Goal: Task Accomplishment & Management: Manage account settings

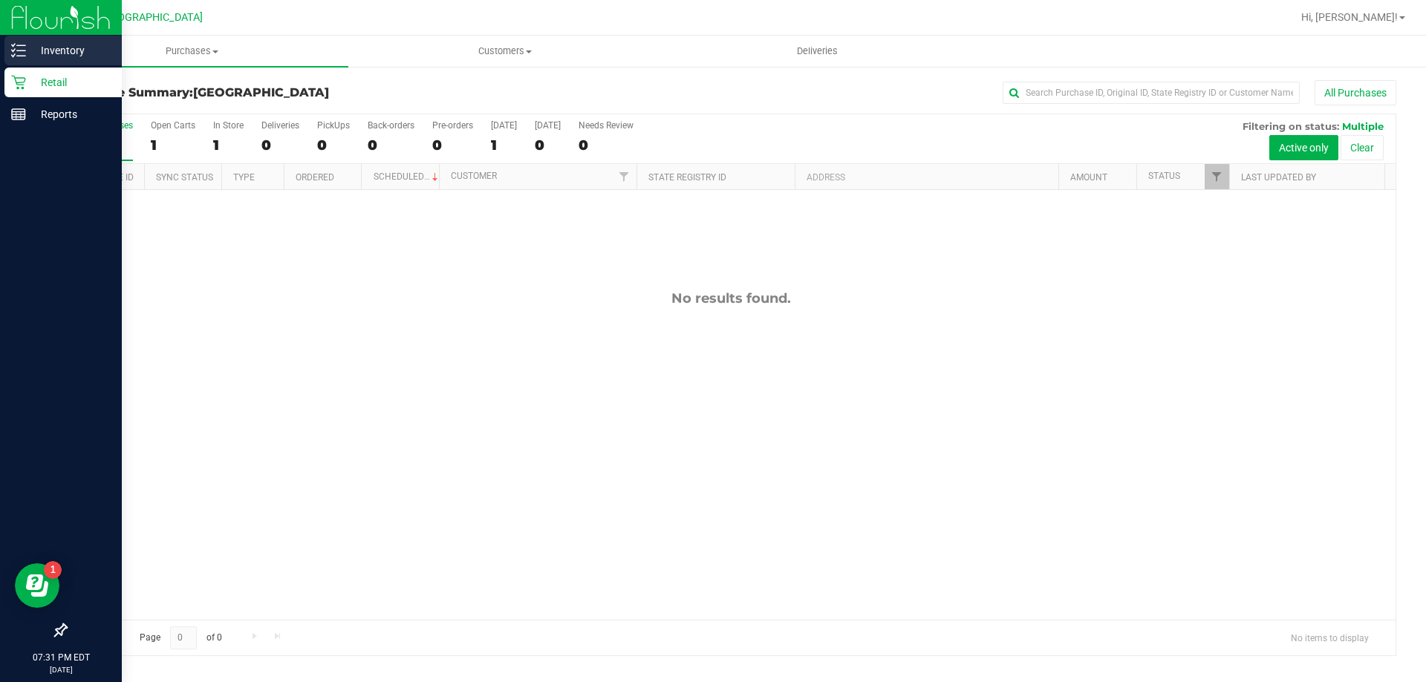
click at [99, 56] on p "Inventory" at bounding box center [70, 51] width 89 height 18
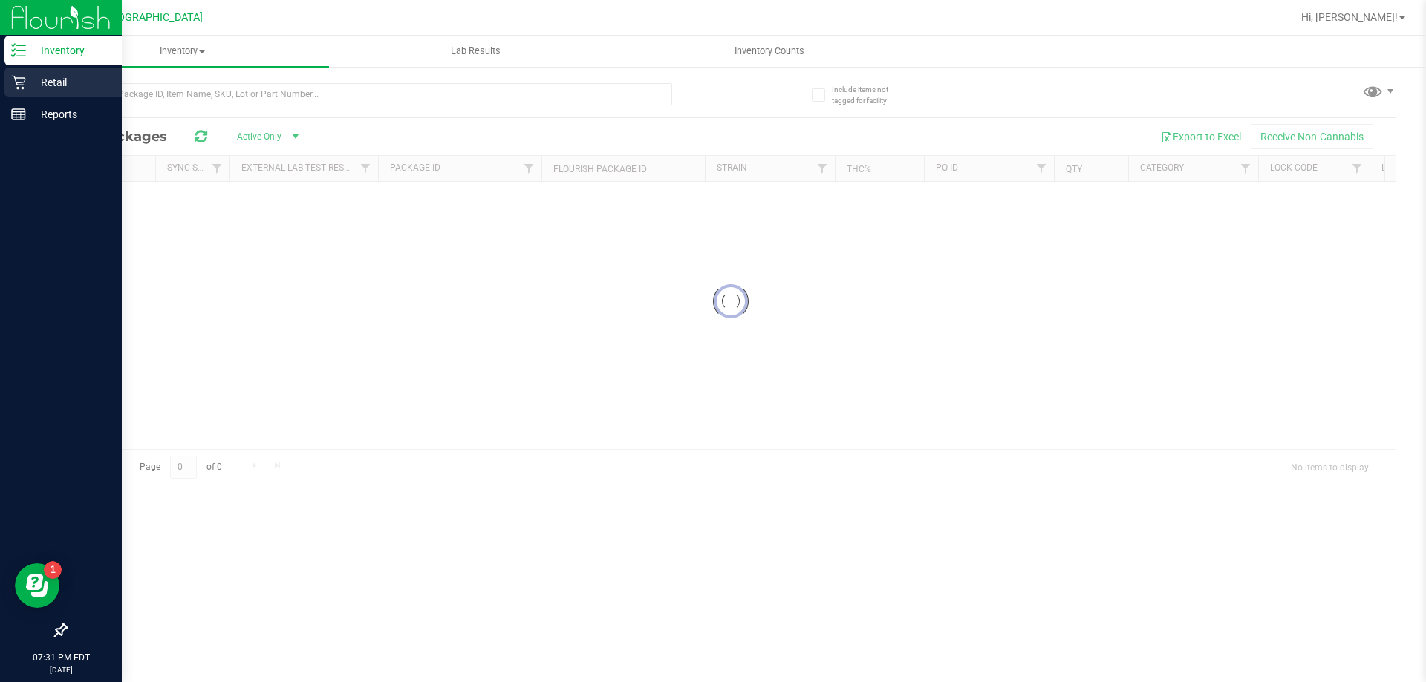
click at [100, 85] on p "Retail" at bounding box center [70, 83] width 89 height 18
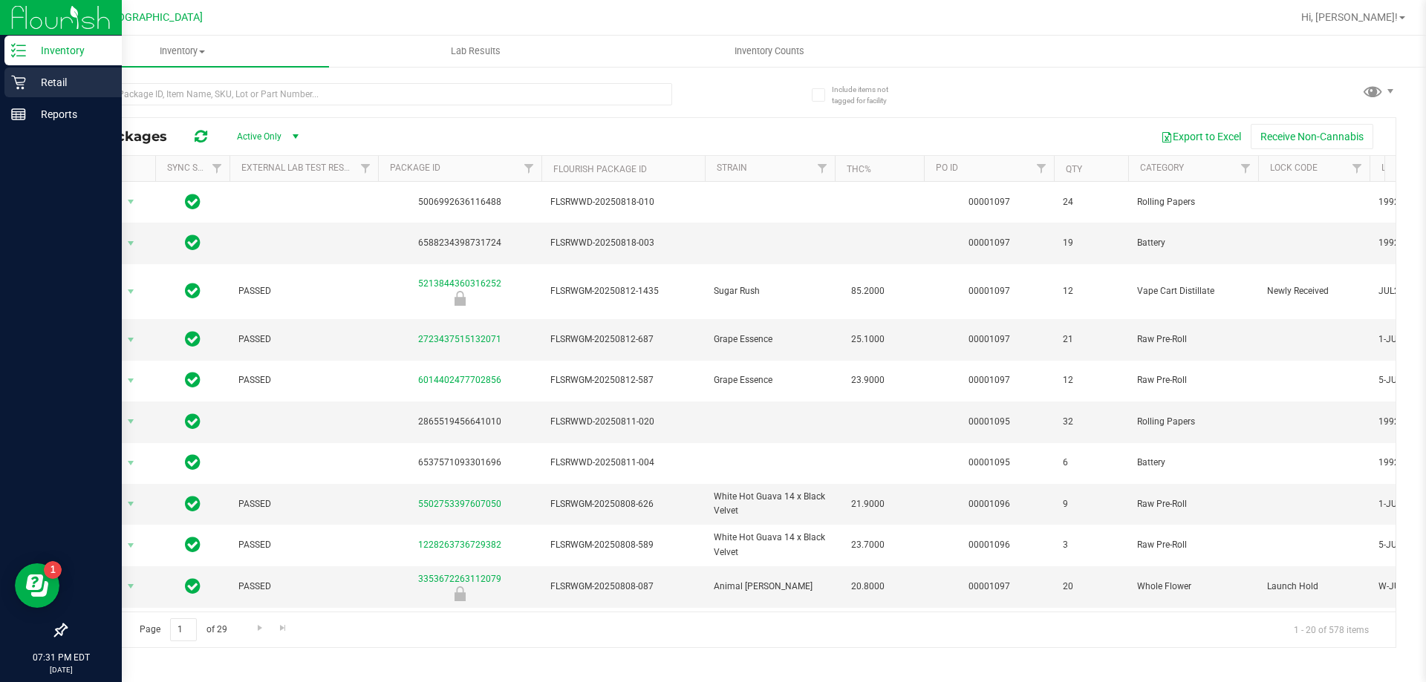
click at [105, 77] on p "Retail" at bounding box center [70, 83] width 89 height 18
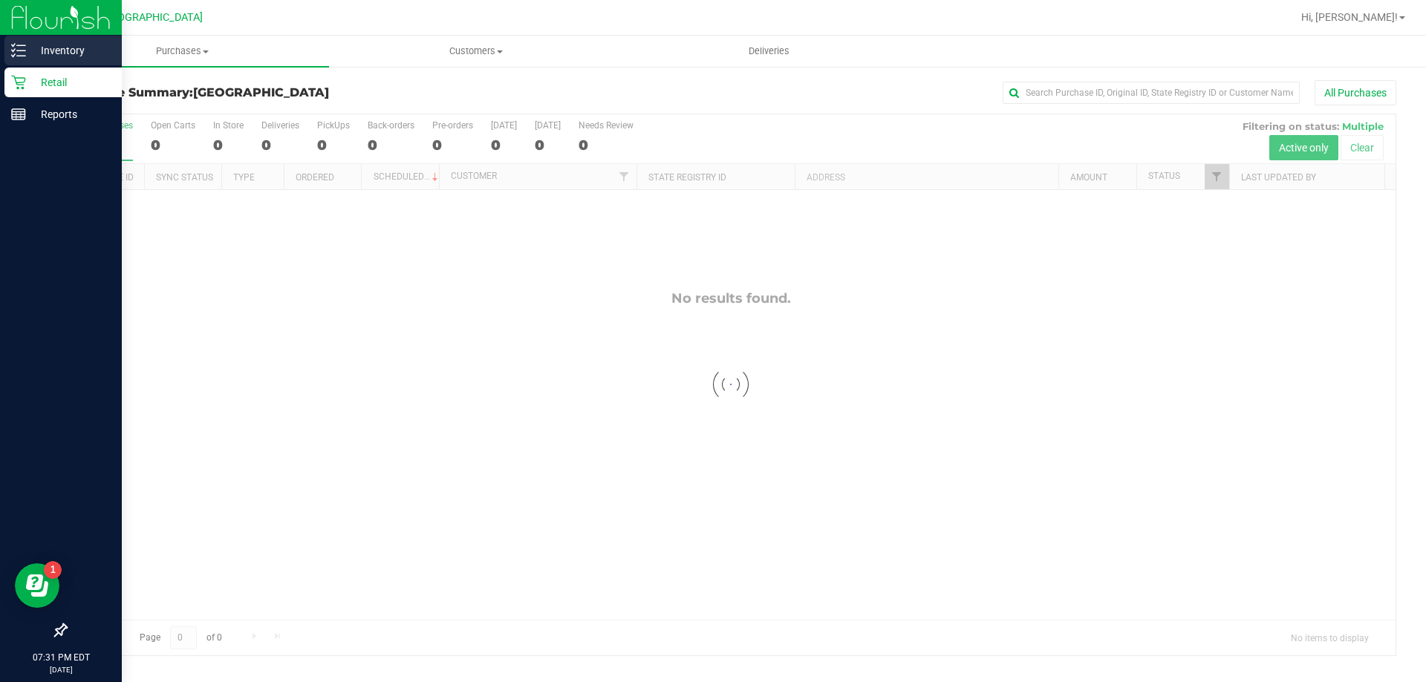
click at [108, 54] on p "Inventory" at bounding box center [70, 51] width 89 height 18
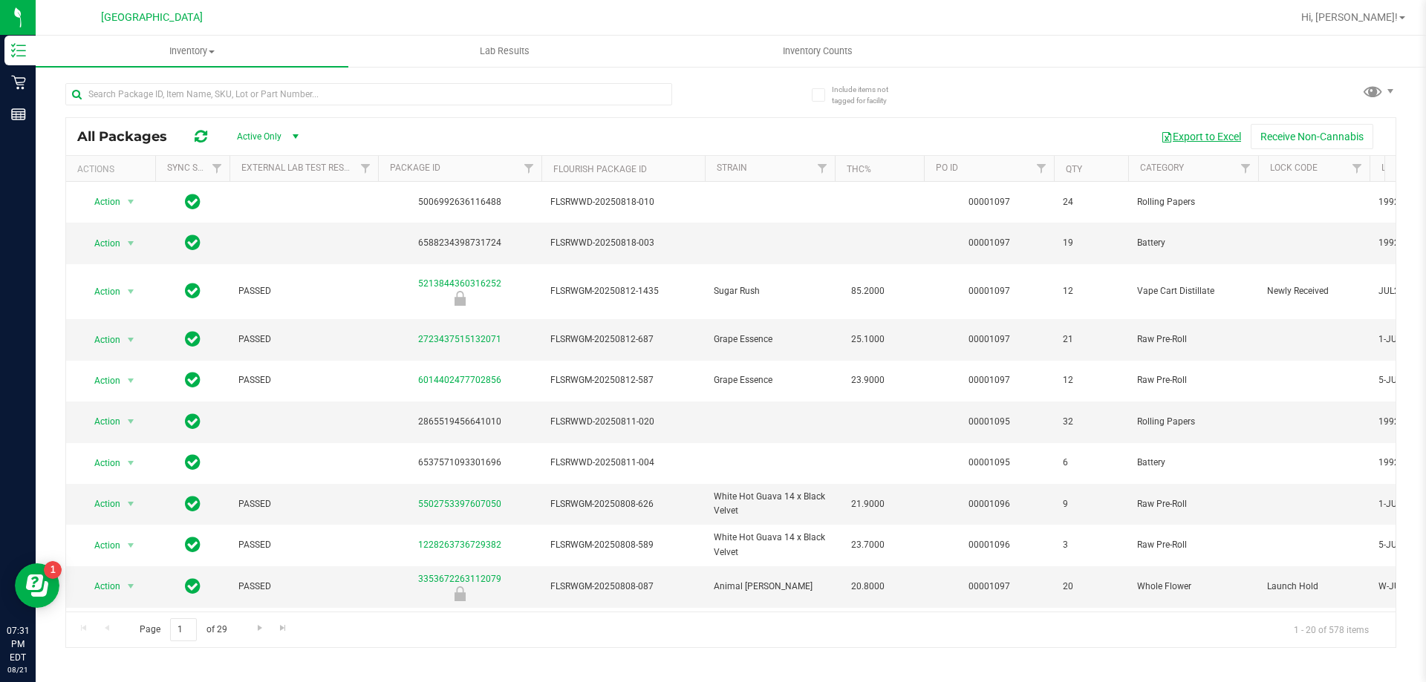
click at [1210, 134] on button "Export to Excel" at bounding box center [1201, 136] width 100 height 25
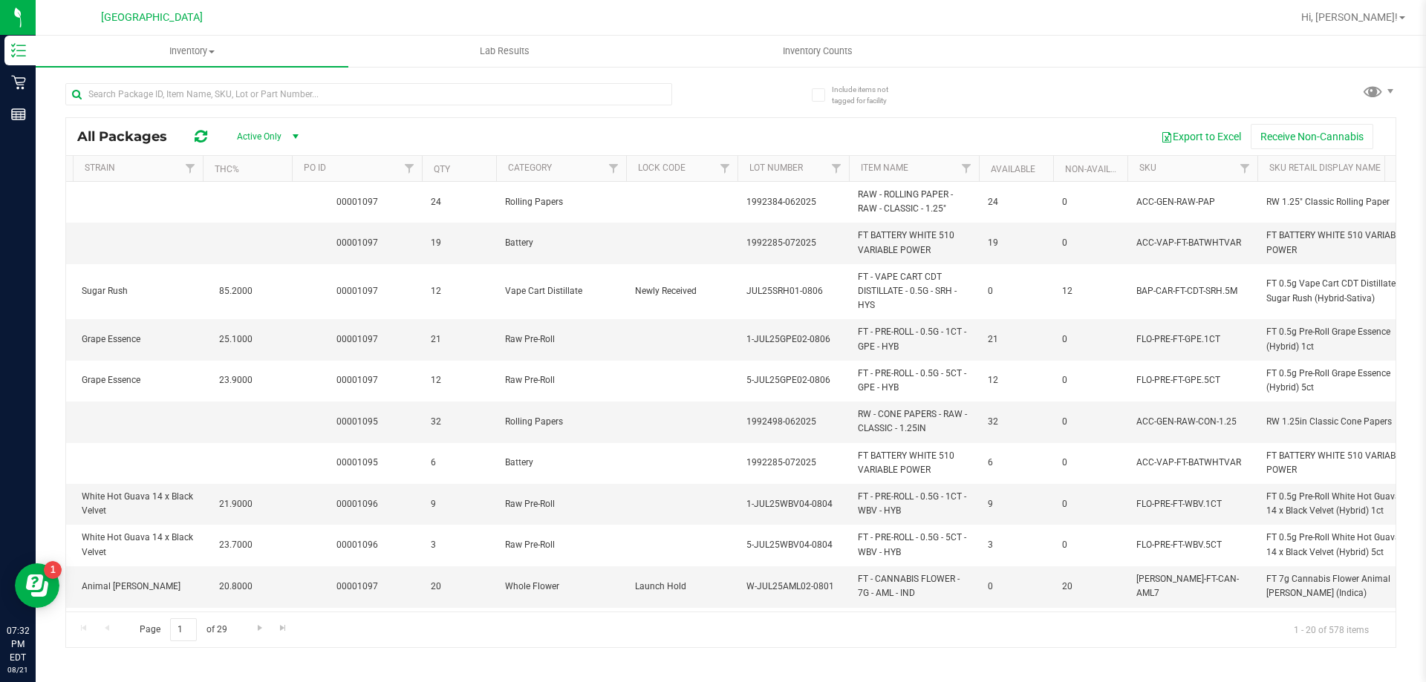
click at [1188, 172] on th "SKU" at bounding box center [1192, 169] width 130 height 26
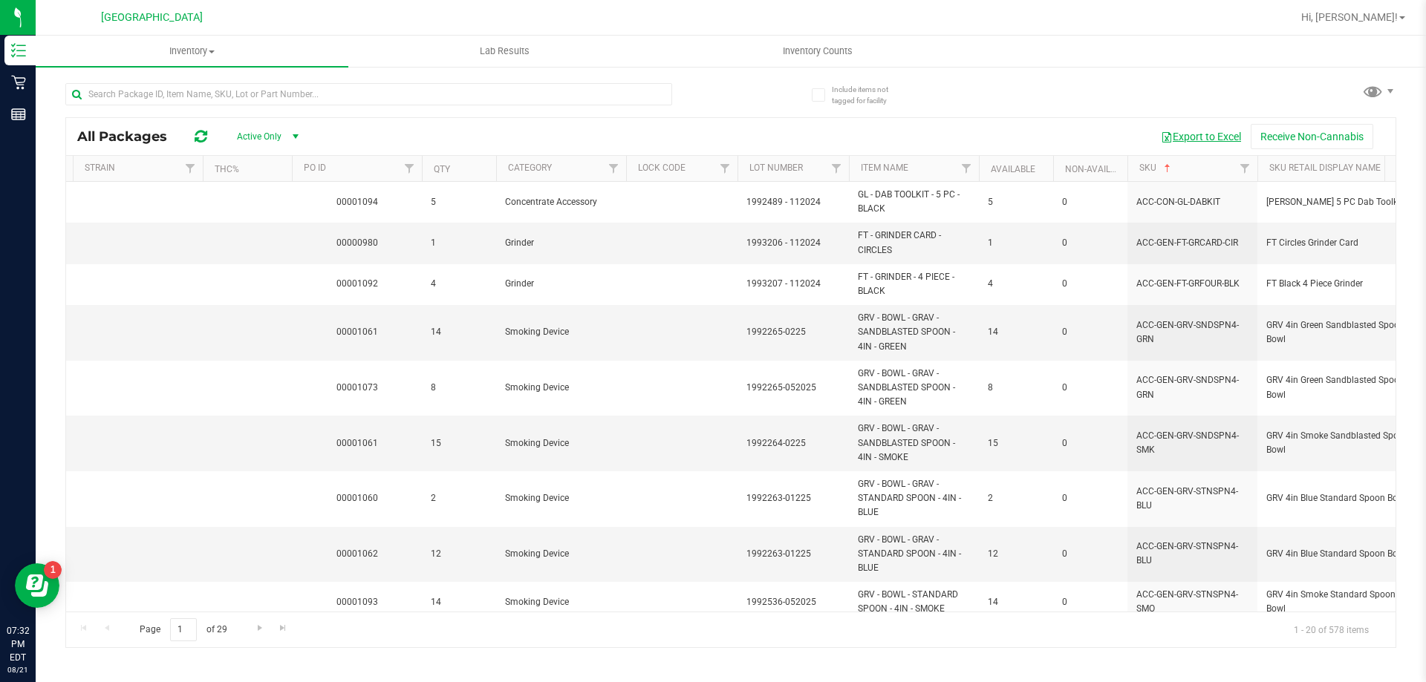
click at [1209, 142] on button "Export to Excel" at bounding box center [1201, 136] width 100 height 25
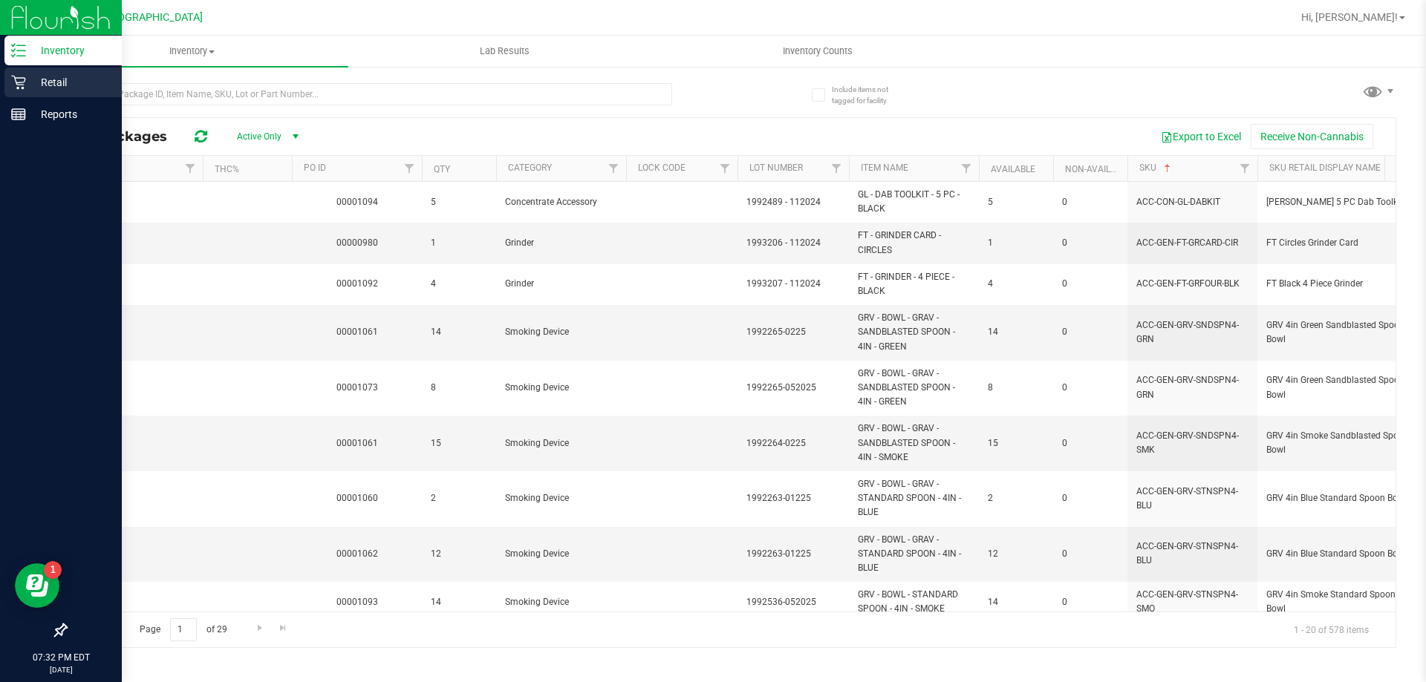
click at [23, 92] on div "Retail" at bounding box center [62, 83] width 117 height 30
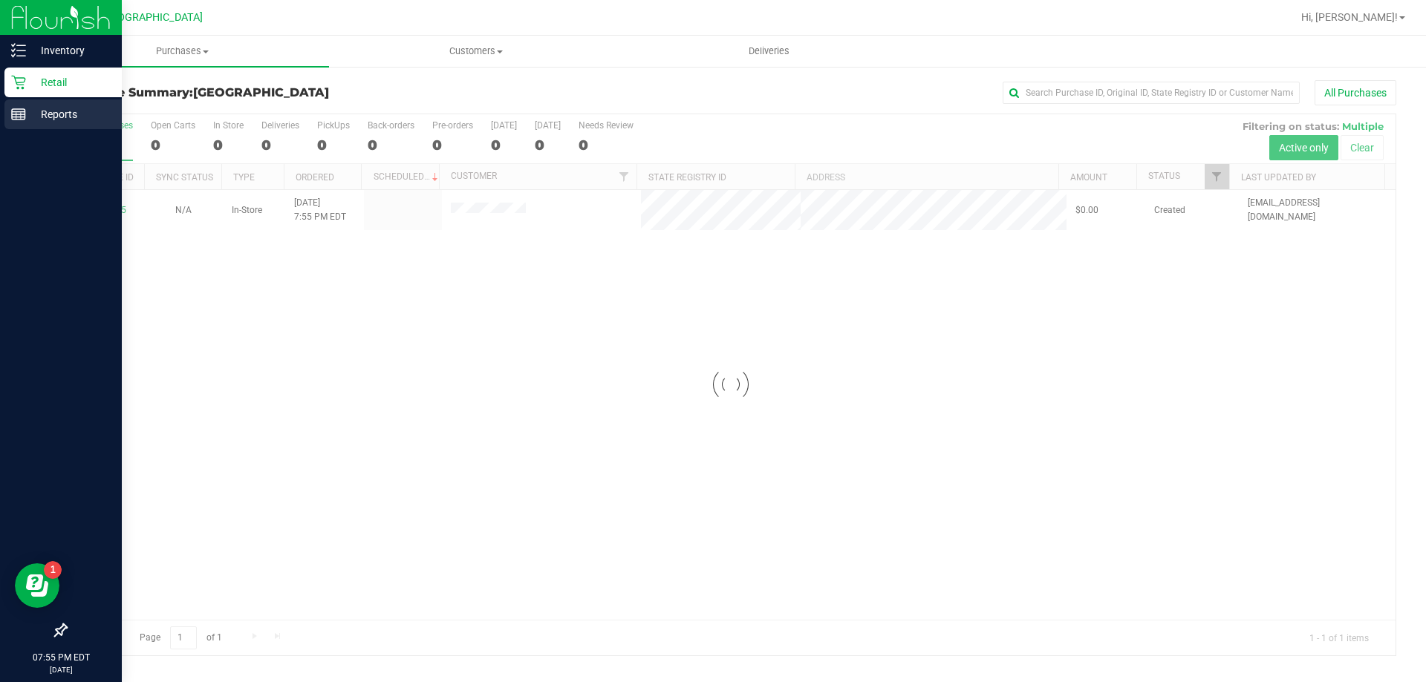
click at [5, 130] on link "Reports" at bounding box center [61, 116] width 122 height 32
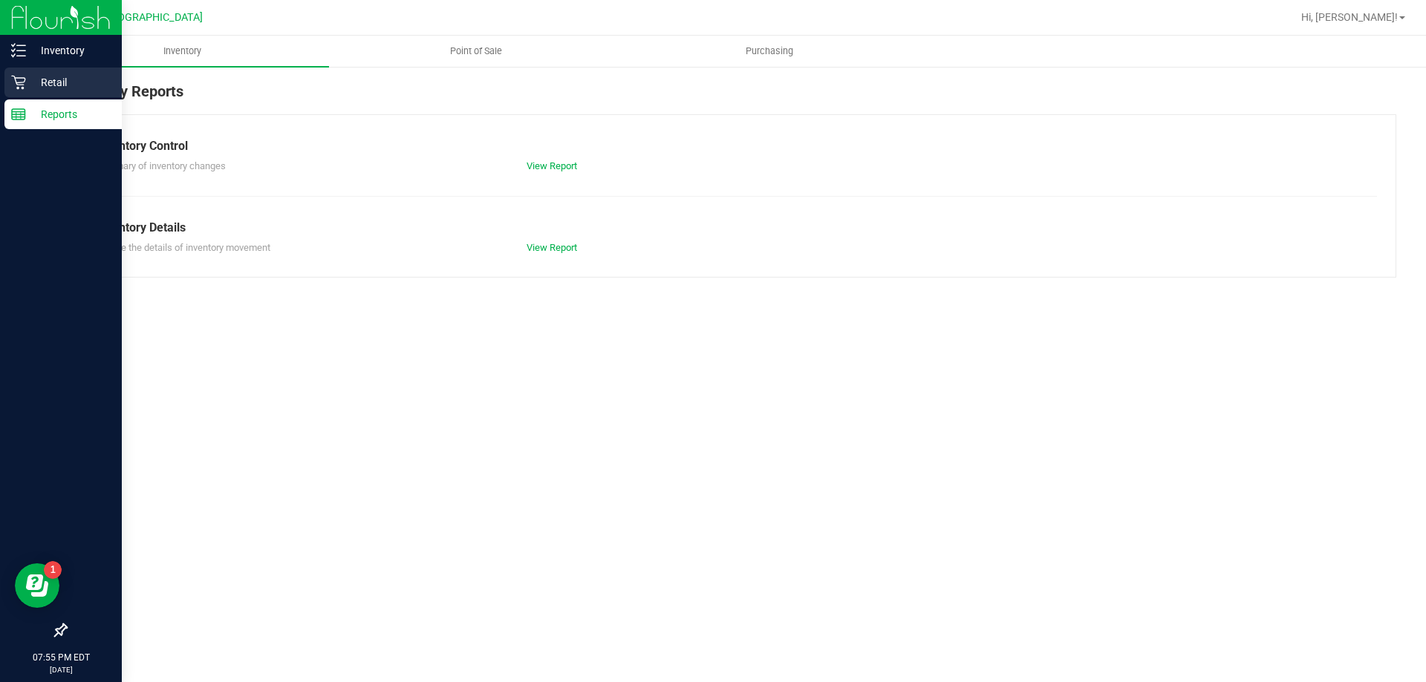
click at [61, 77] on p "Retail" at bounding box center [70, 83] width 89 height 18
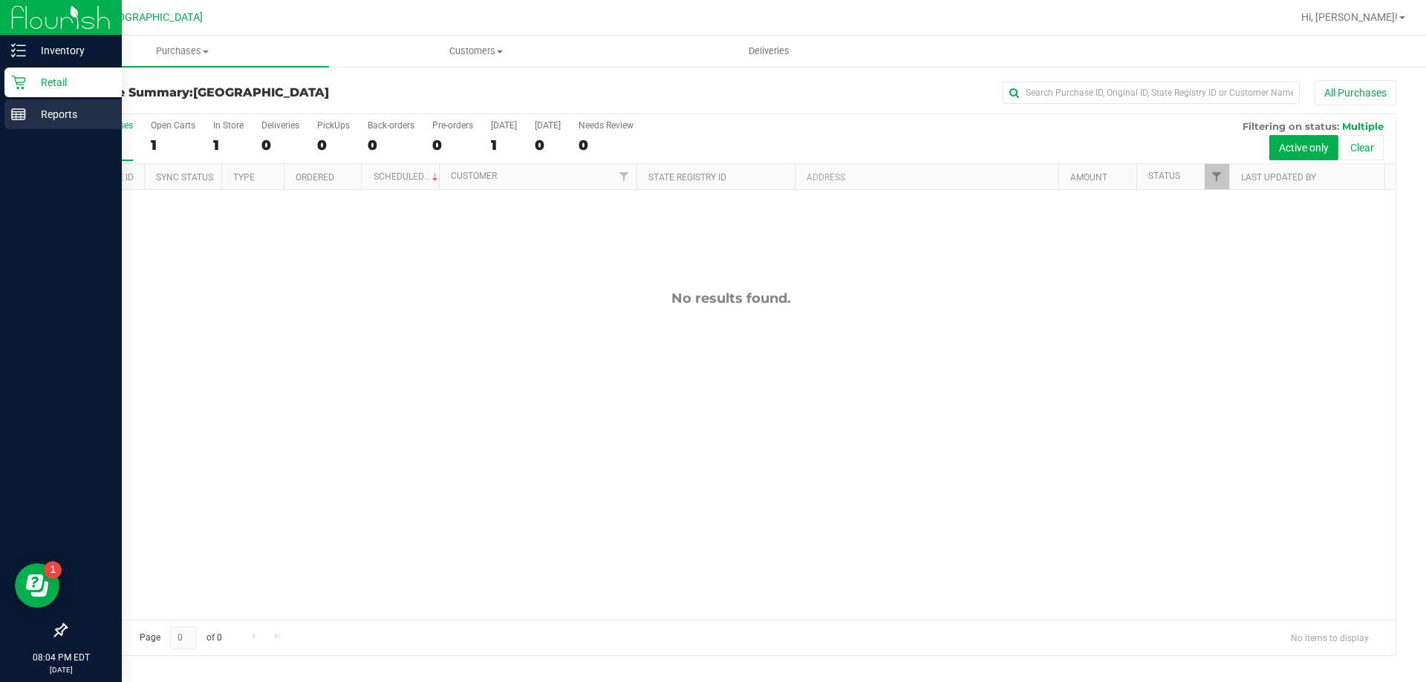
click at [5, 114] on div "Reports" at bounding box center [62, 115] width 117 height 30
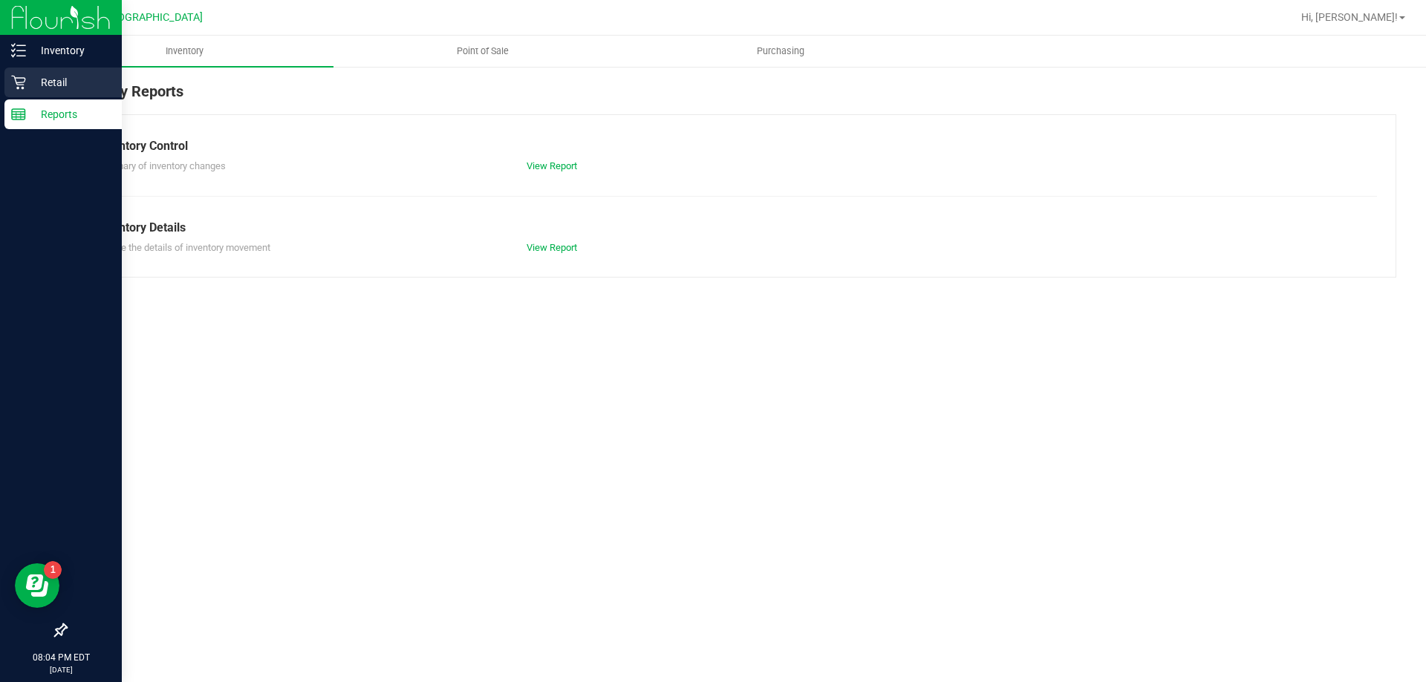
click at [5, 92] on div "Retail" at bounding box center [62, 83] width 117 height 30
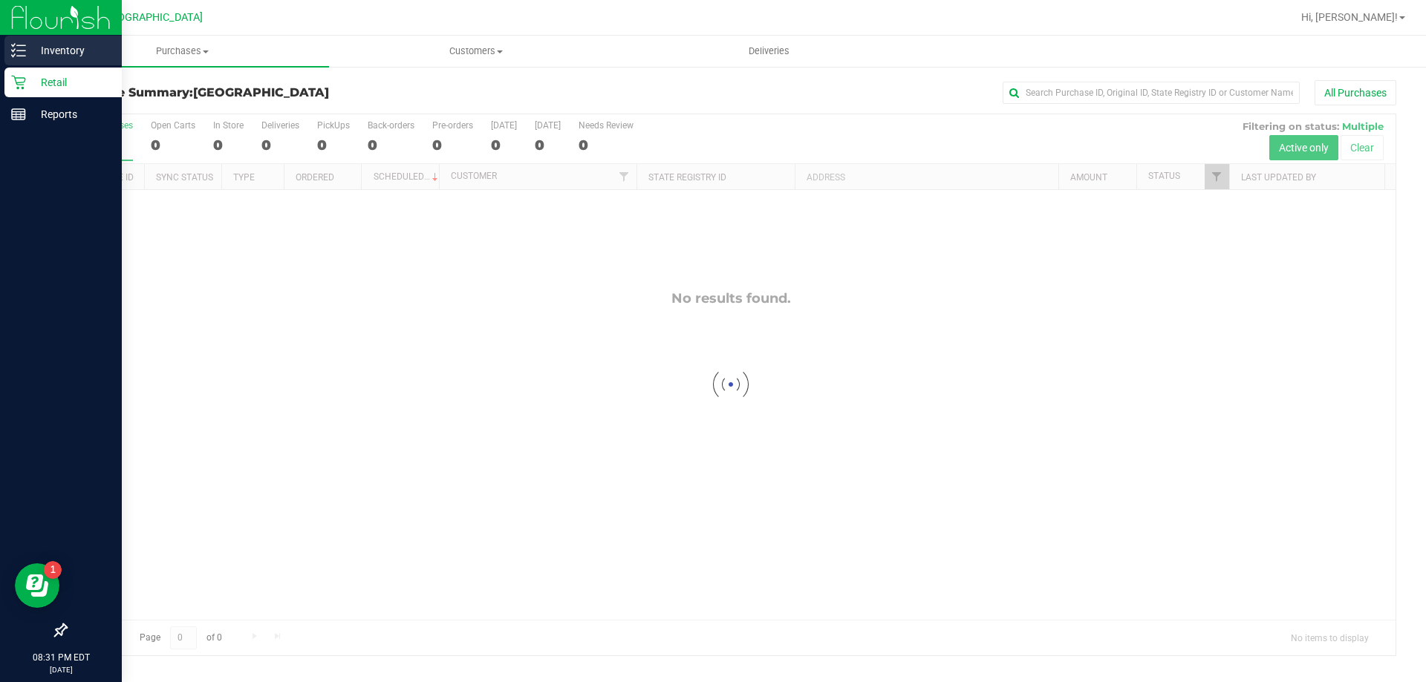
click at [21, 56] on line at bounding box center [21, 56] width 8 height 0
click at [88, 56] on p "Inventory" at bounding box center [70, 51] width 89 height 18
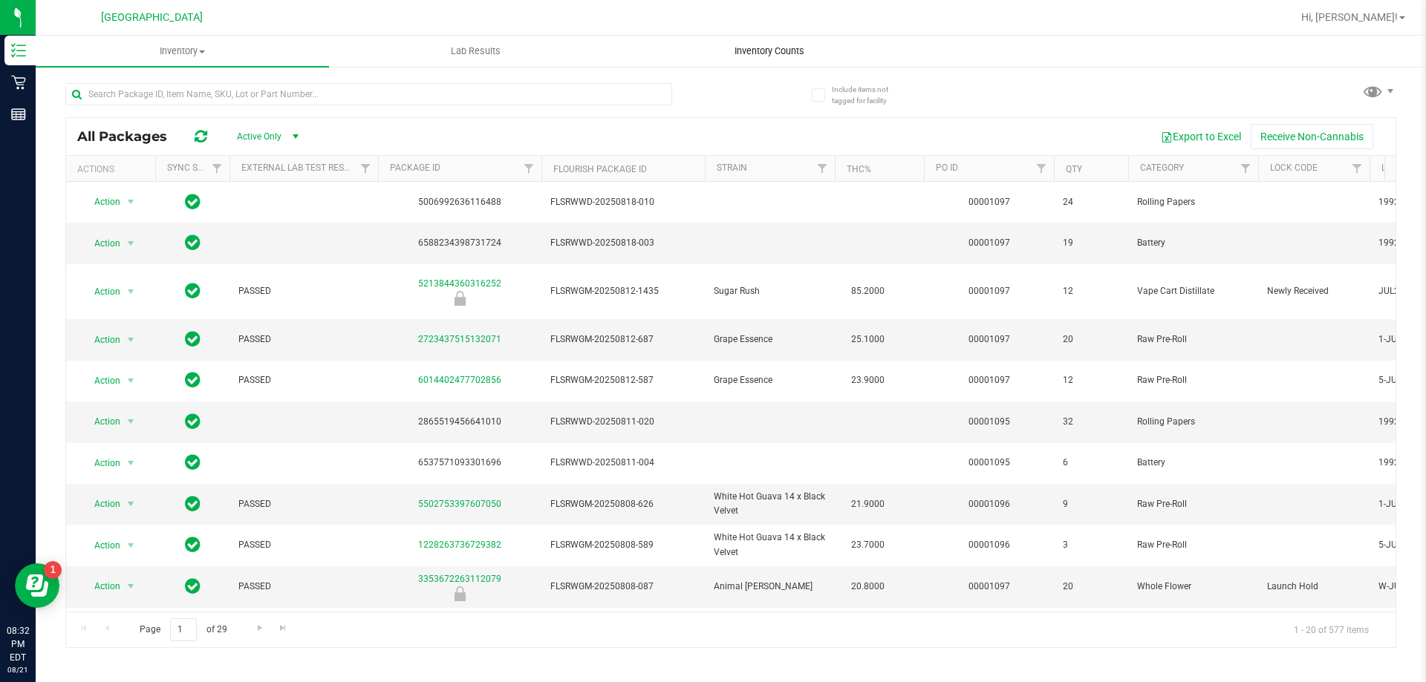
click at [787, 50] on span "Inventory Counts" at bounding box center [769, 51] width 110 height 13
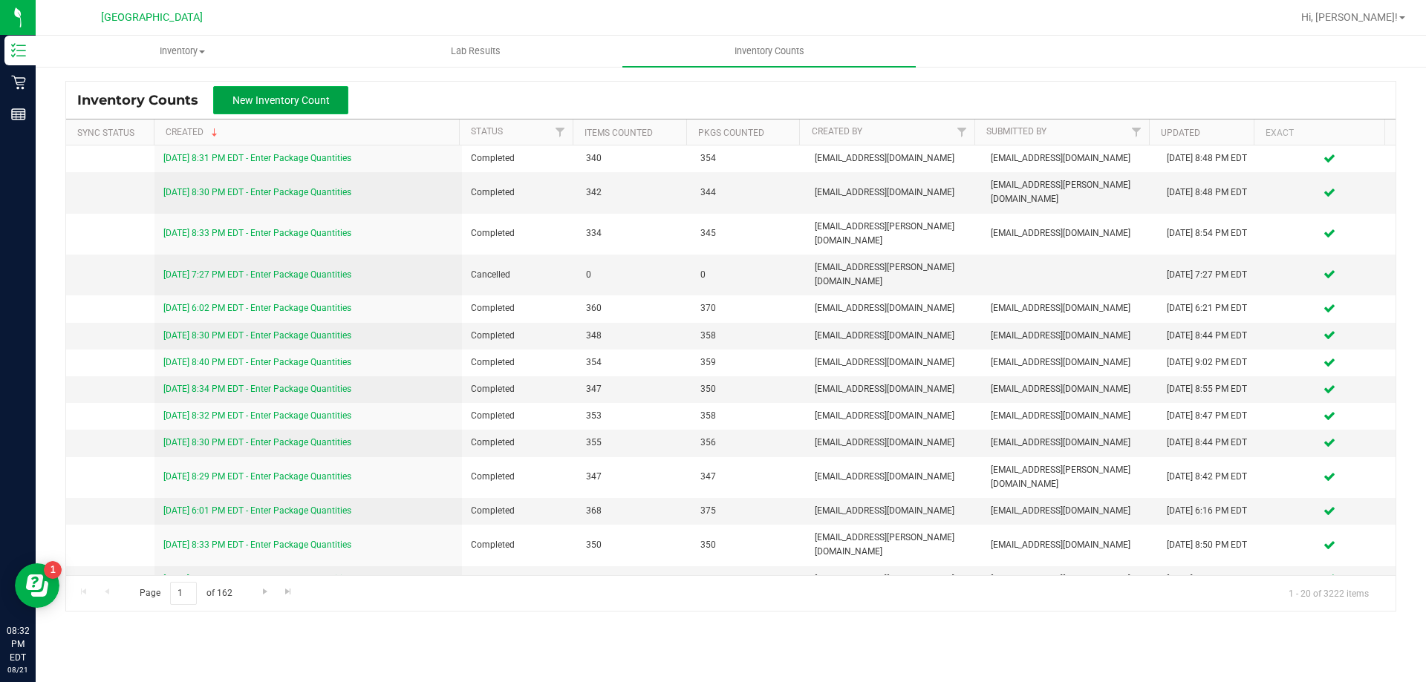
click at [238, 100] on span "New Inventory Count" at bounding box center [280, 100] width 97 height 12
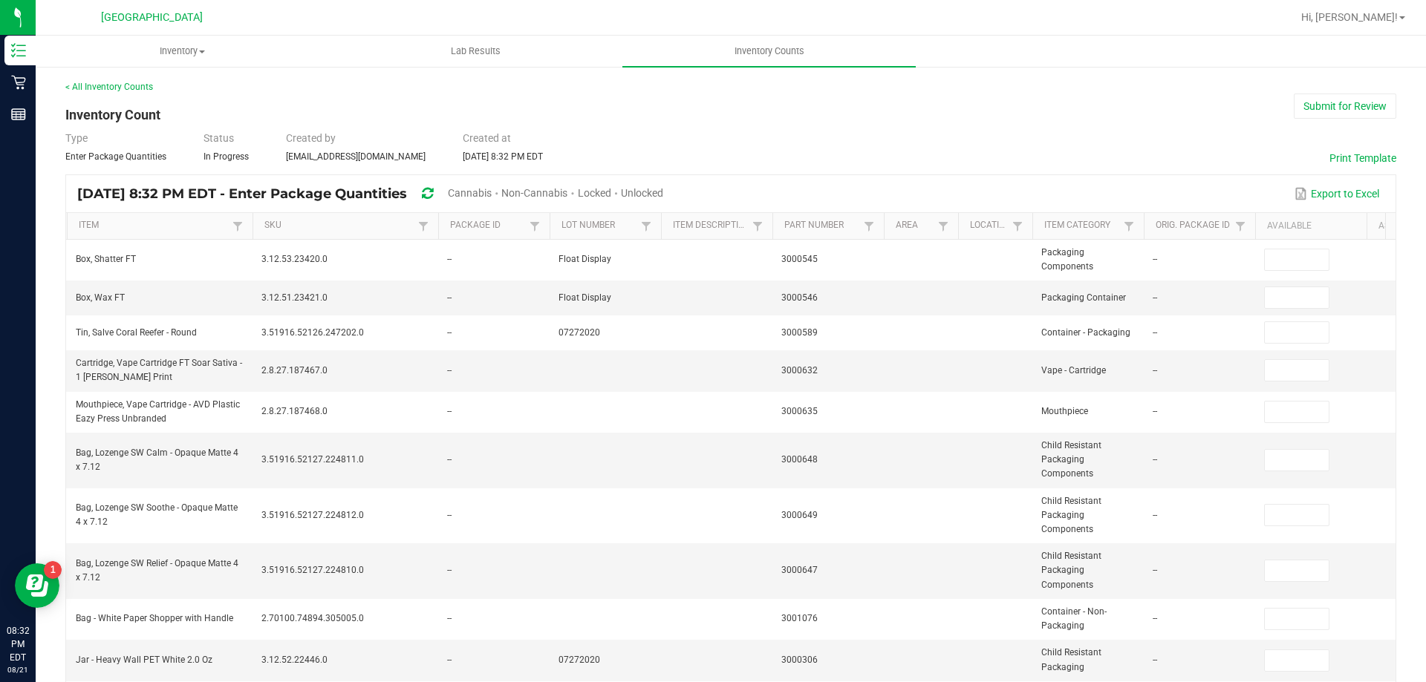
click at [663, 193] on span "Unlocked" at bounding box center [642, 193] width 42 height 12
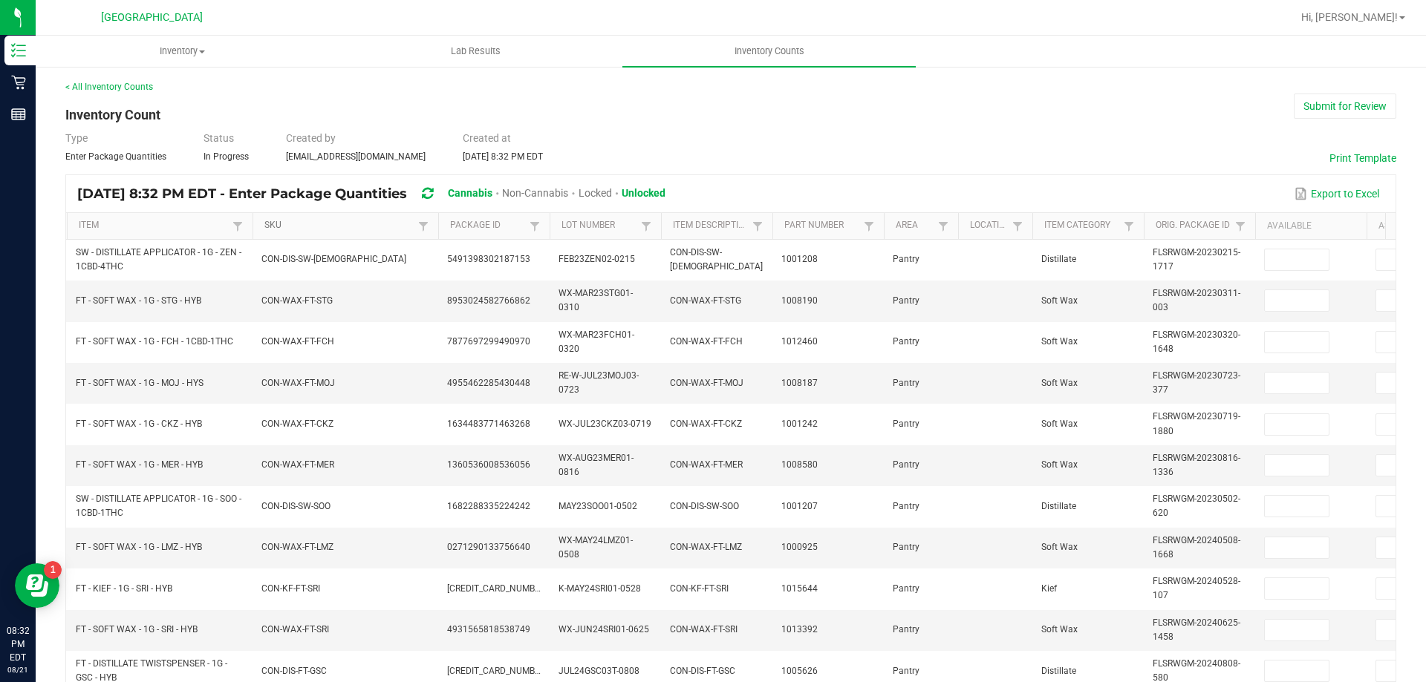
click at [361, 223] on link "SKU" at bounding box center [338, 226] width 149 height 12
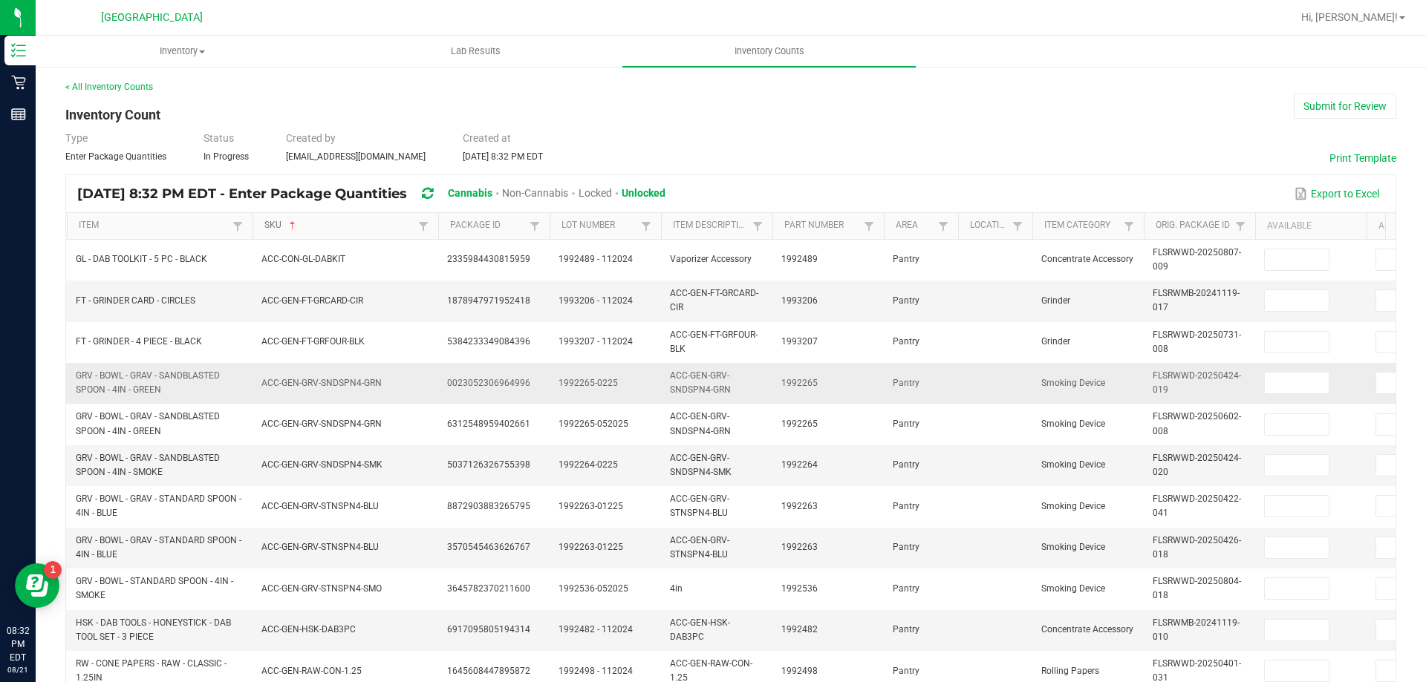
scroll to position [444, 0]
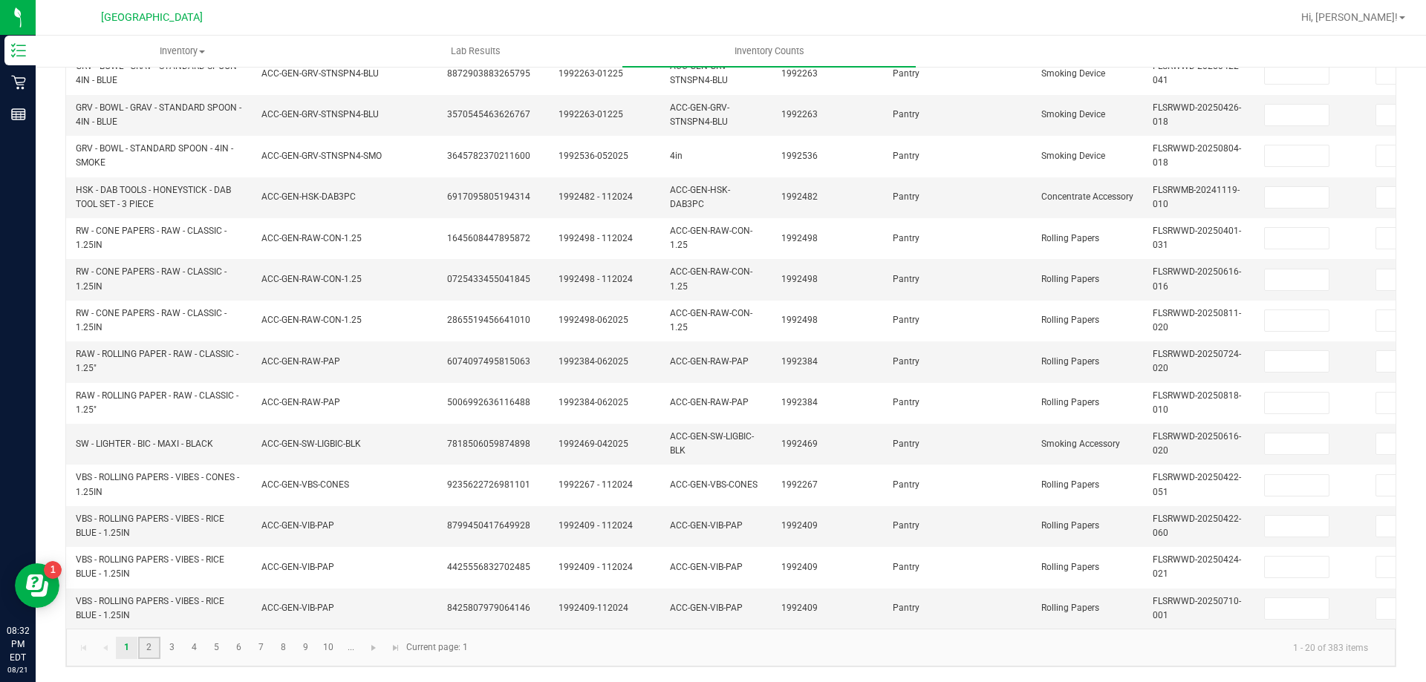
click at [158, 646] on link "2" at bounding box center [149, 648] width 22 height 22
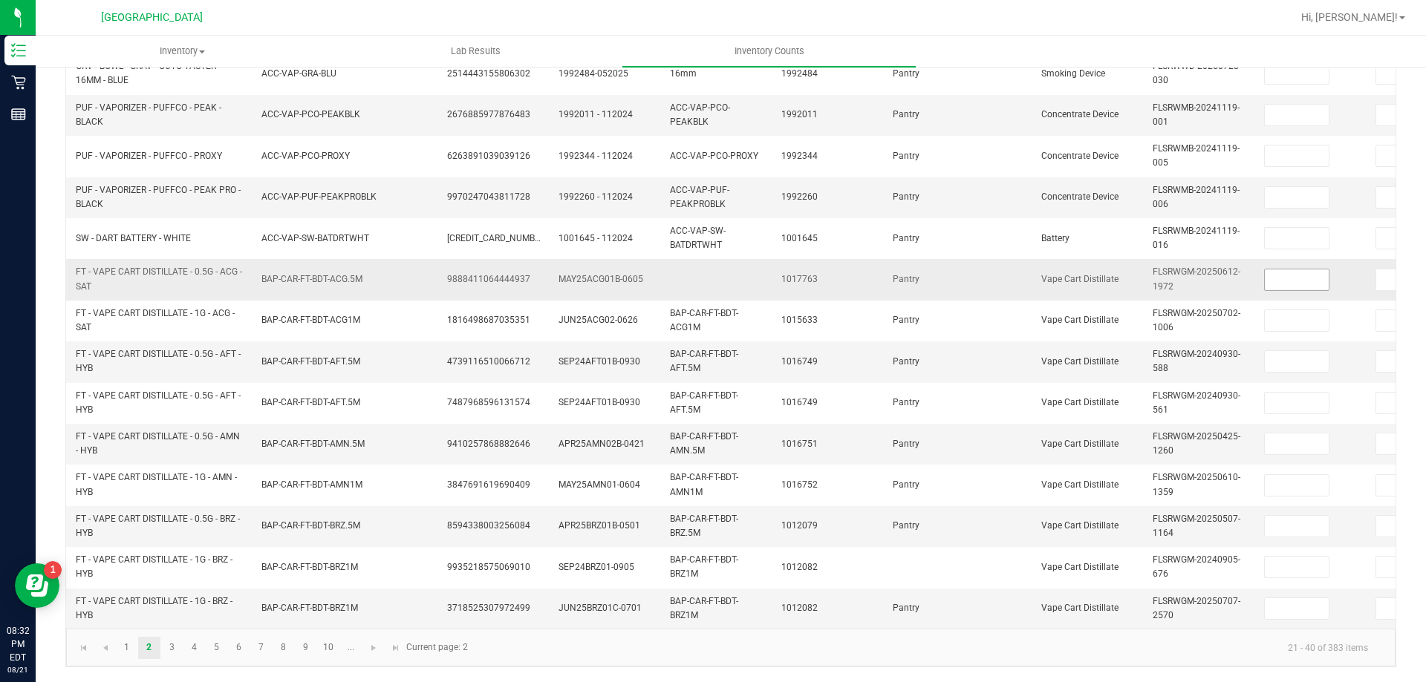
click at [1286, 271] on input at bounding box center [1297, 280] width 64 height 21
type input "6"
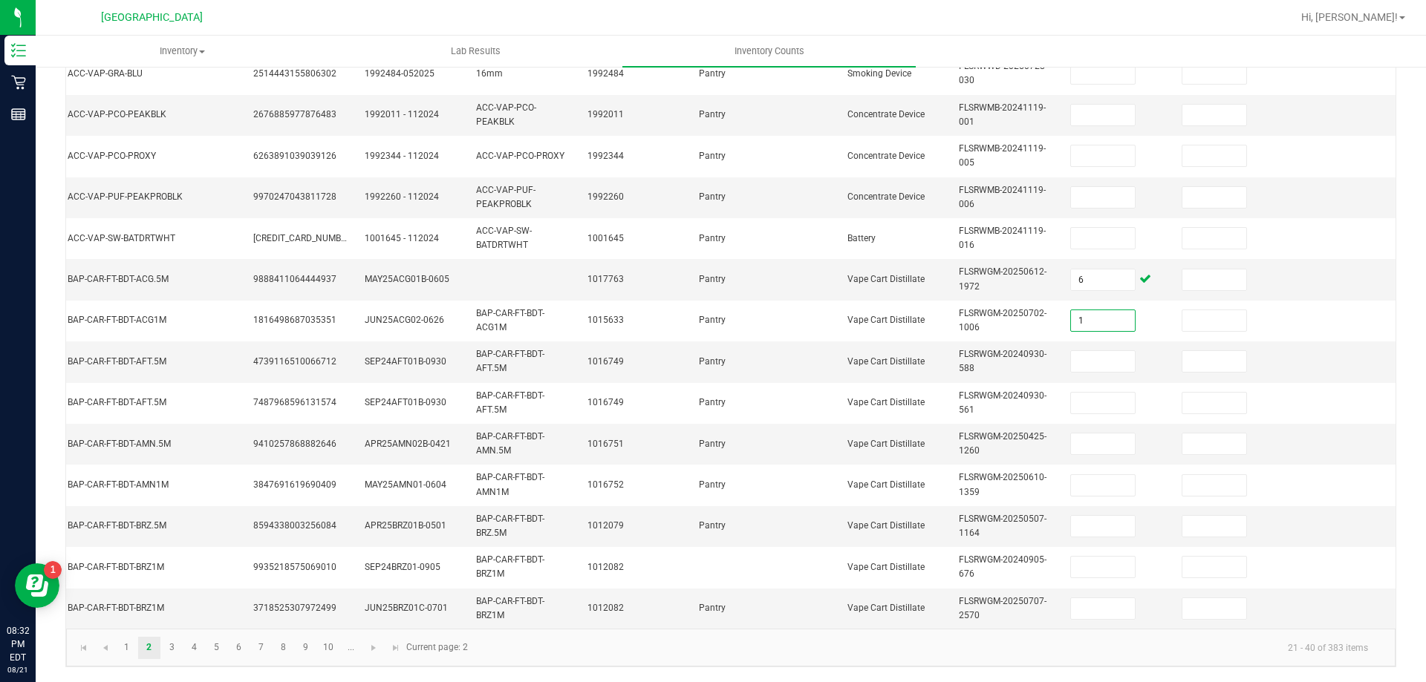
type input "1"
type input "12"
type input "4"
type input "9"
type input "7"
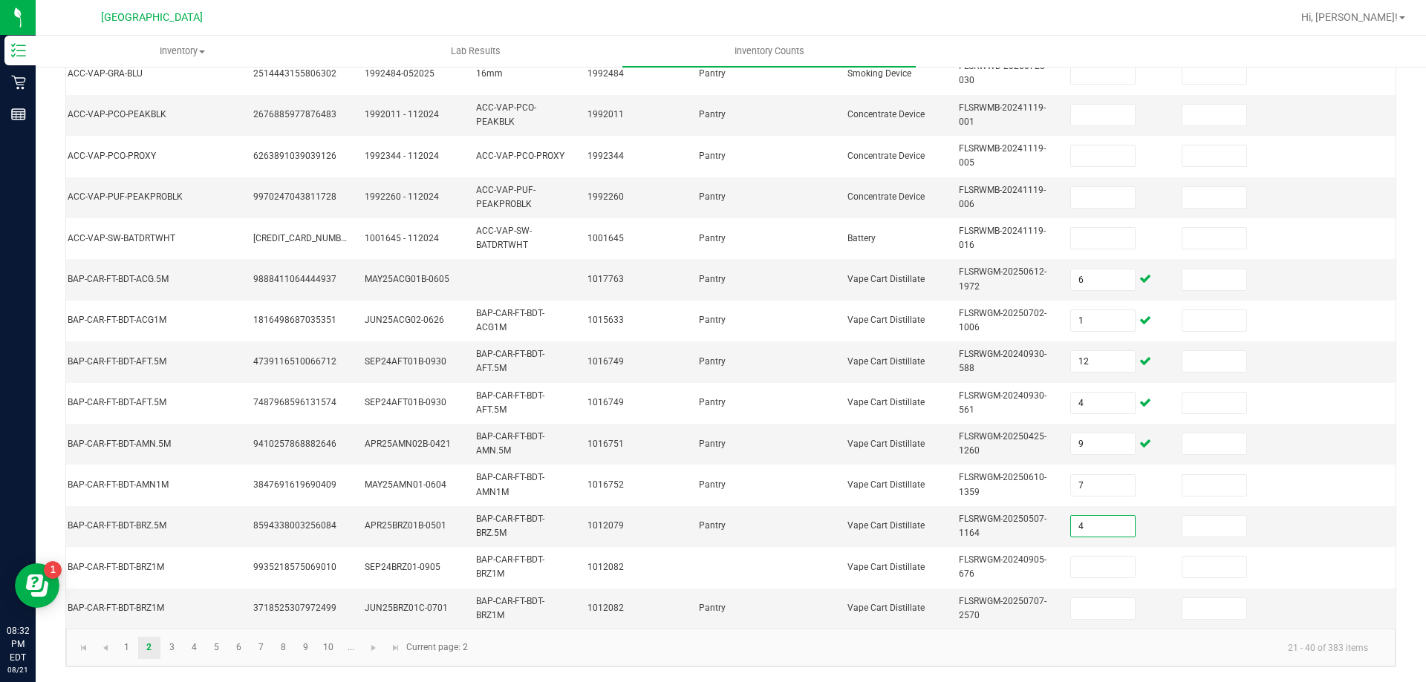
type input "4"
type input "6"
type input "12"
click at [366, 649] on link at bounding box center [374, 648] width 22 height 22
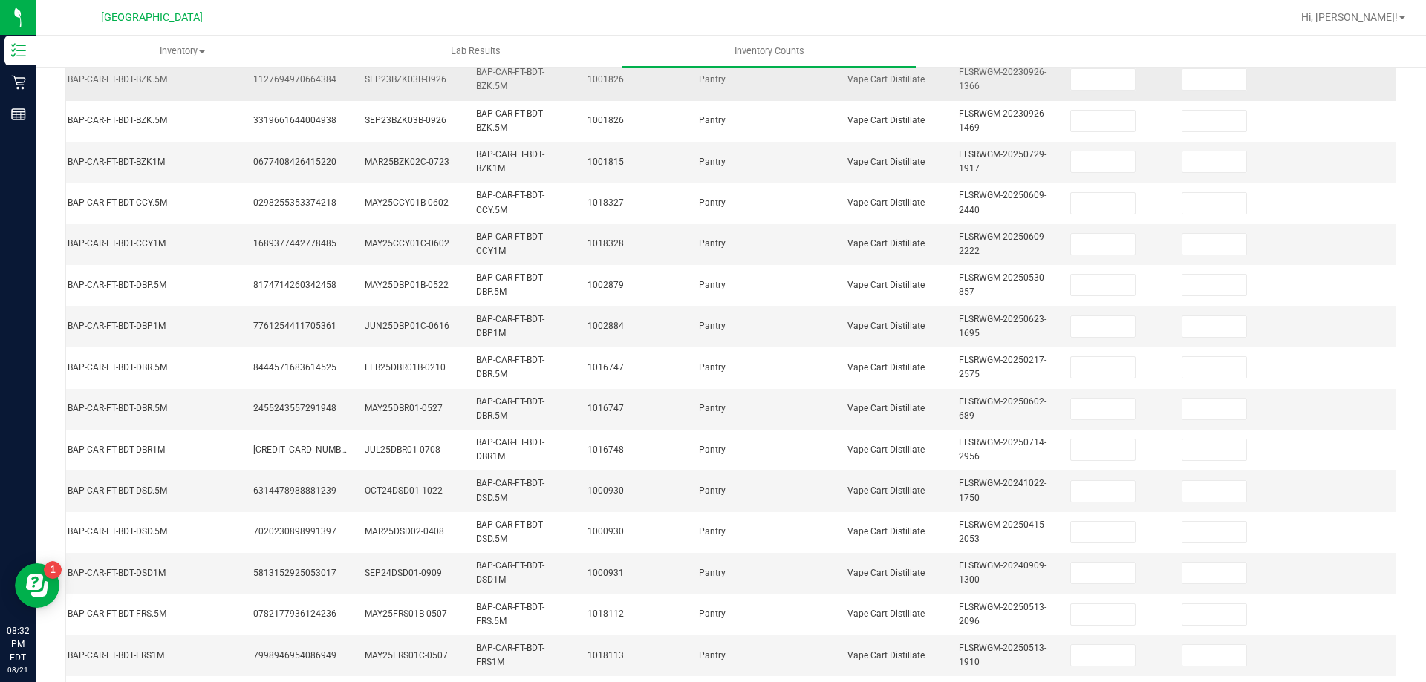
scroll to position [0, 0]
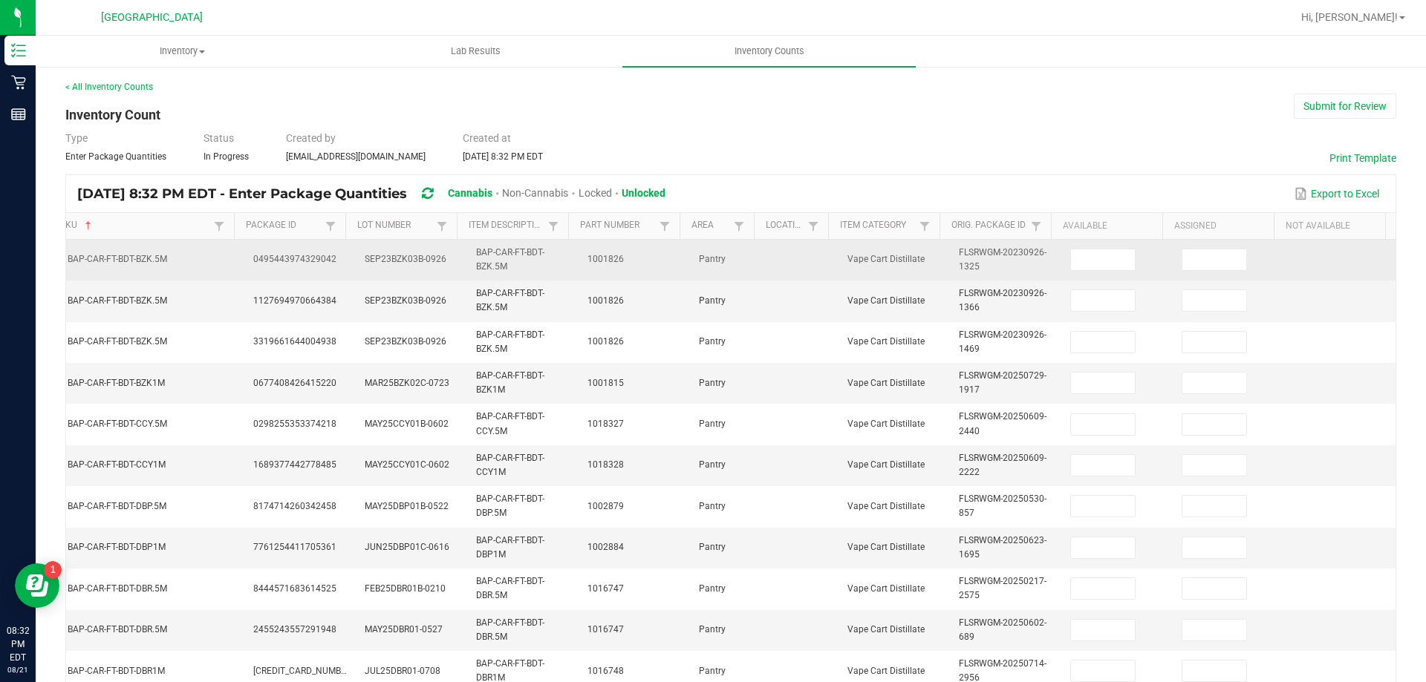
click at [1098, 272] on td at bounding box center [1116, 260] width 111 height 41
click at [1106, 261] on input at bounding box center [1103, 260] width 64 height 21
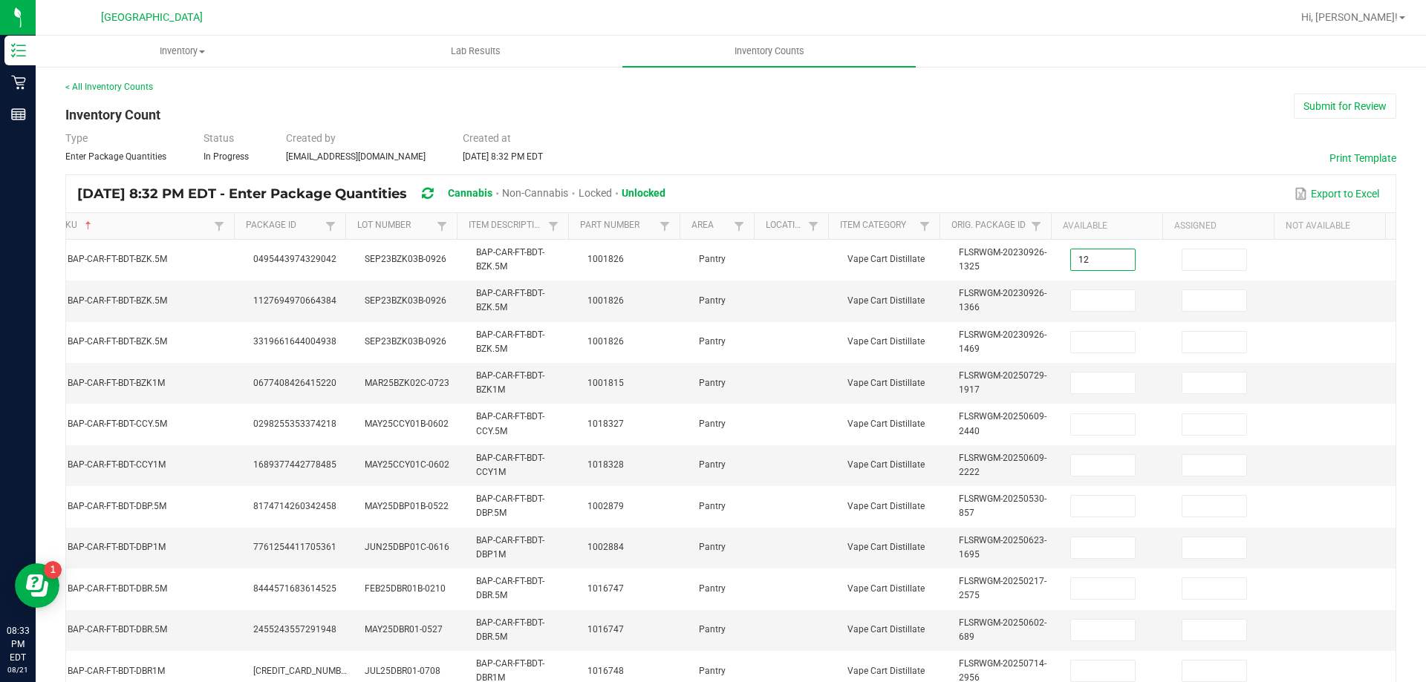
type input "12"
type input "9"
type input "12"
type input "10"
type input "9"
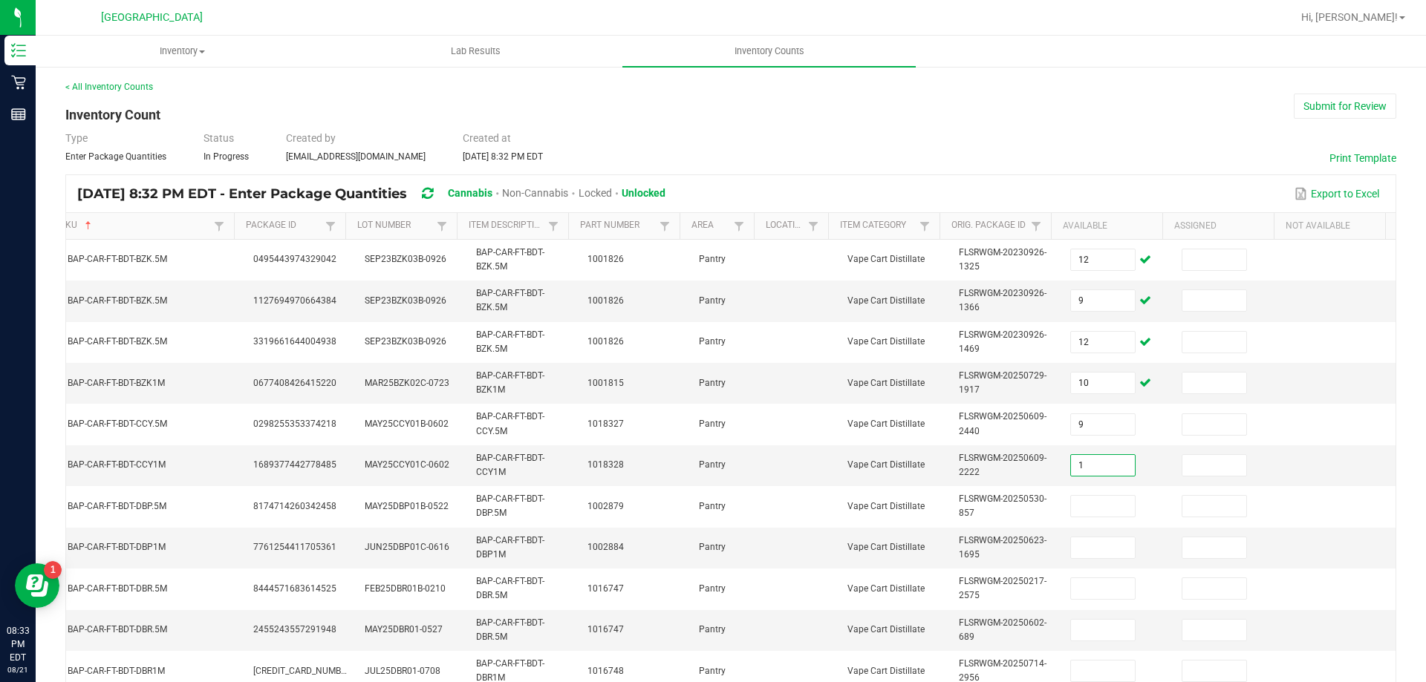
type input "1"
type input "8"
type input "10"
type input "12"
type input "11"
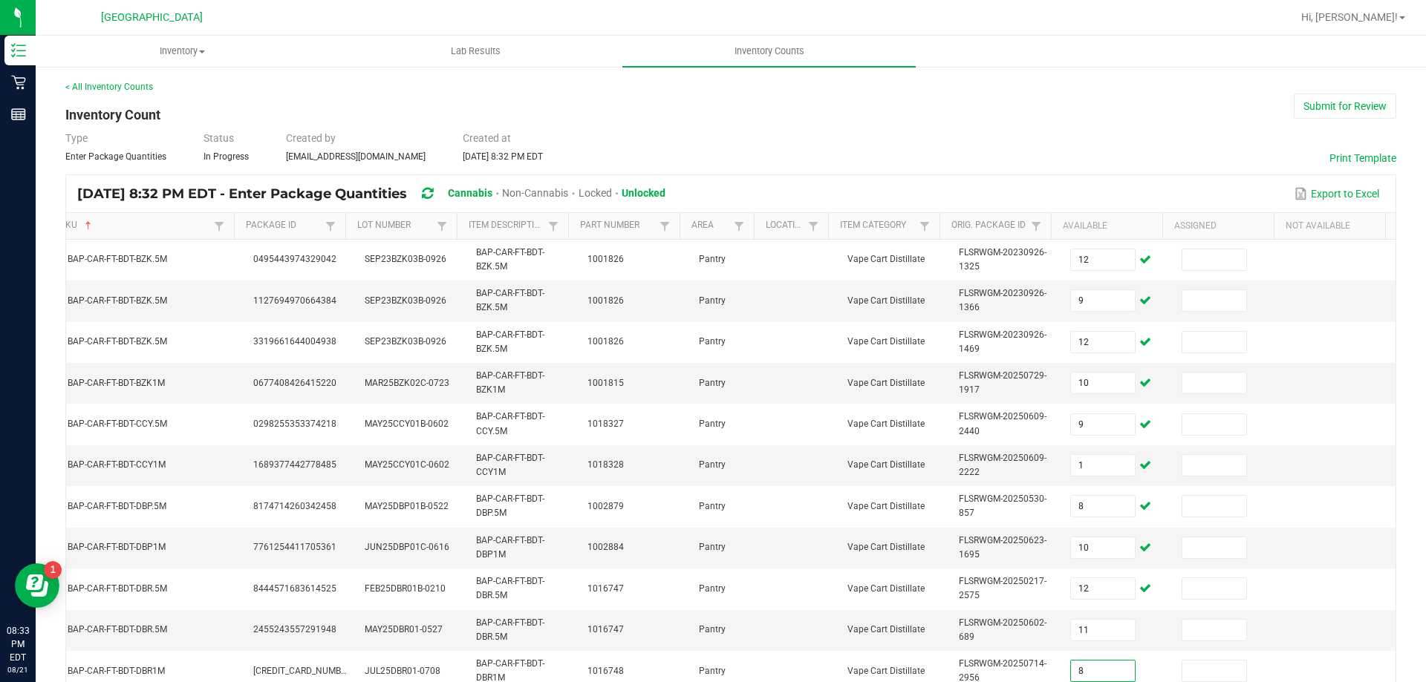
type input "8"
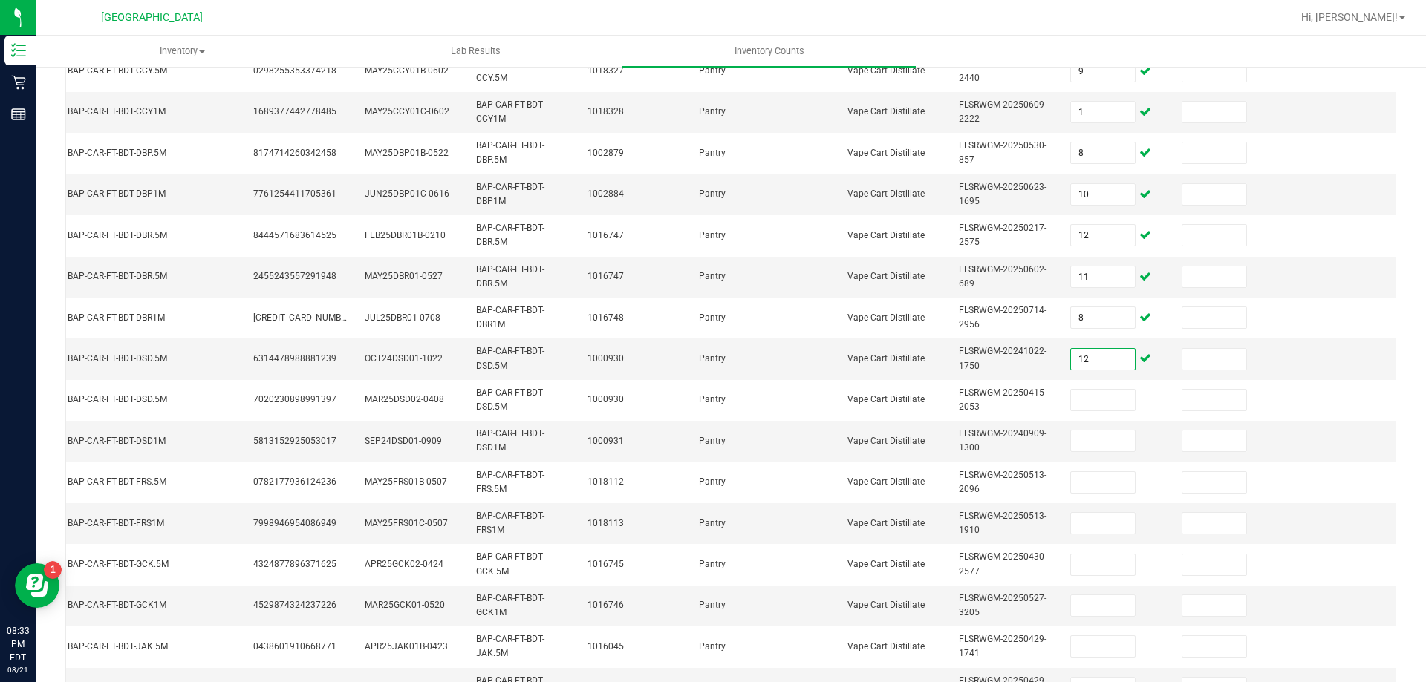
type input "12"
type input "5"
type input "8"
type input "11"
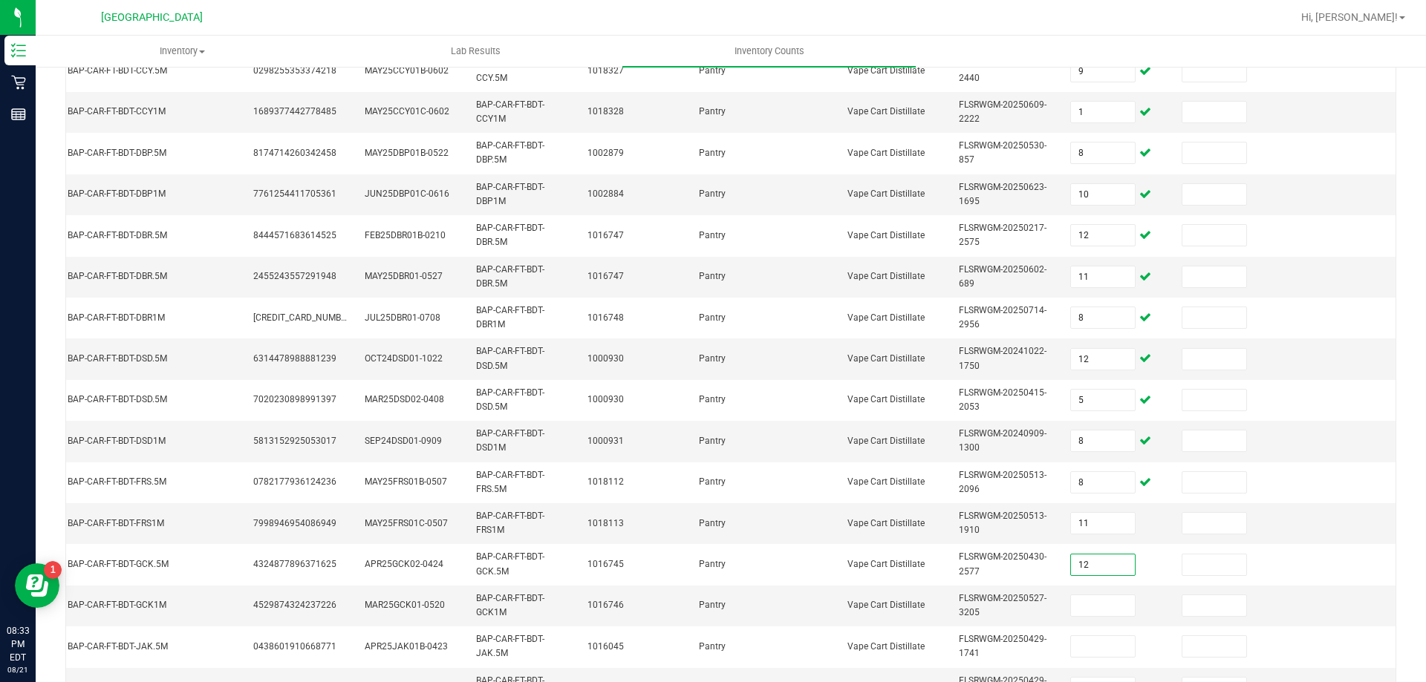
type input "12"
type input "5"
type input "8"
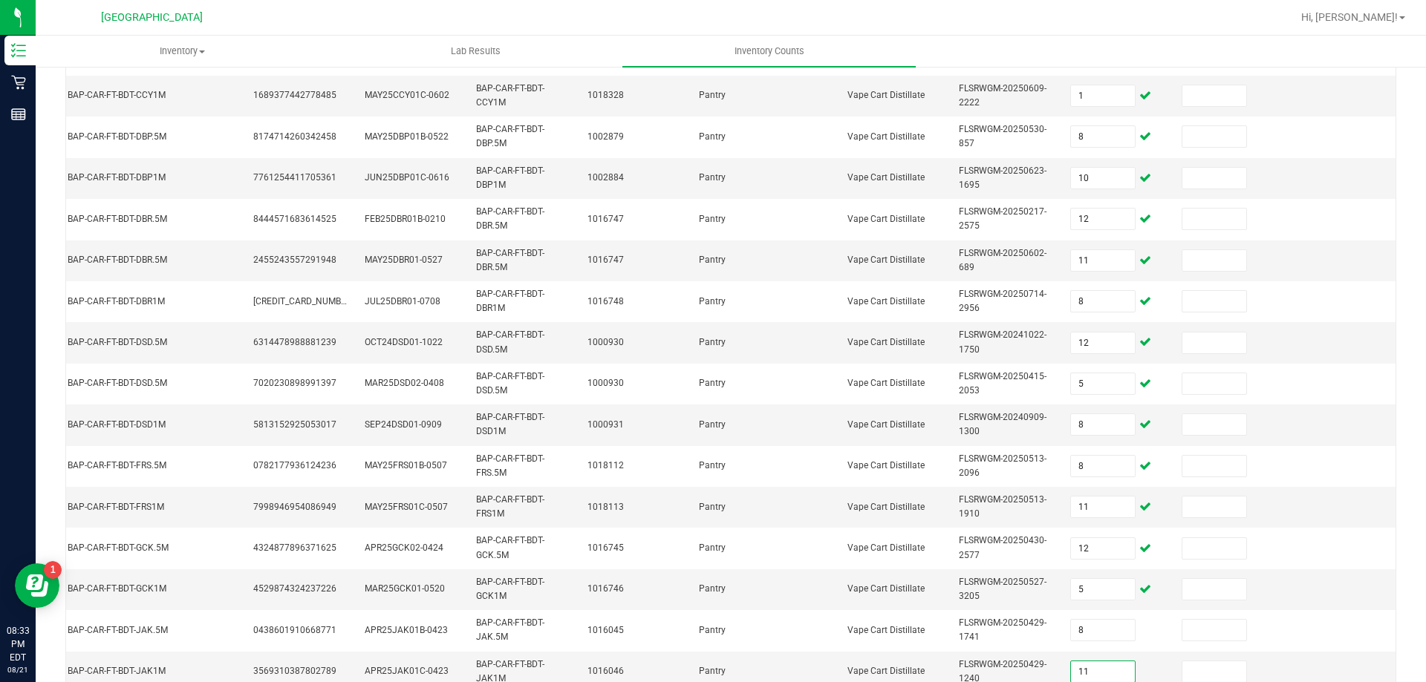
type input "11"
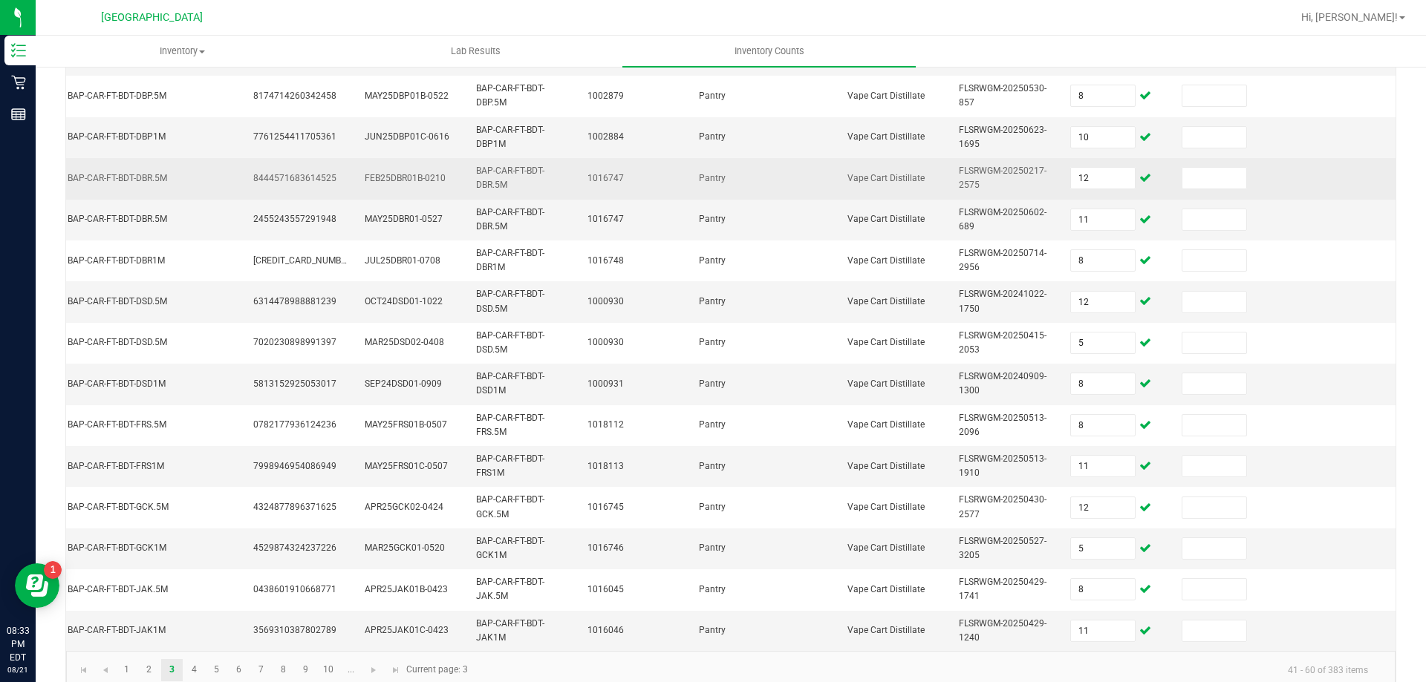
scroll to position [444, 0]
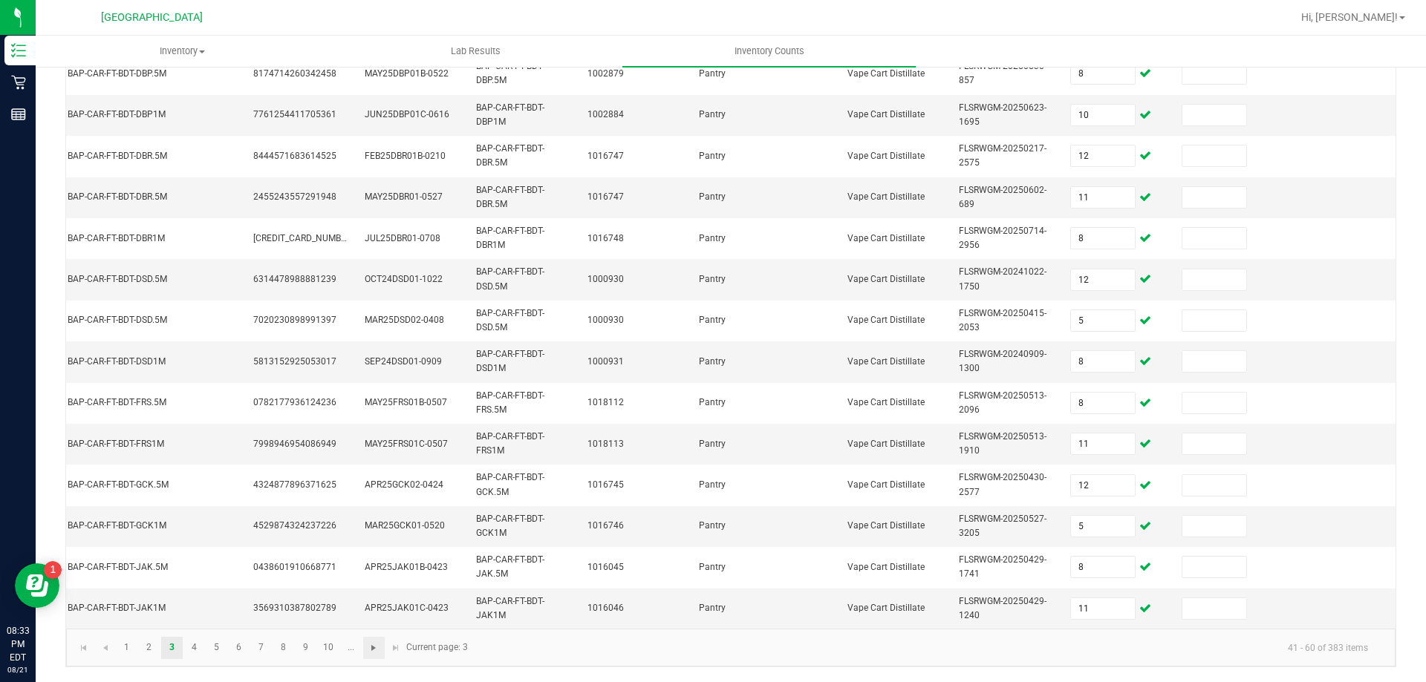
click at [377, 650] on span "Go to the next page" at bounding box center [374, 648] width 12 height 12
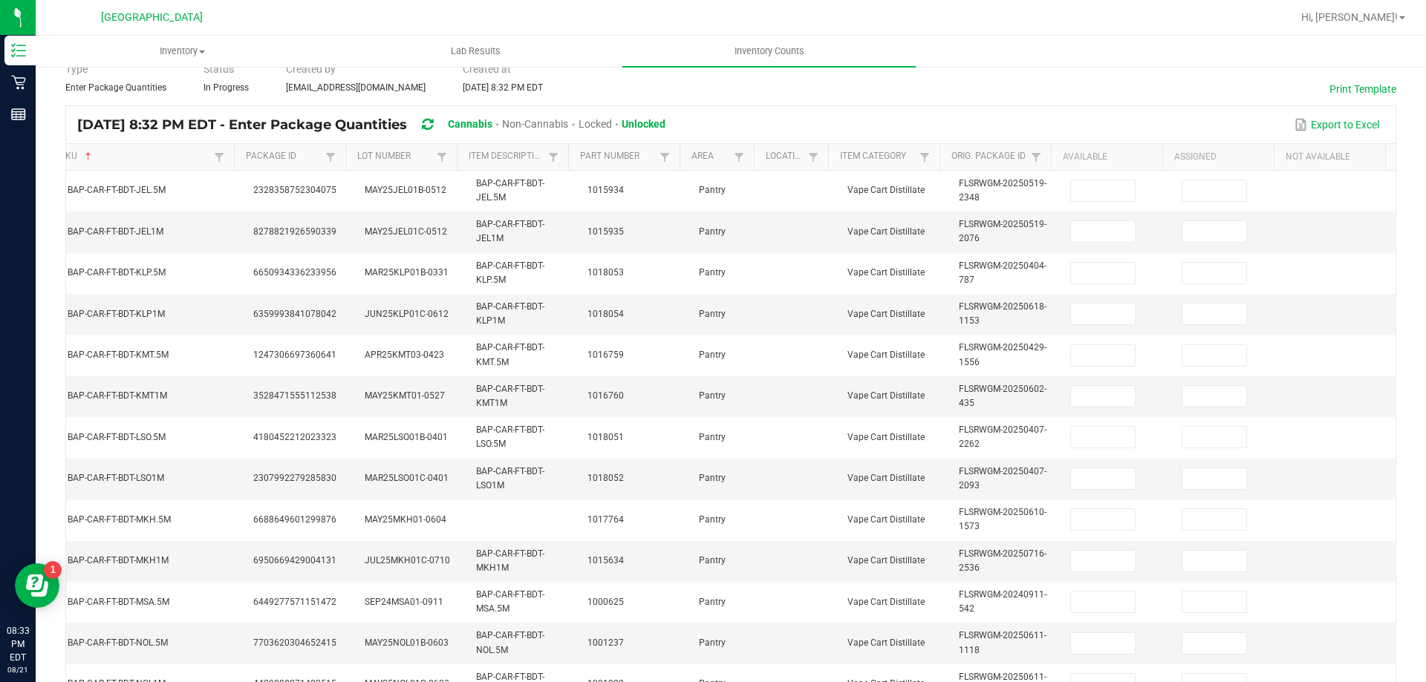
scroll to position [0, 0]
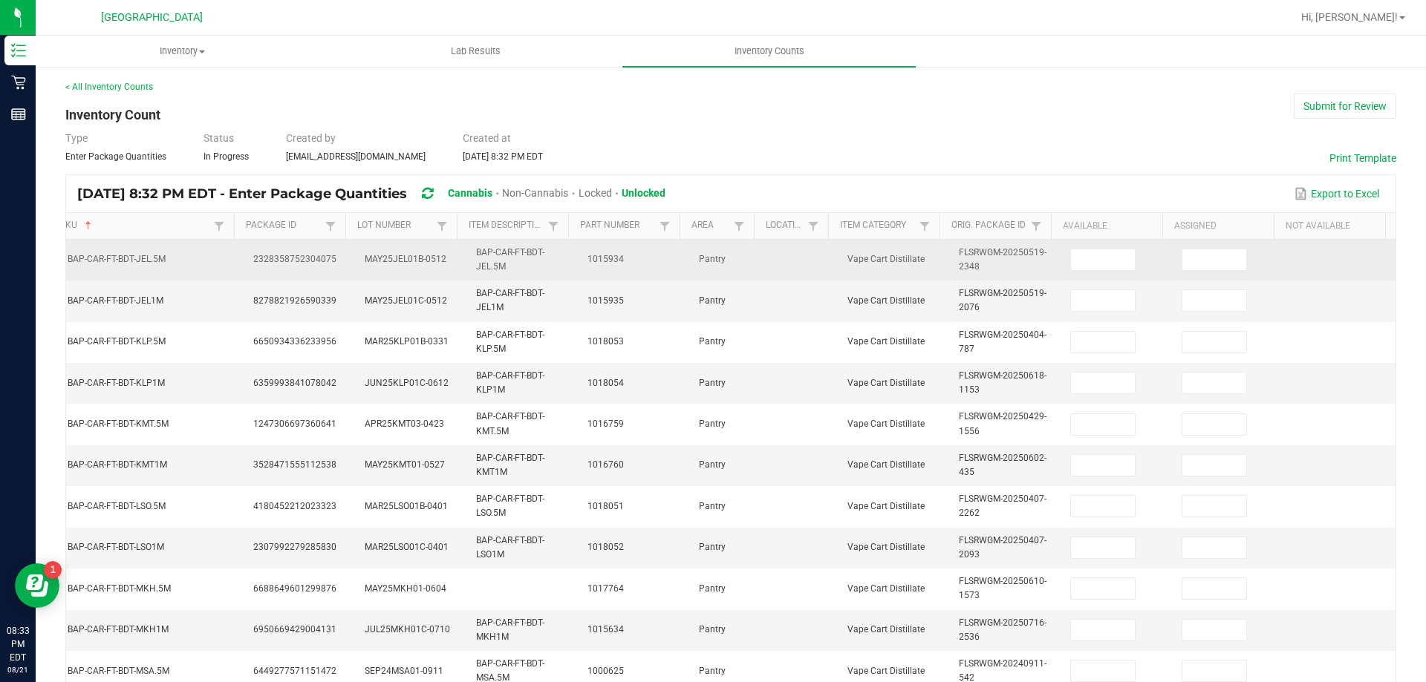
click at [1079, 248] on td at bounding box center [1116, 260] width 111 height 41
click at [1083, 254] on input at bounding box center [1103, 260] width 64 height 21
type input "10"
type input "5"
type input "12"
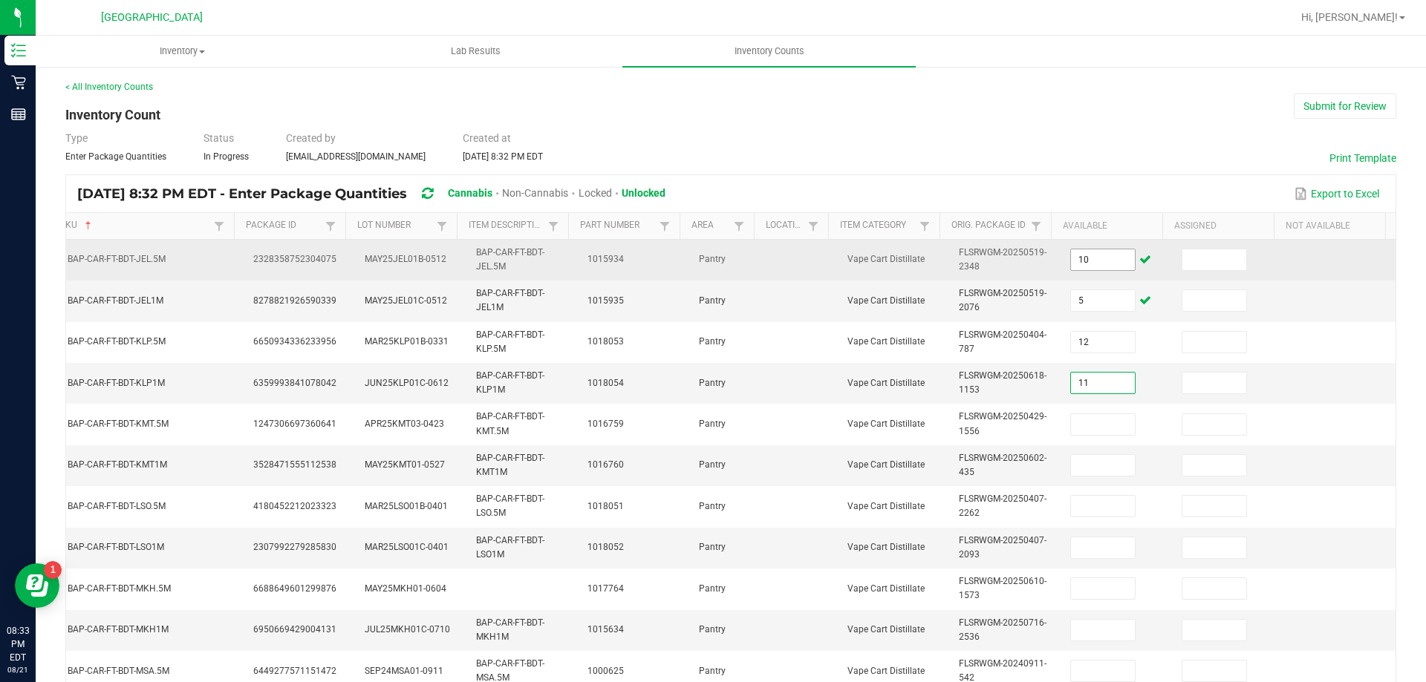
type input "11"
type input "7"
type input "8"
type input "10"
type input "3"
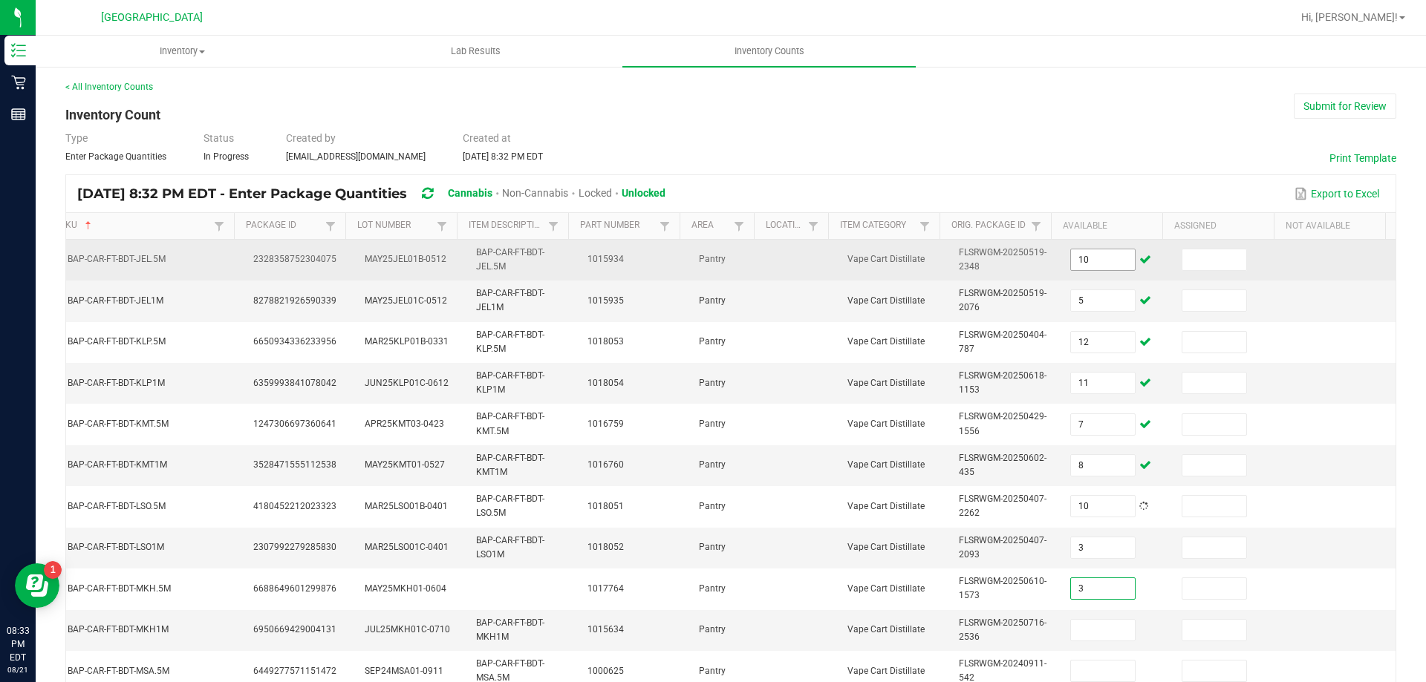
type input "3"
type input "8"
type input "9"
type input "11"
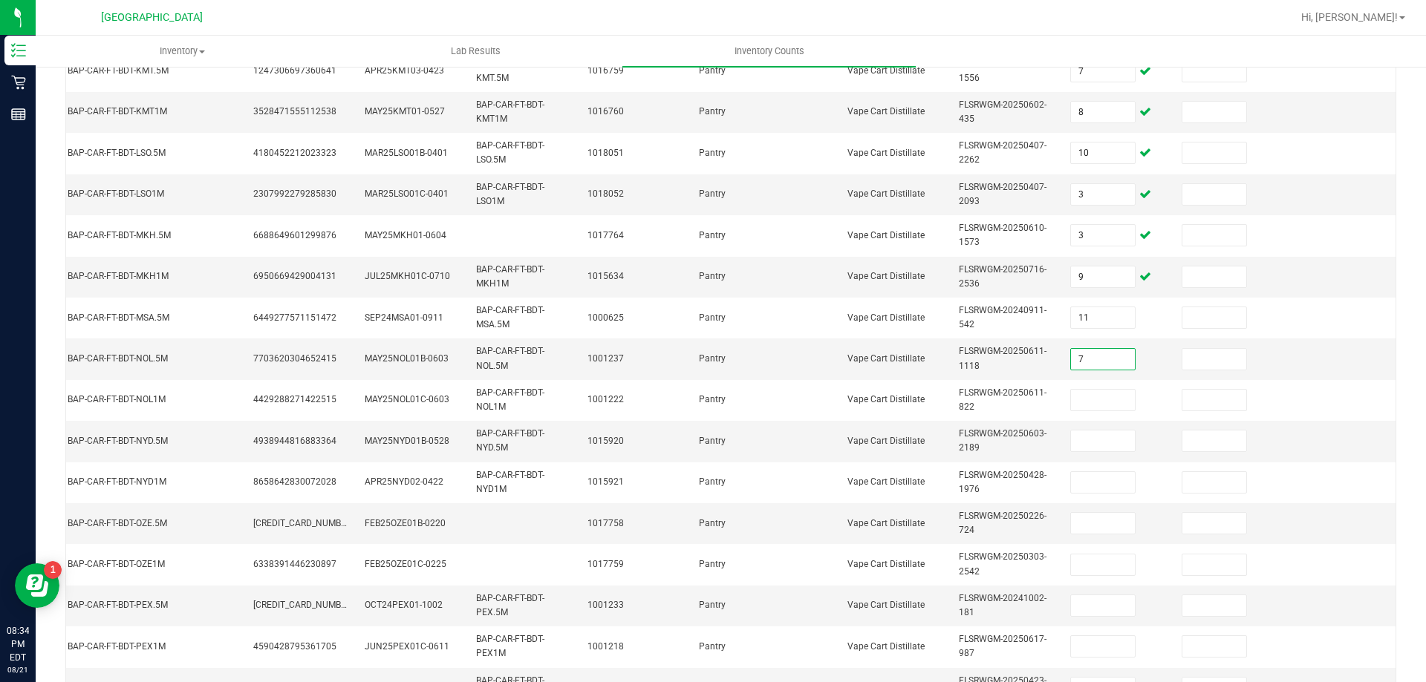
type input "7"
type input "10"
type input "3"
type input "12"
type input "8"
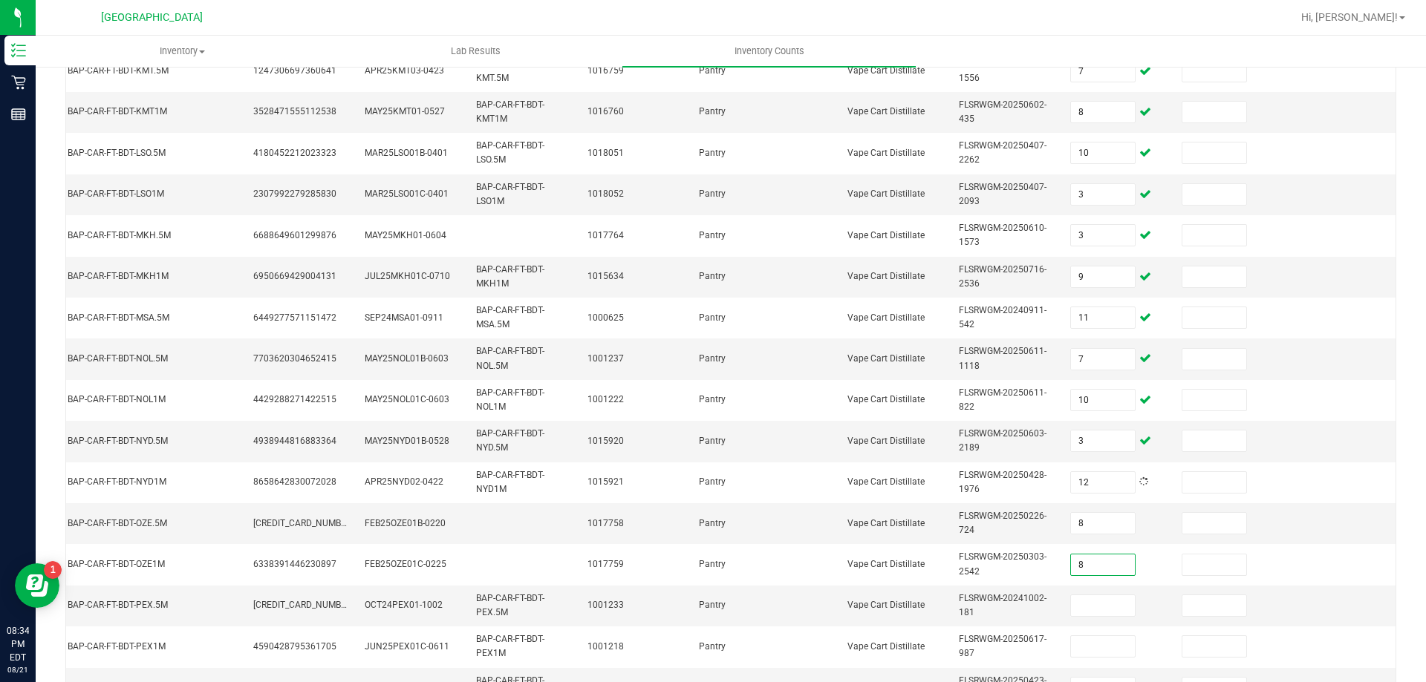
type input "8"
type input "12"
type input "10"
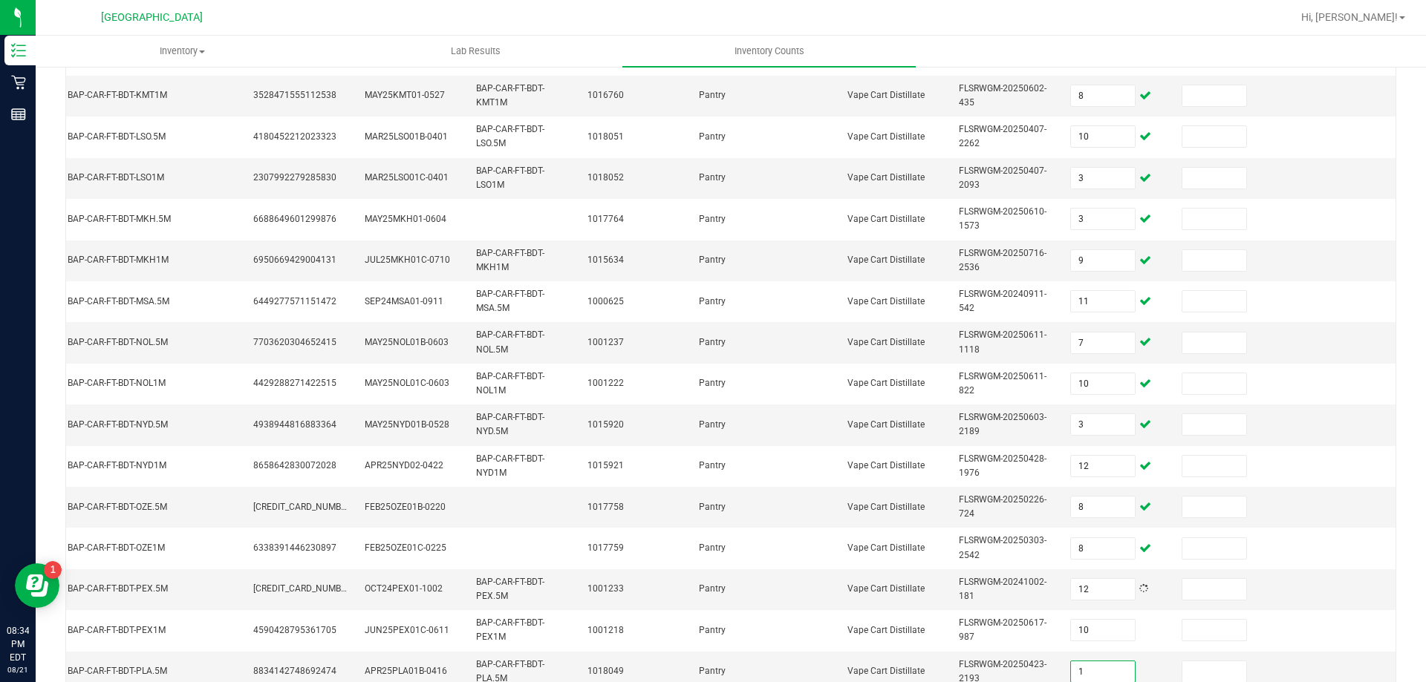
type input "1"
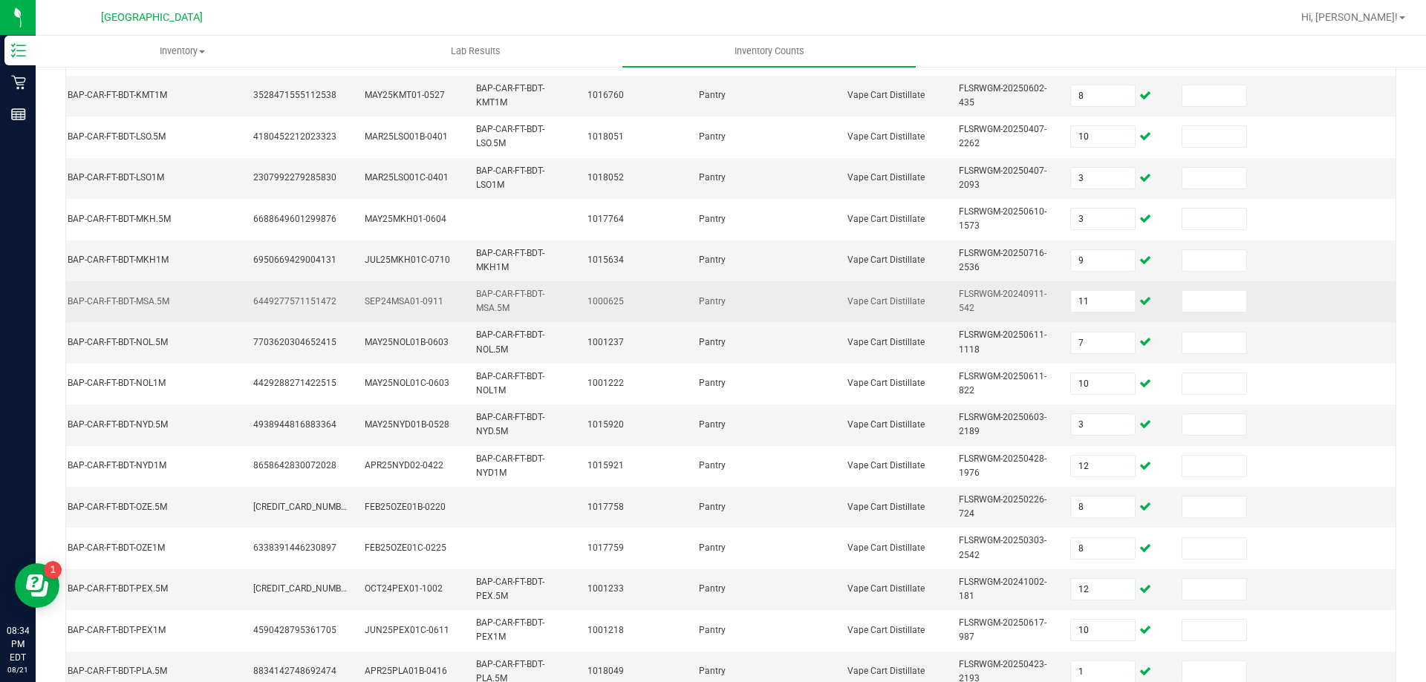
scroll to position [444, 0]
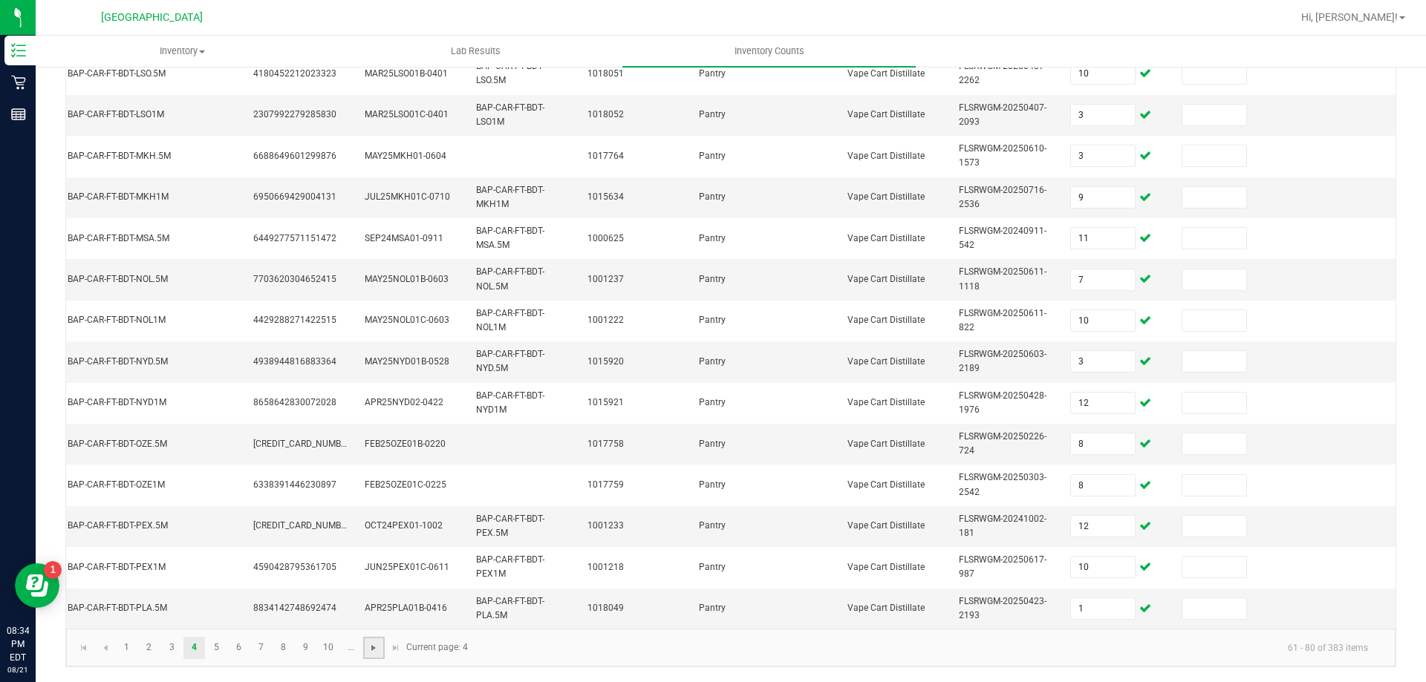
click at [371, 649] on span "Go to the next page" at bounding box center [374, 648] width 12 height 12
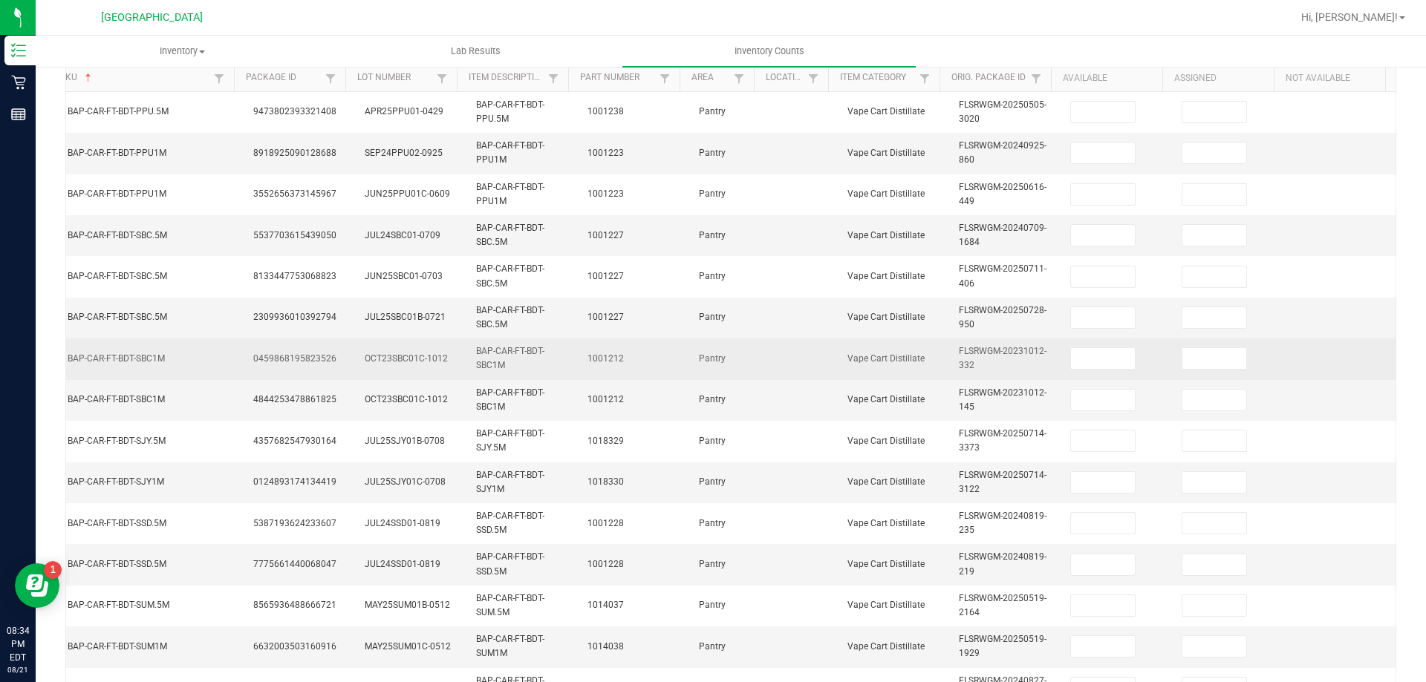
scroll to position [147, 0]
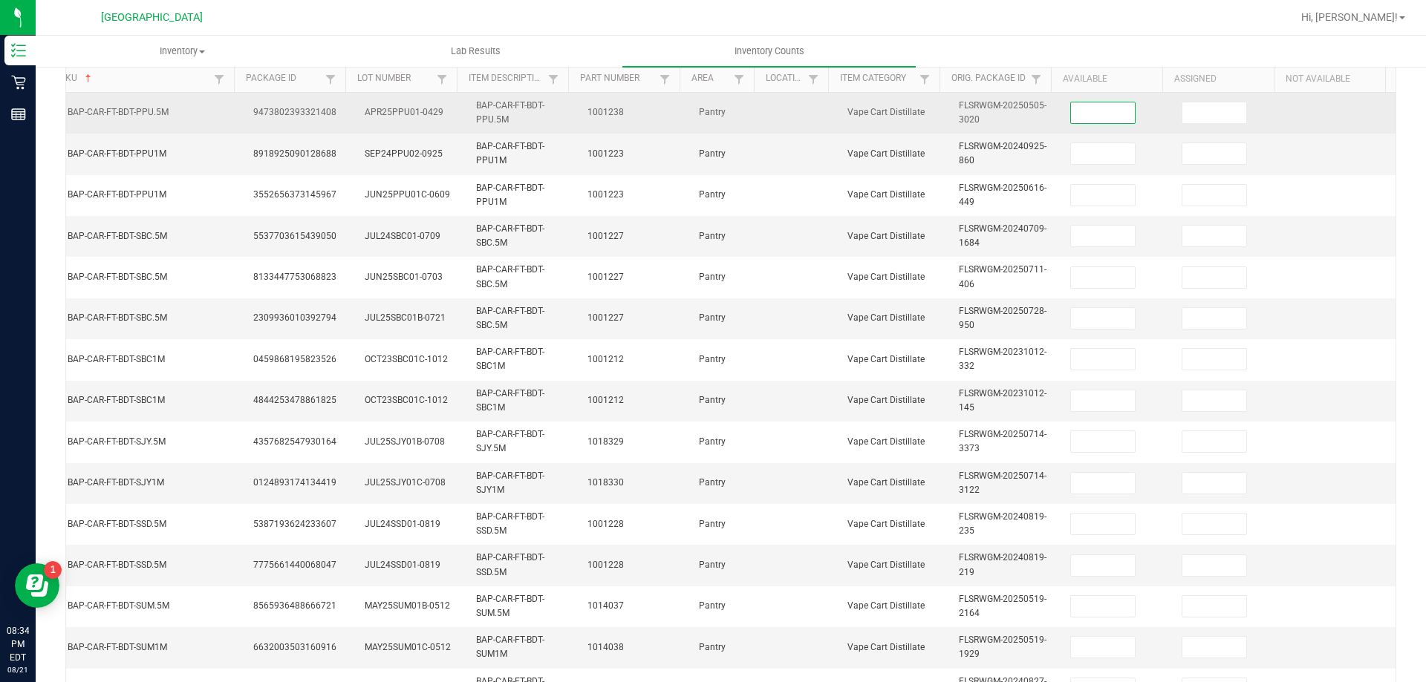
click at [1089, 122] on input at bounding box center [1103, 112] width 64 height 21
type input "8"
type input "11"
type input "5"
type input "2"
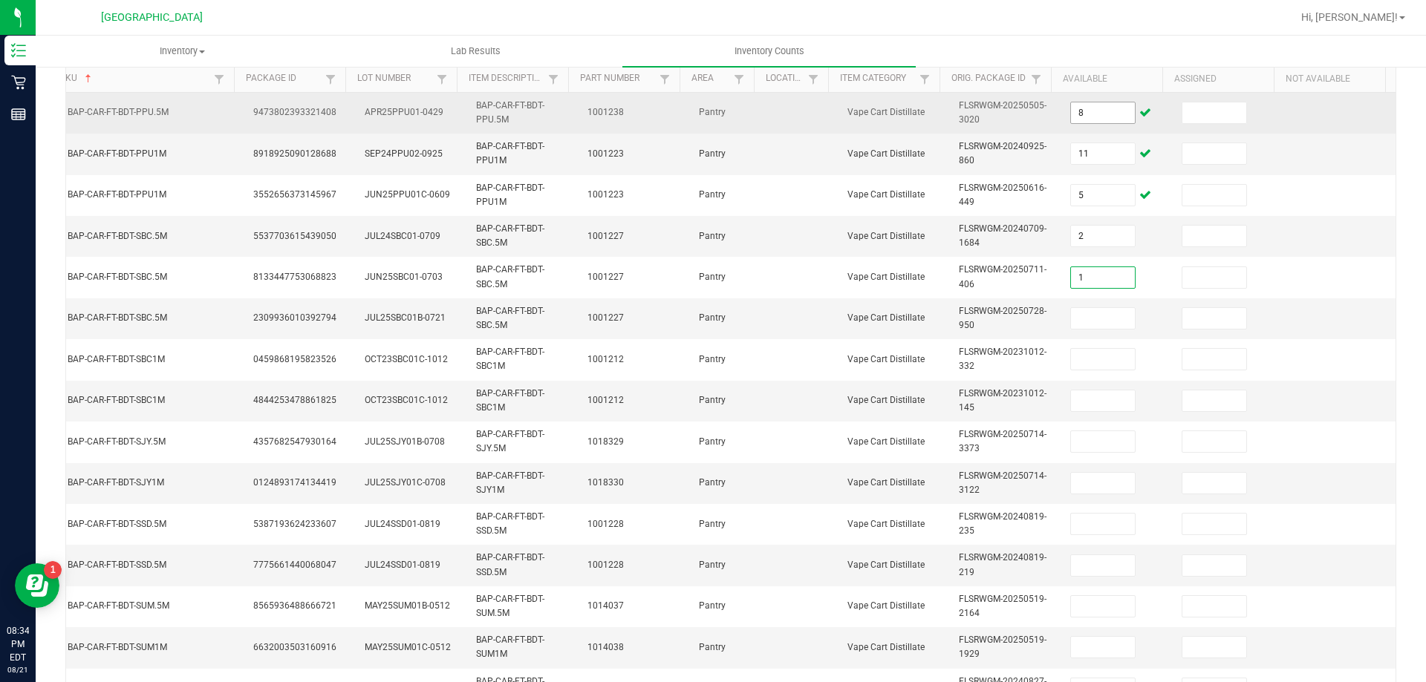
type input "1"
type input "9"
type input "1"
type input "12"
type input "11"
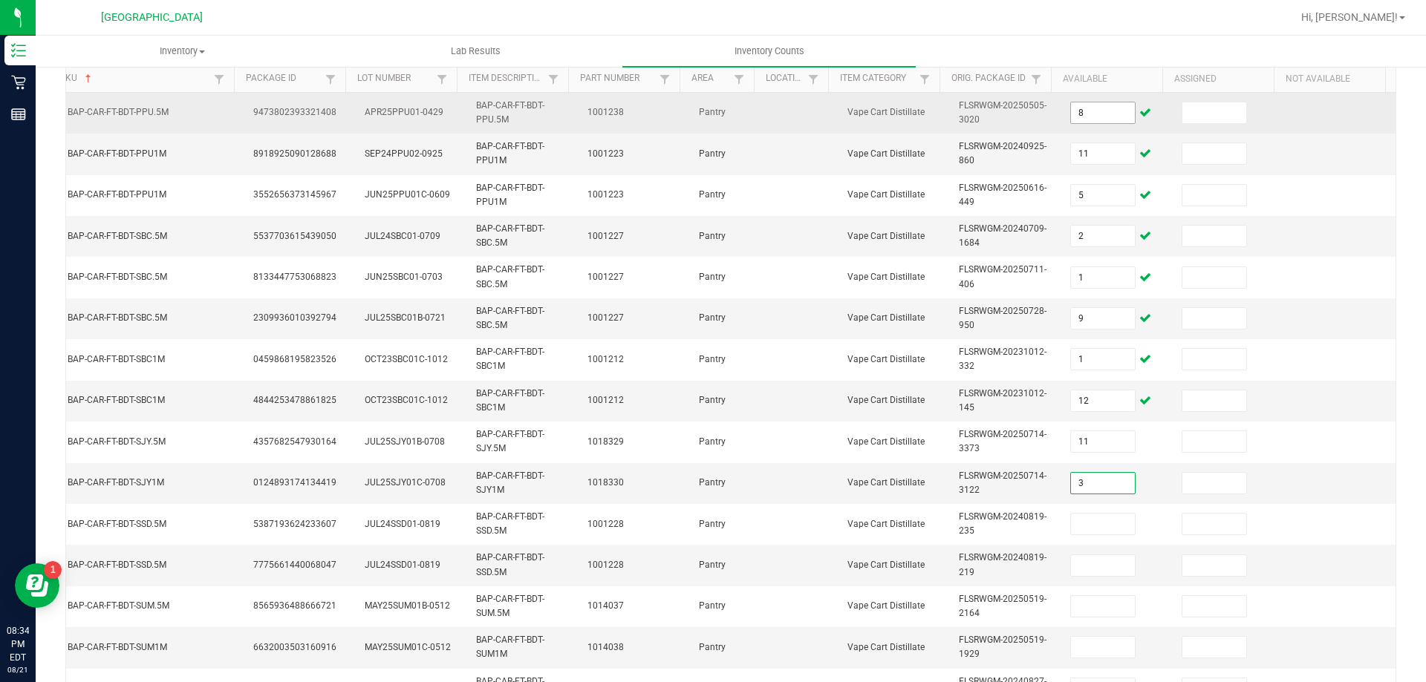
type input "3"
type input "4"
type input "7"
type input "2"
type input "4"
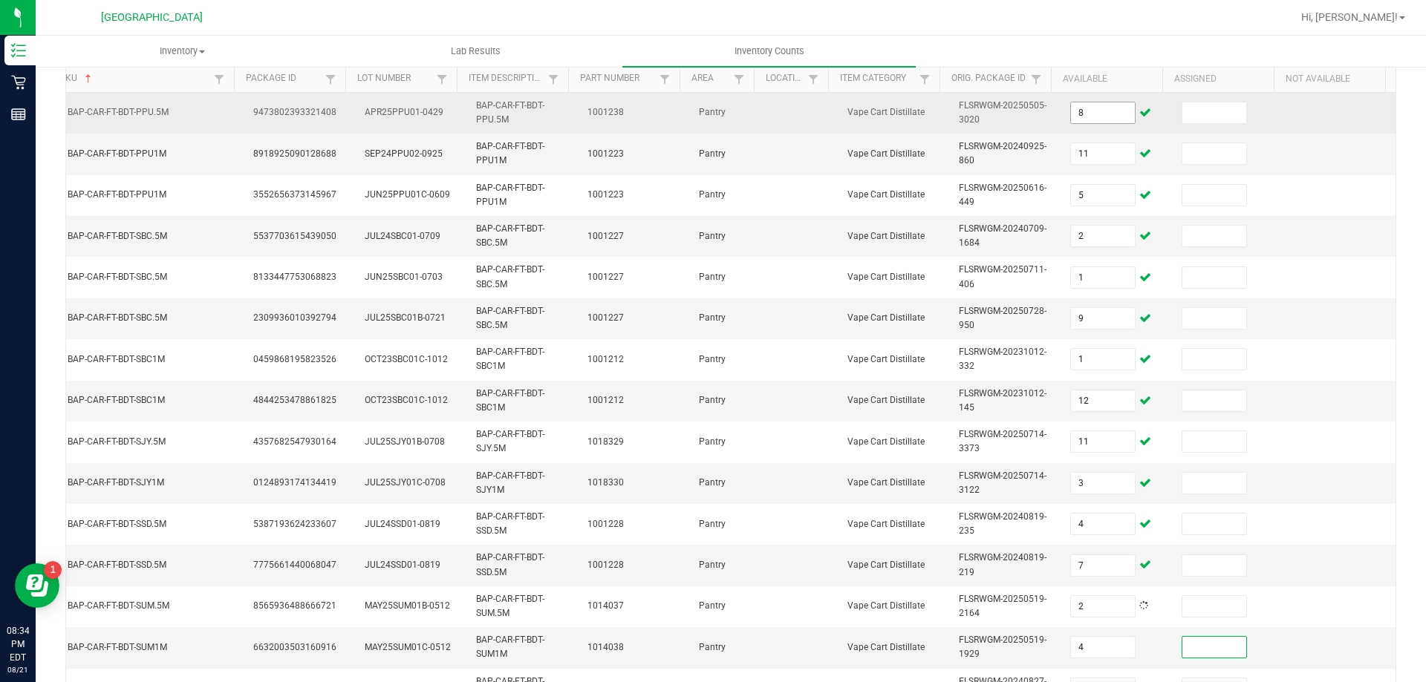
scroll to position [164, 0]
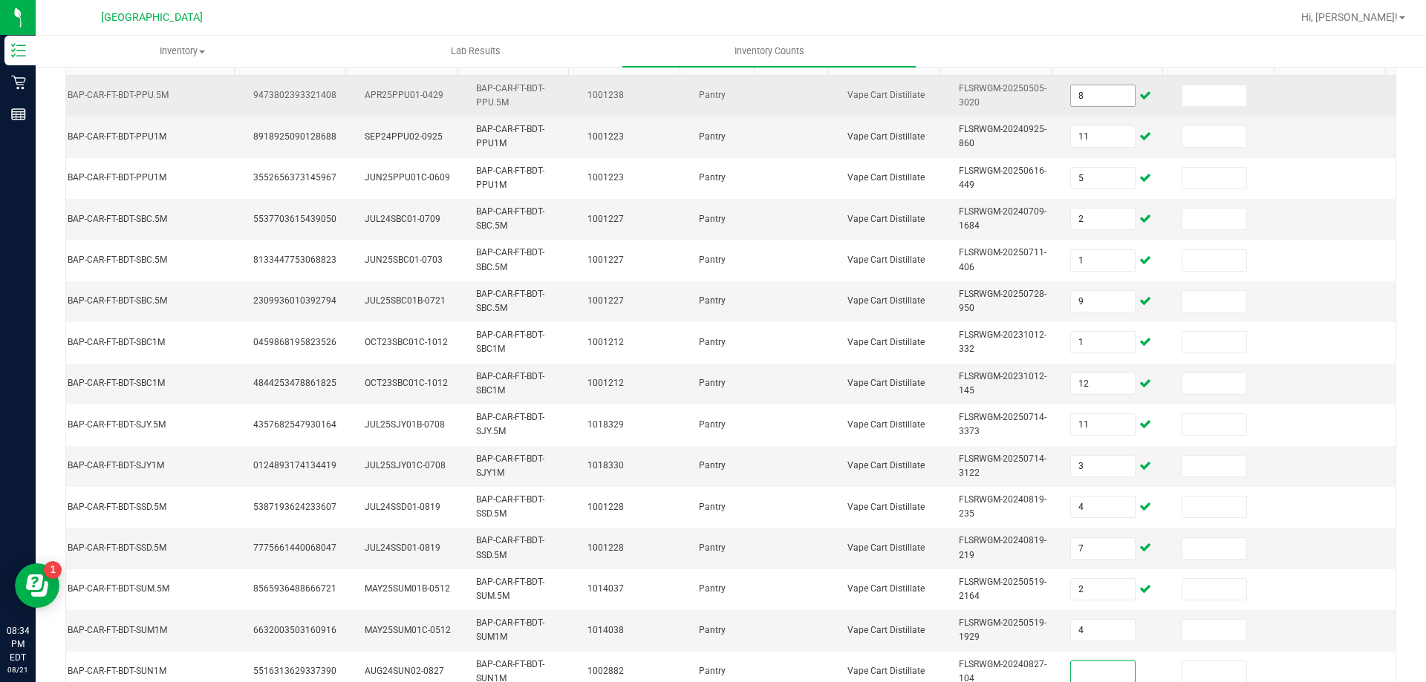
type input "2"
type input "3"
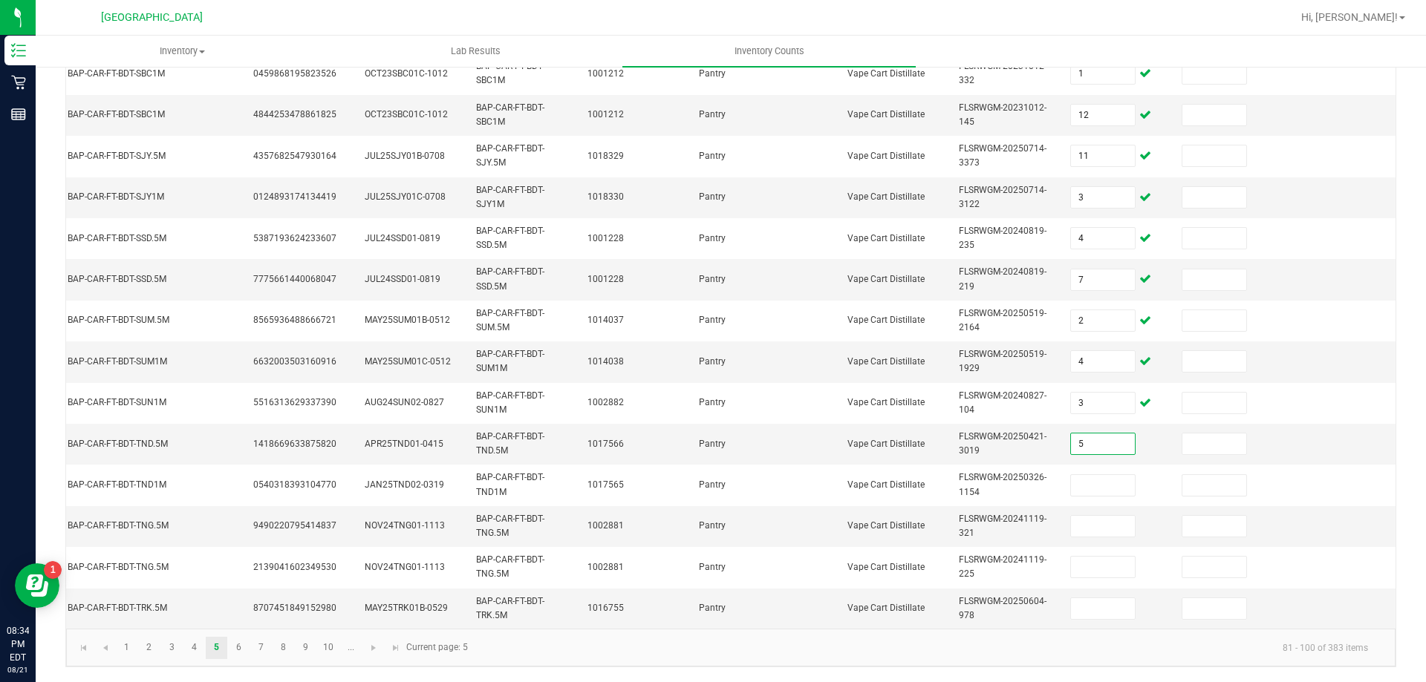
type input "5"
type input "8"
type input "12"
type input "7"
type input "11"
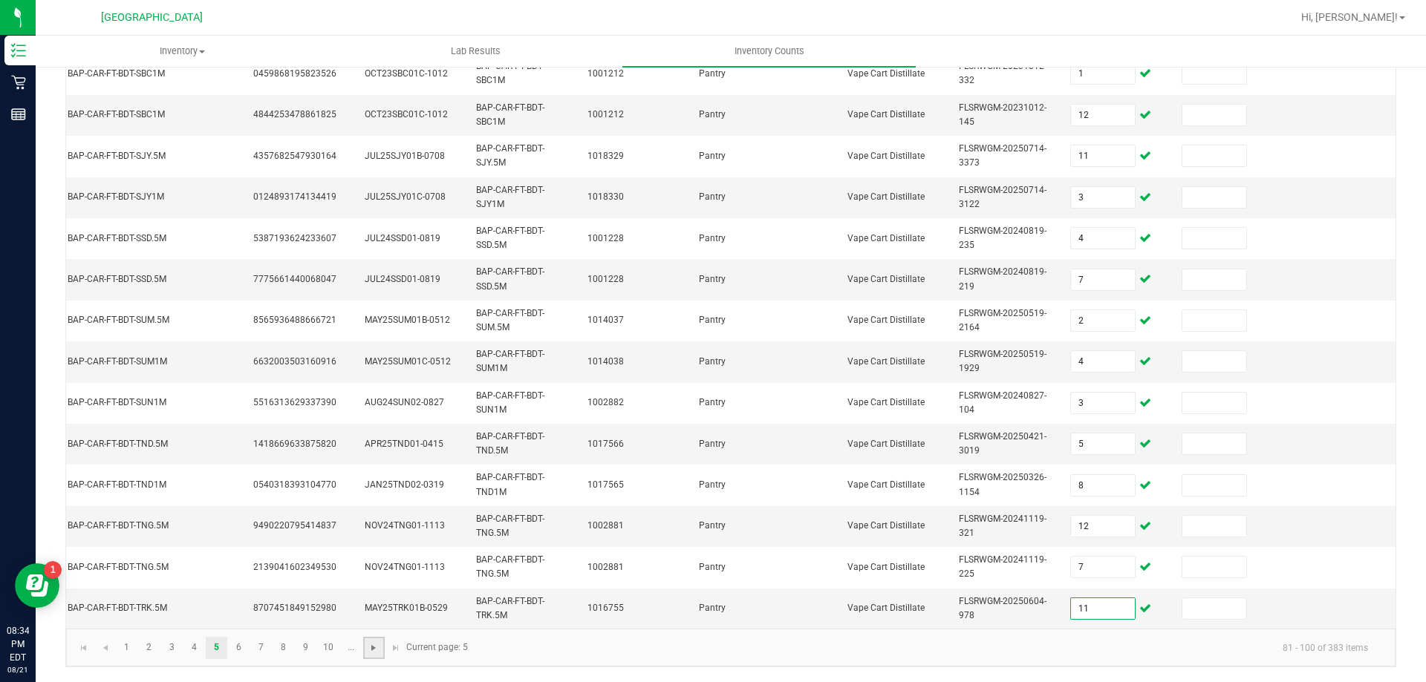
click at [378, 654] on span "Go to the next page" at bounding box center [374, 648] width 12 height 12
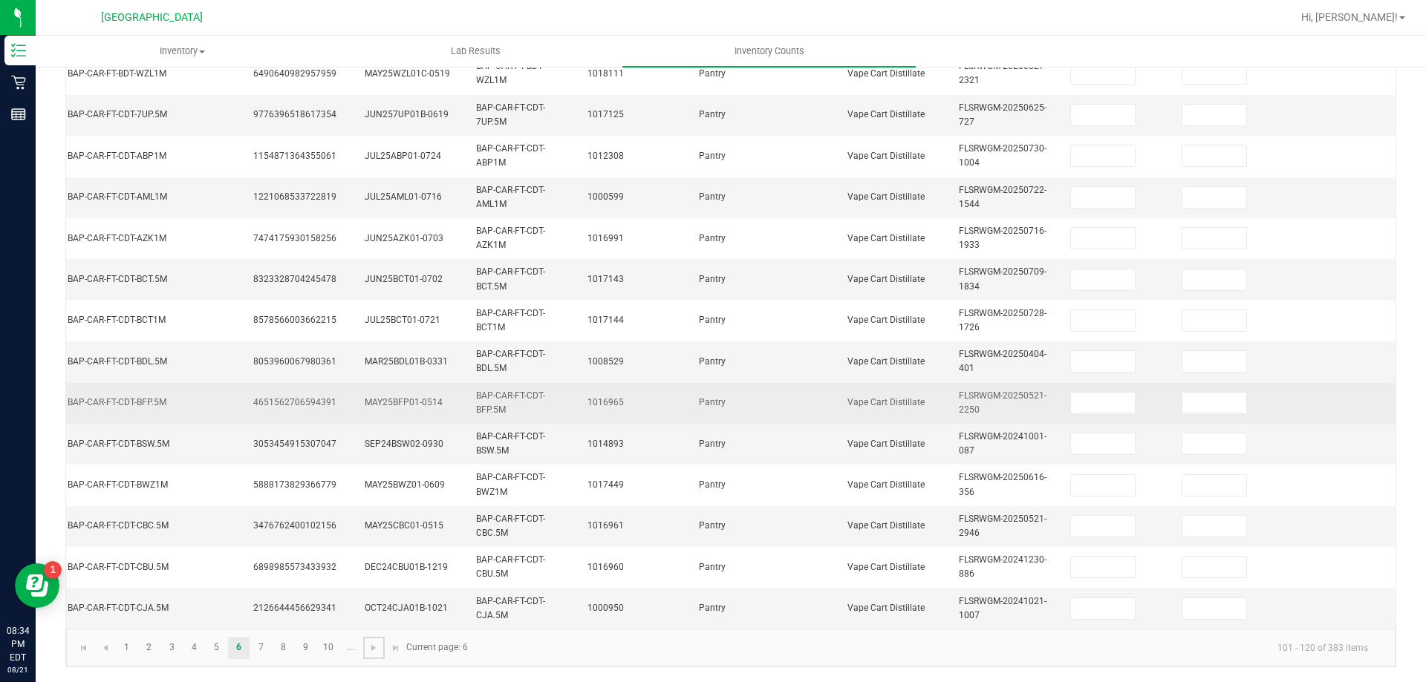
scroll to position [73, 0]
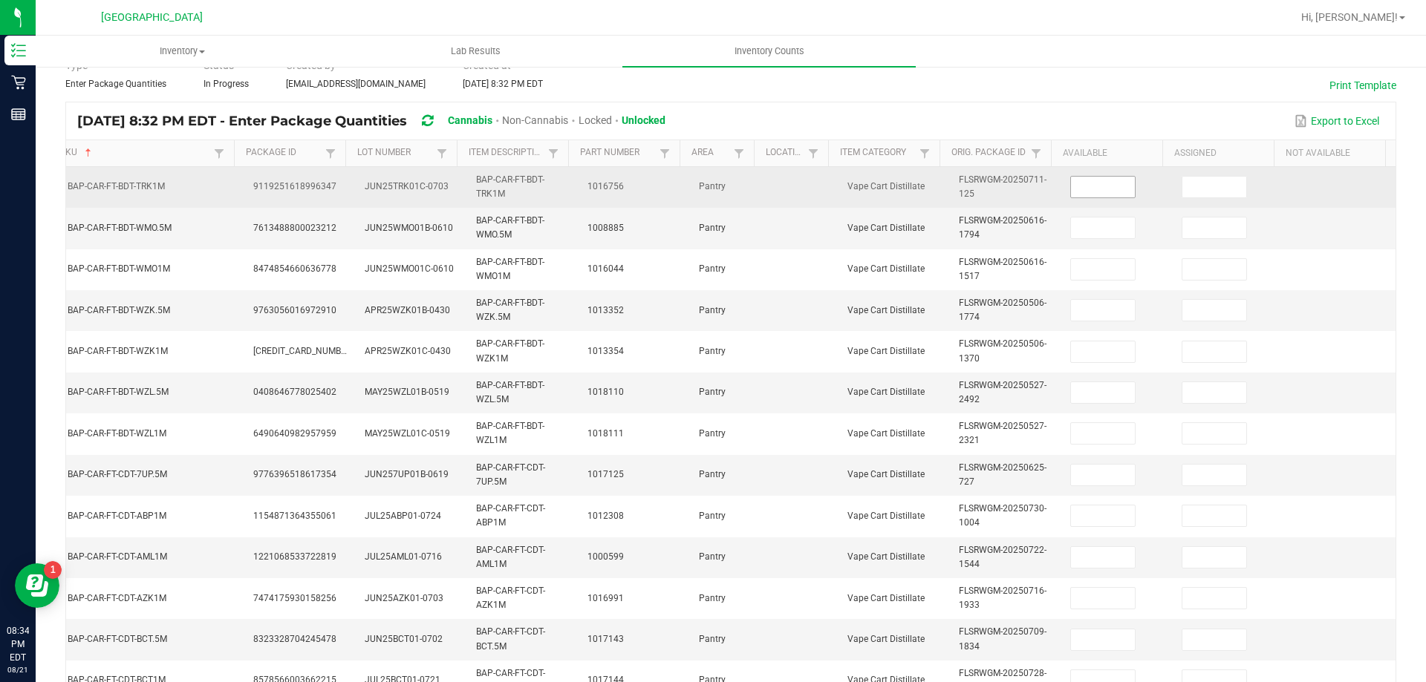
click at [1084, 196] on input at bounding box center [1103, 187] width 64 height 21
type input "12"
type input "8"
type input "3"
type input "7"
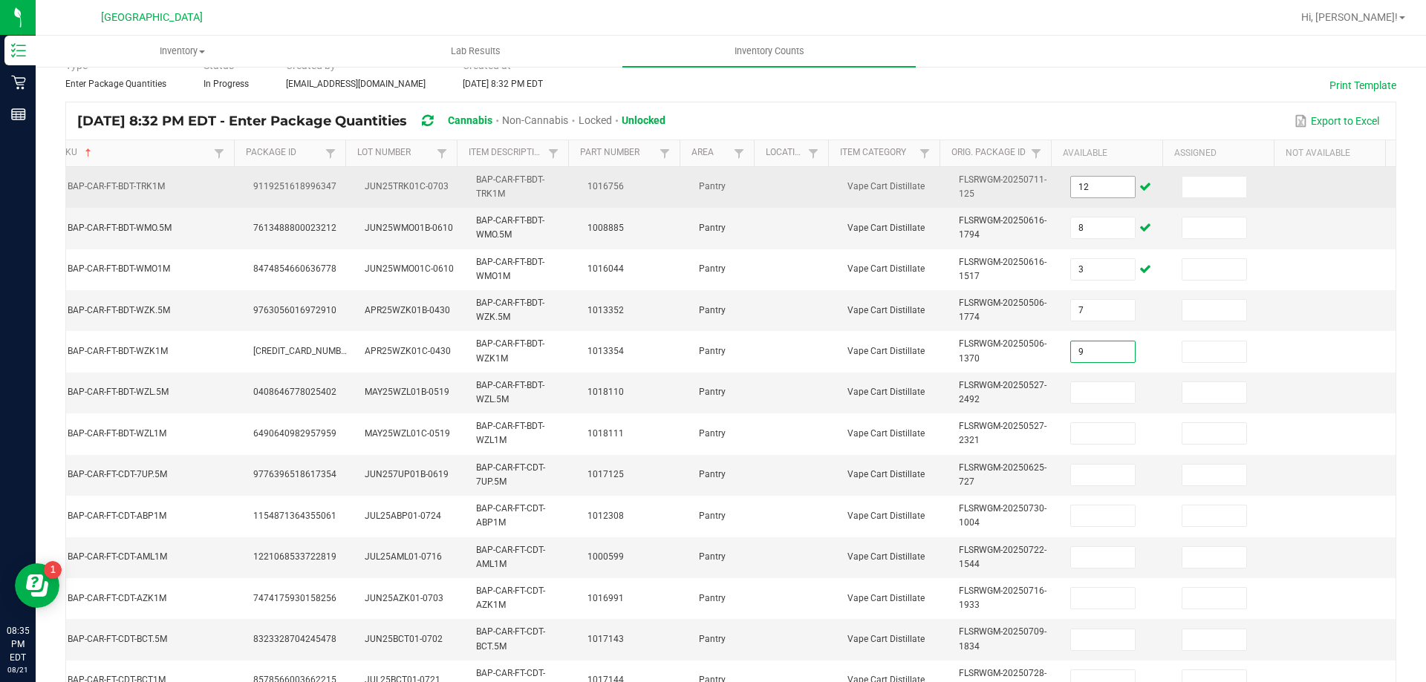
type input "9"
type input "6"
type input "8"
type input "11"
type input "12"
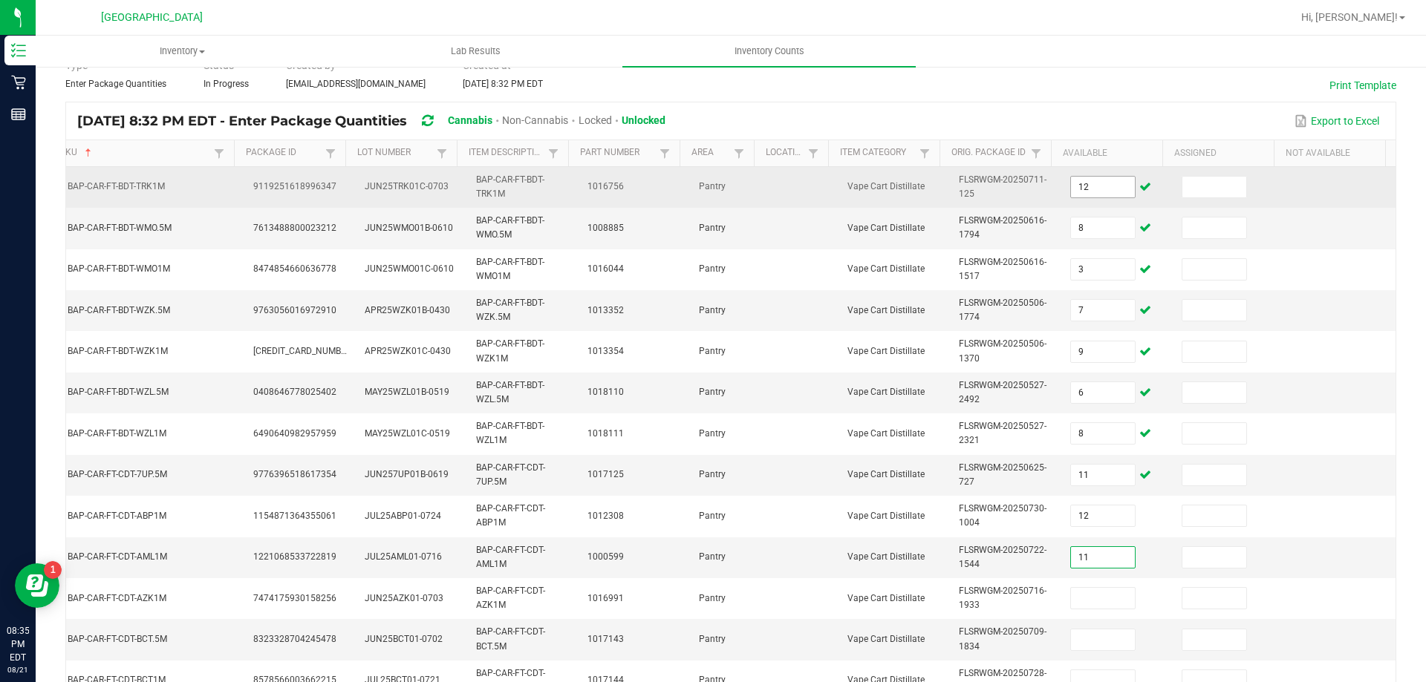
type input "11"
type input "2"
type input "5"
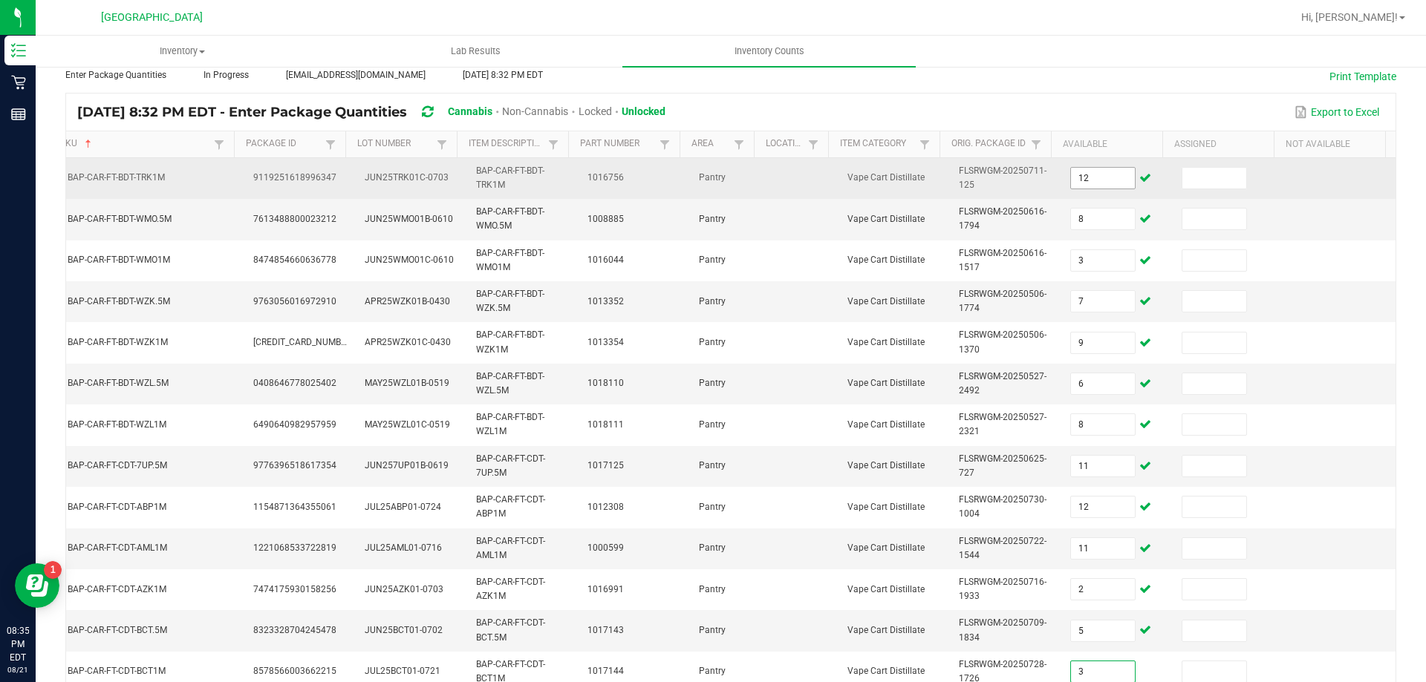
type input "3"
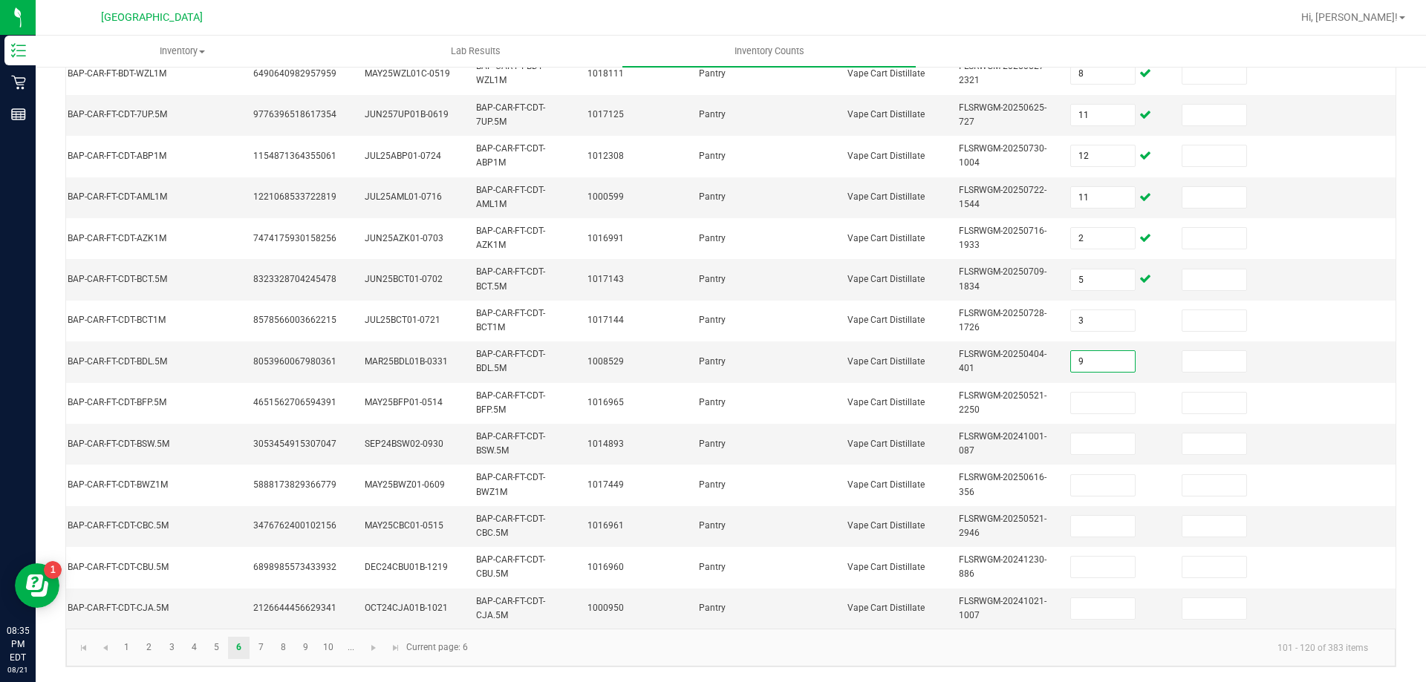
type input "9"
type input "10"
type input "3"
type input "7"
type input "10"
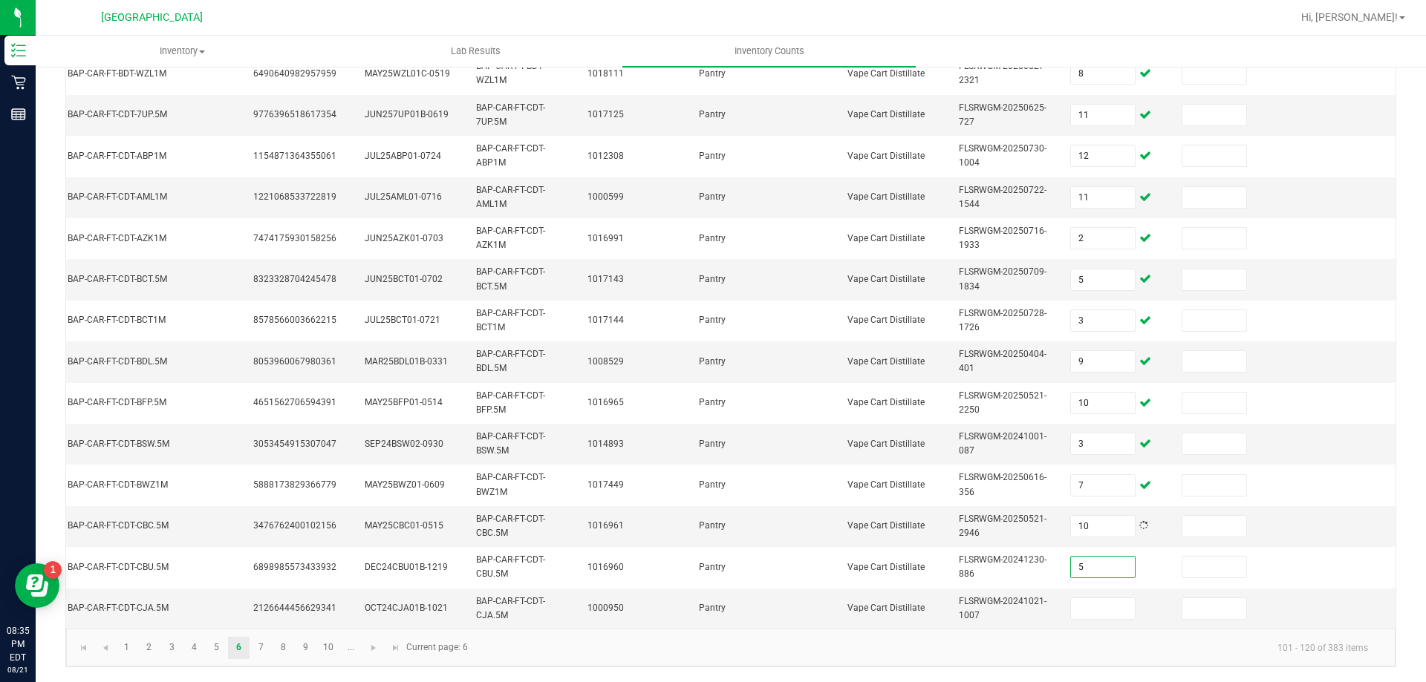
type input "5"
type input "12"
click at [369, 654] on span "Go to the next page" at bounding box center [374, 648] width 12 height 12
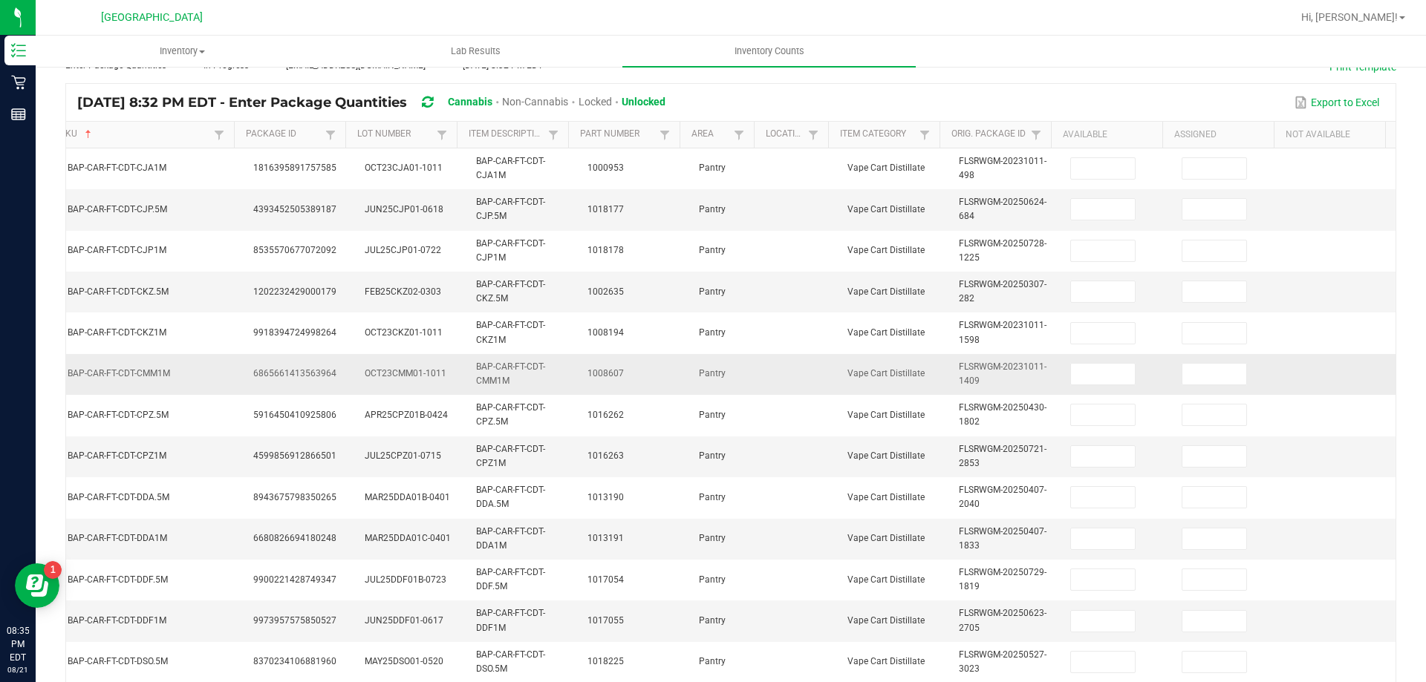
scroll to position [65, 0]
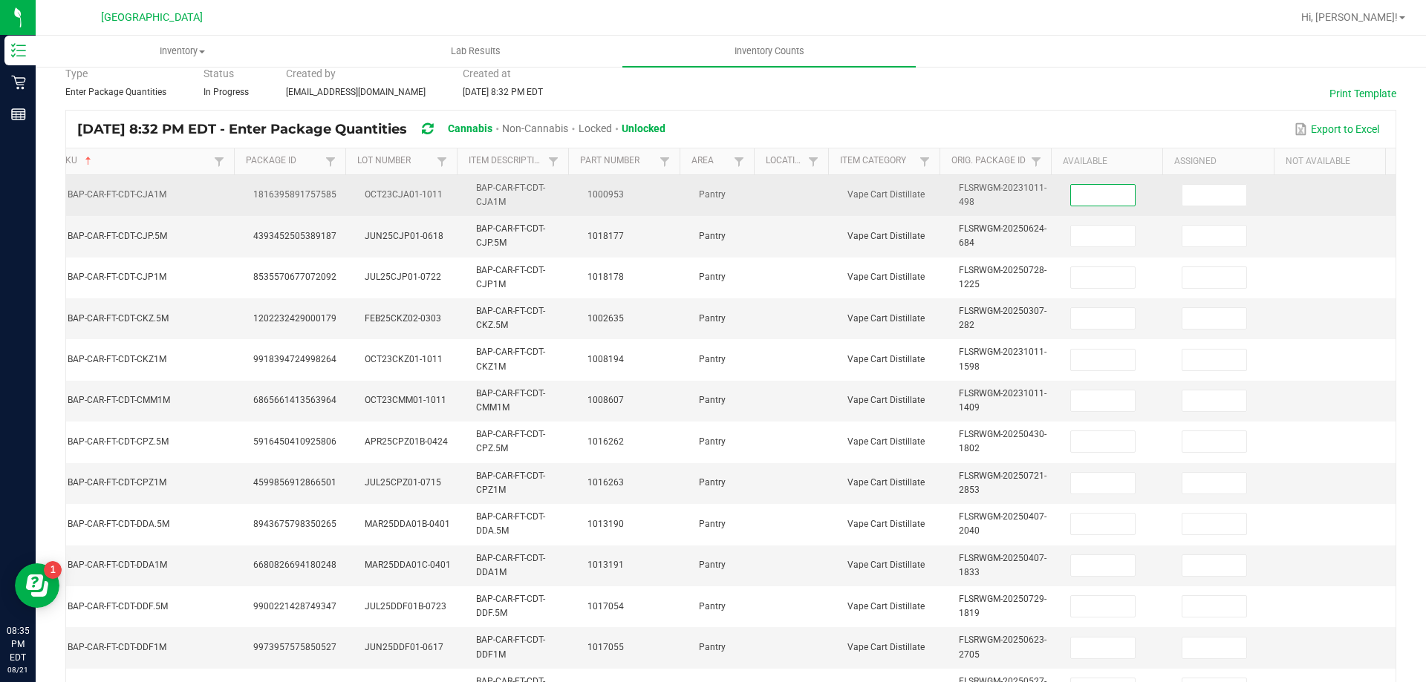
click at [1074, 186] on input at bounding box center [1103, 195] width 64 height 21
type input "5"
type input "10"
type input "12"
type input "9"
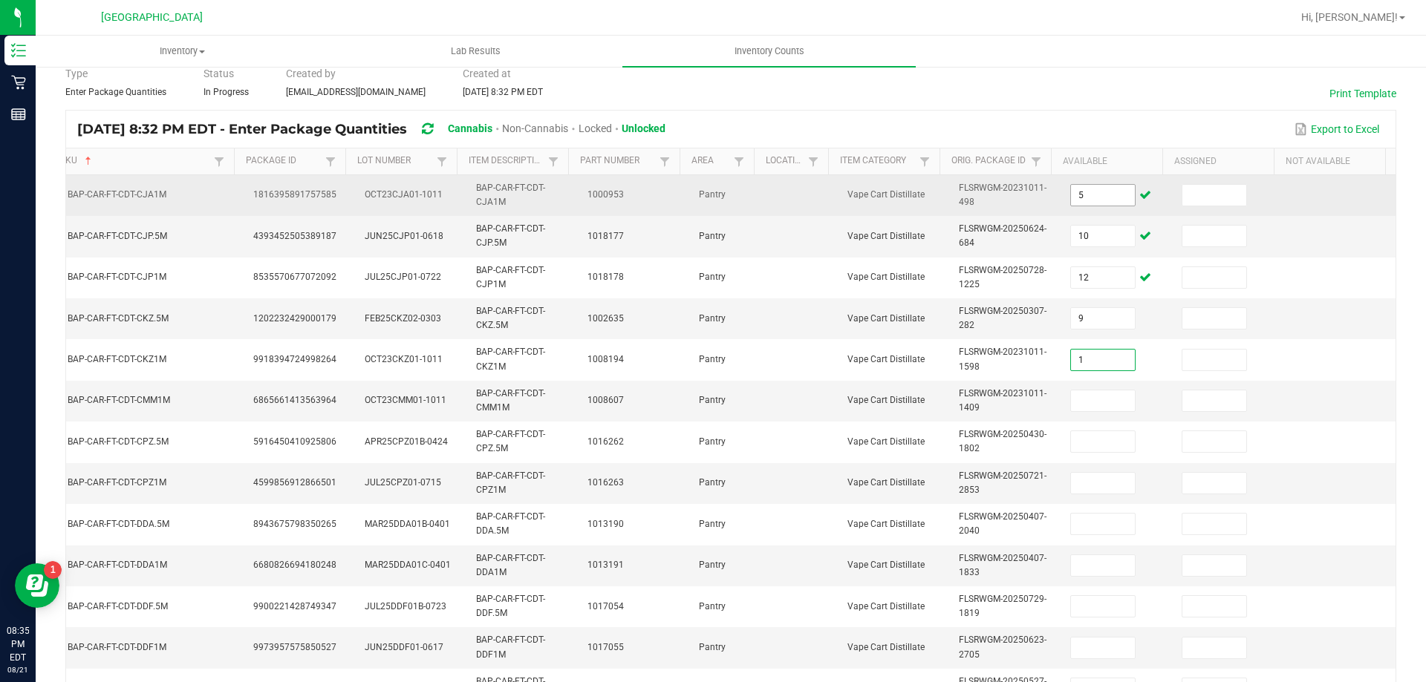
type input "1"
type input "8"
type input "9"
type input "6"
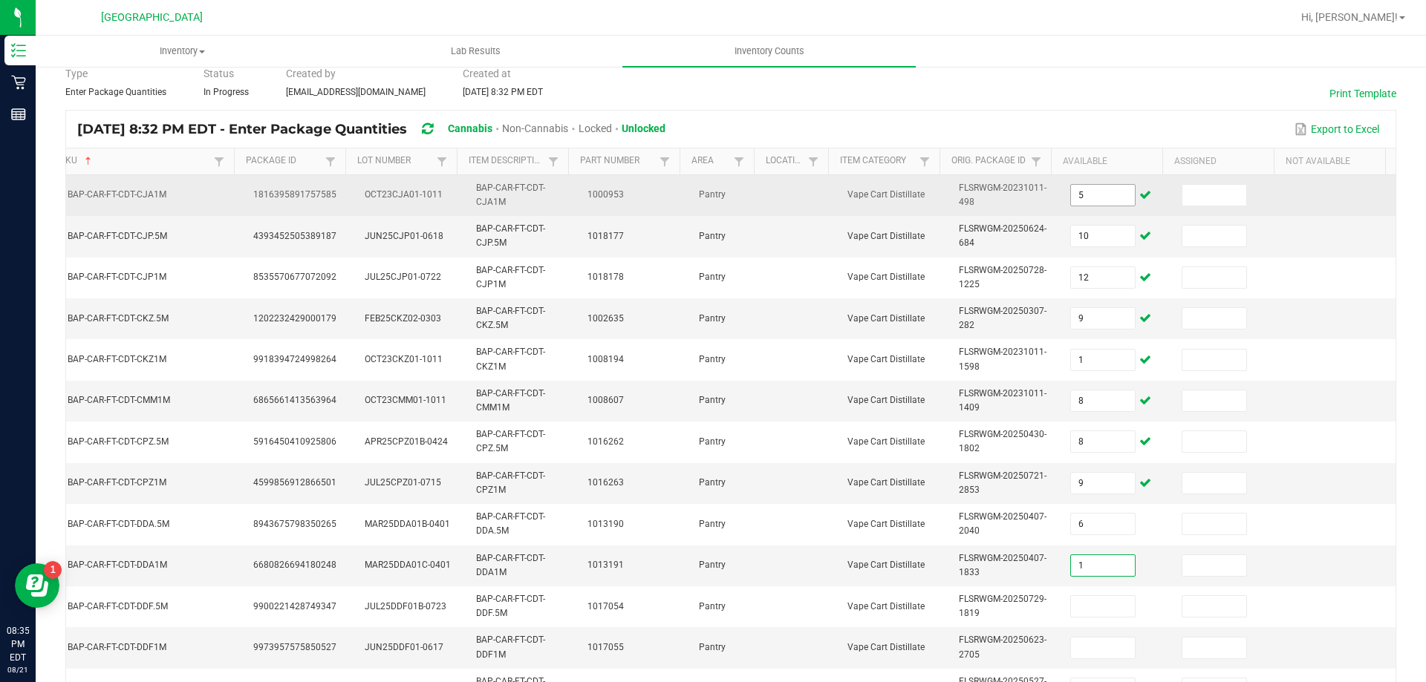
type input "1"
type input "11"
type input "2"
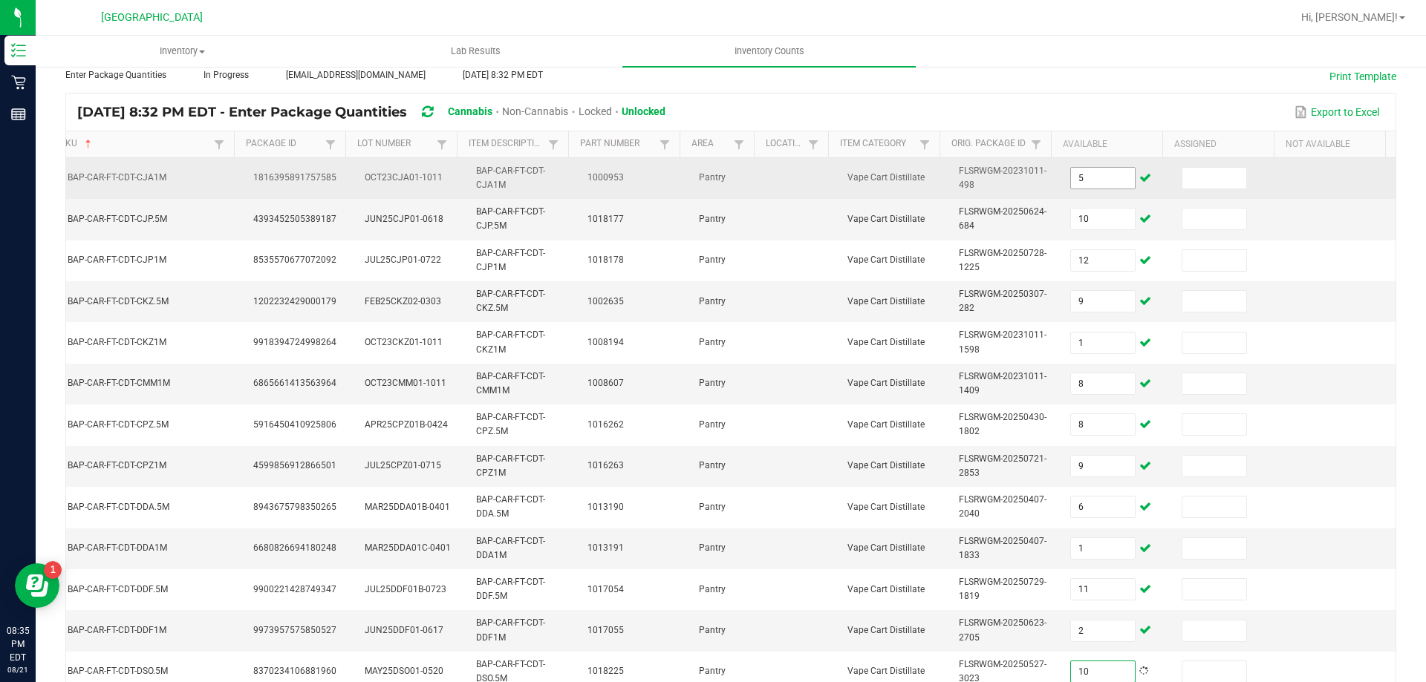
type input "10"
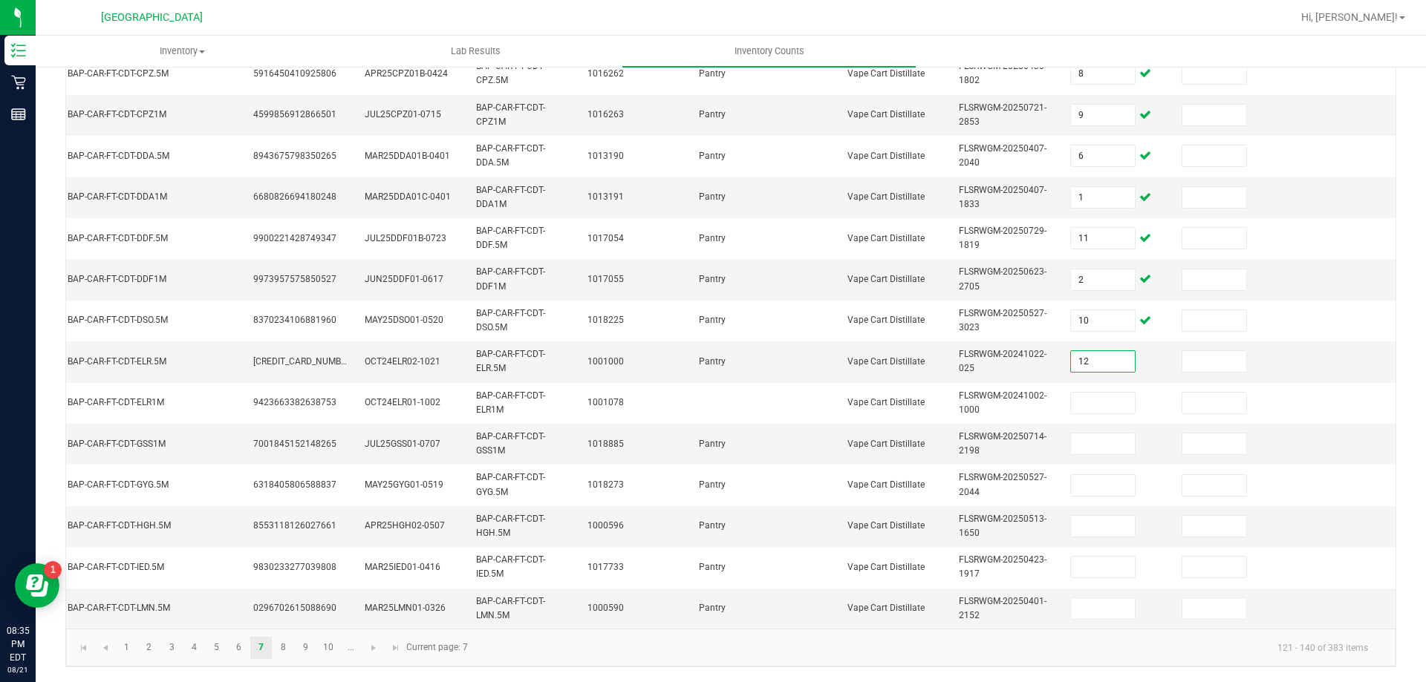
type input "12"
type input "5"
type input "12"
type input "10"
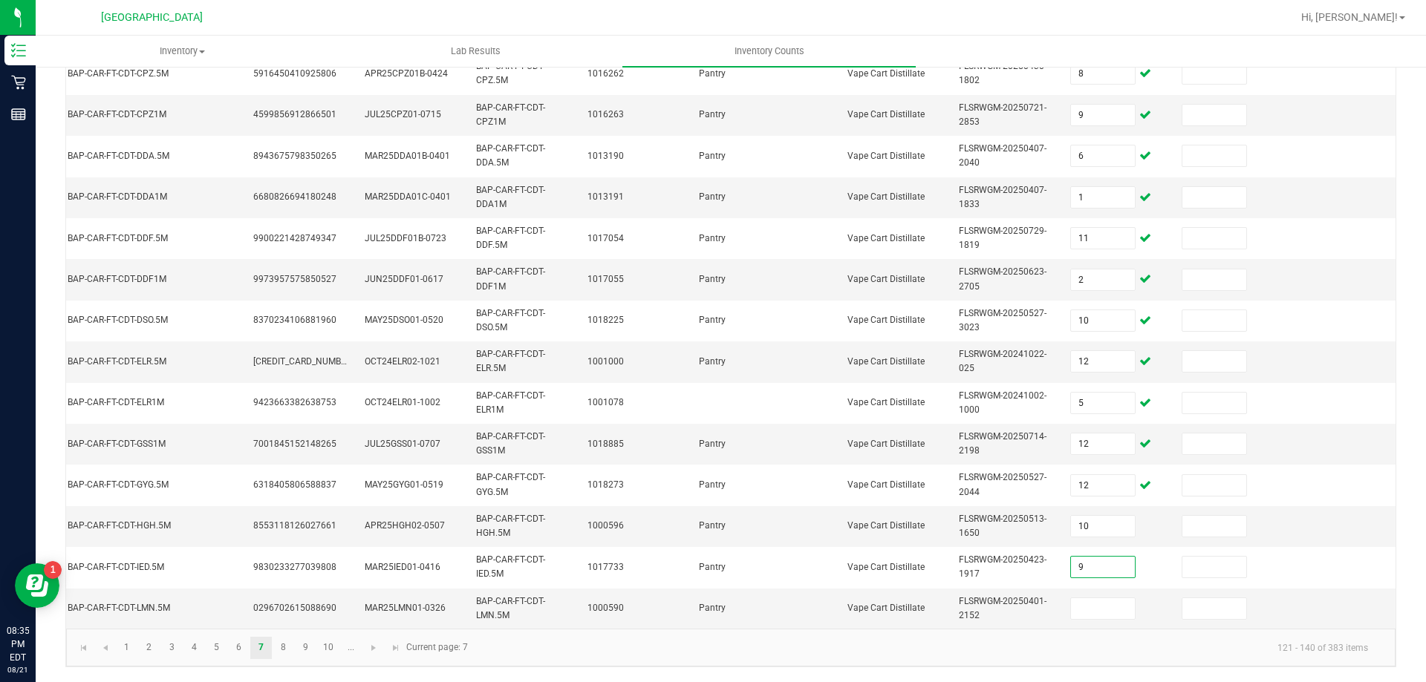
type input "9"
click at [370, 654] on span "Go to the next page" at bounding box center [374, 648] width 12 height 12
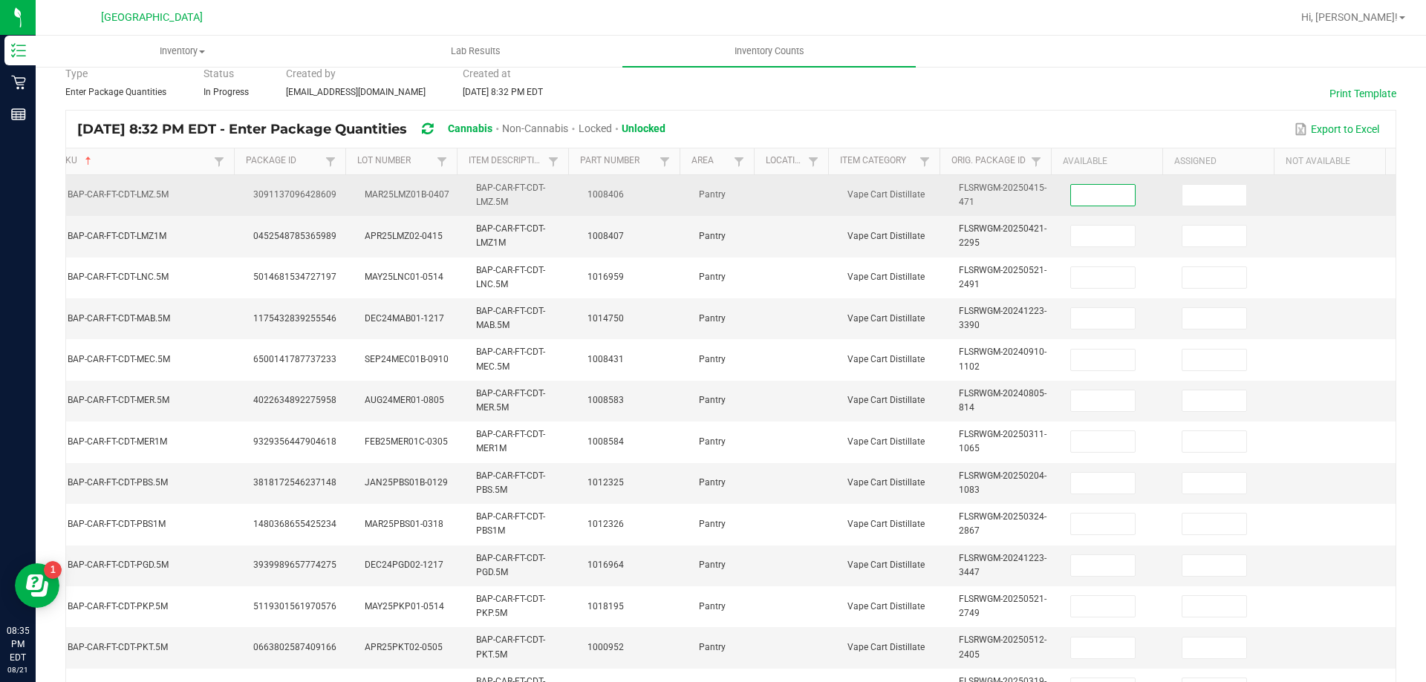
click at [1089, 197] on input at bounding box center [1103, 195] width 64 height 21
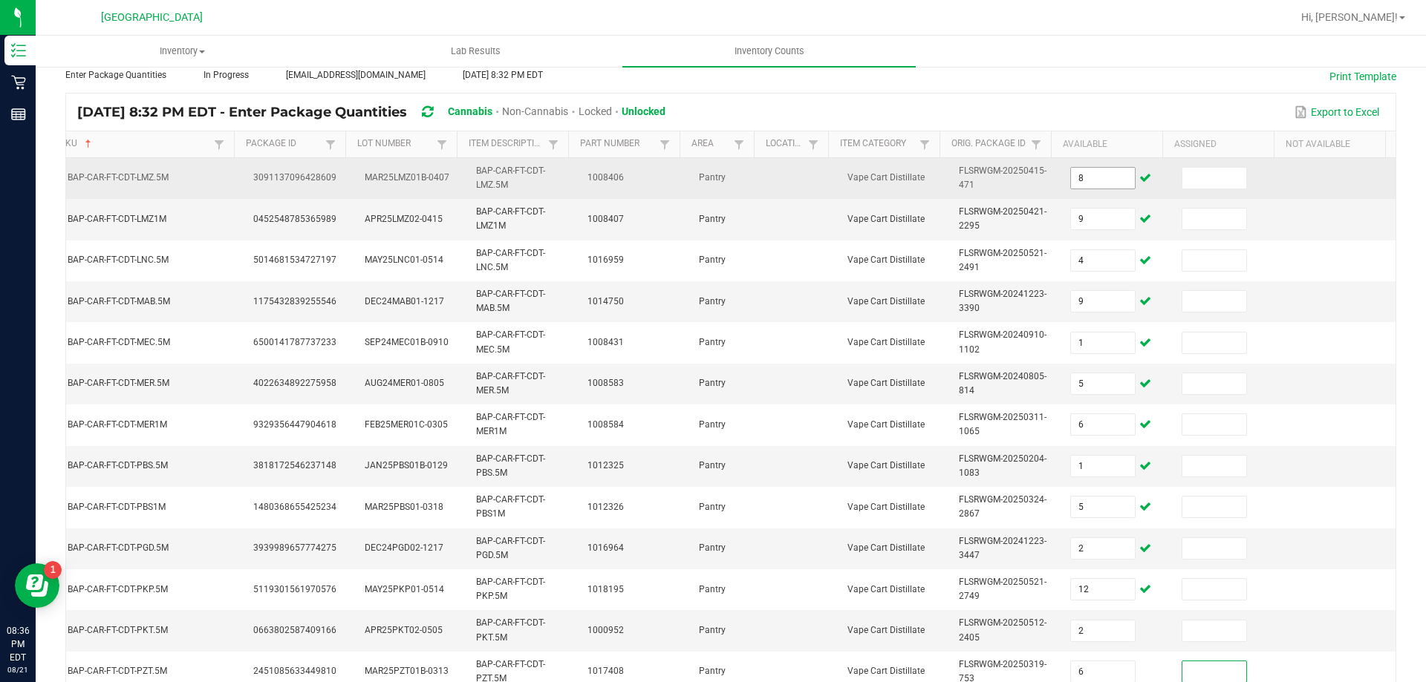
scroll to position [436, 0]
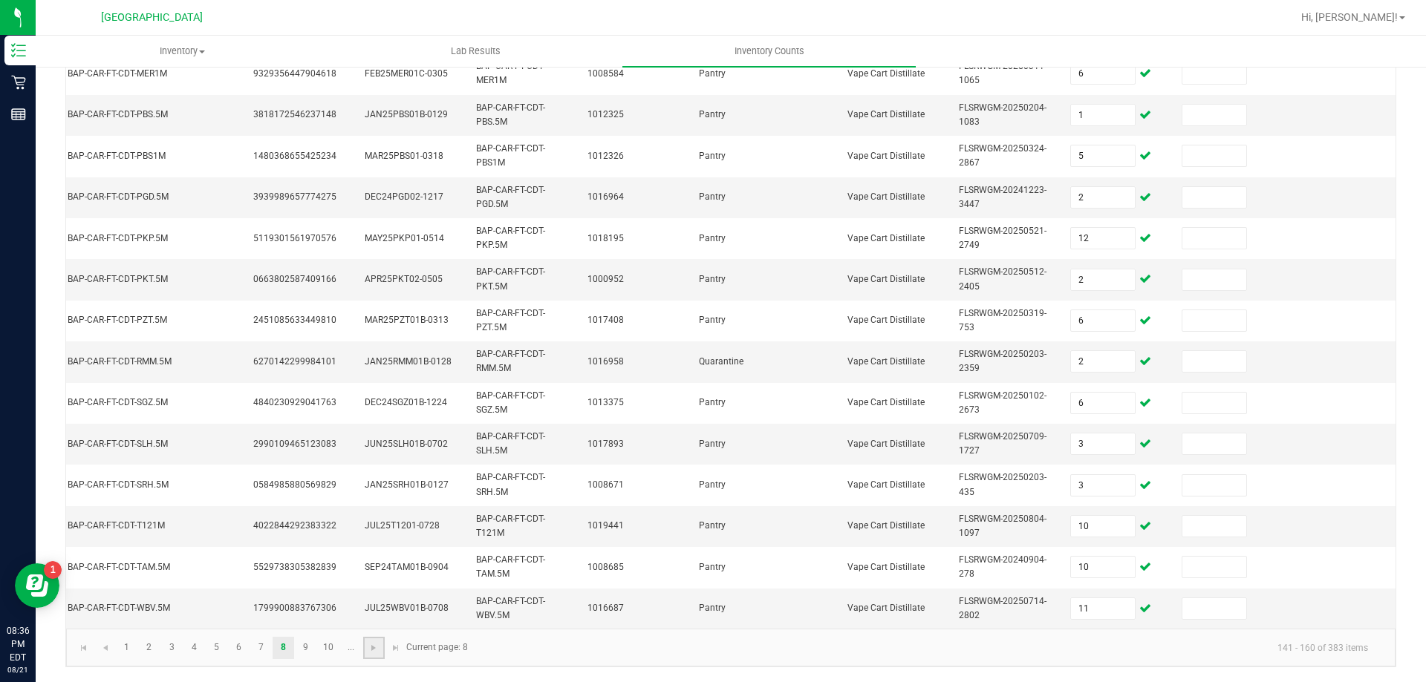
click at [380, 659] on link at bounding box center [374, 648] width 22 height 22
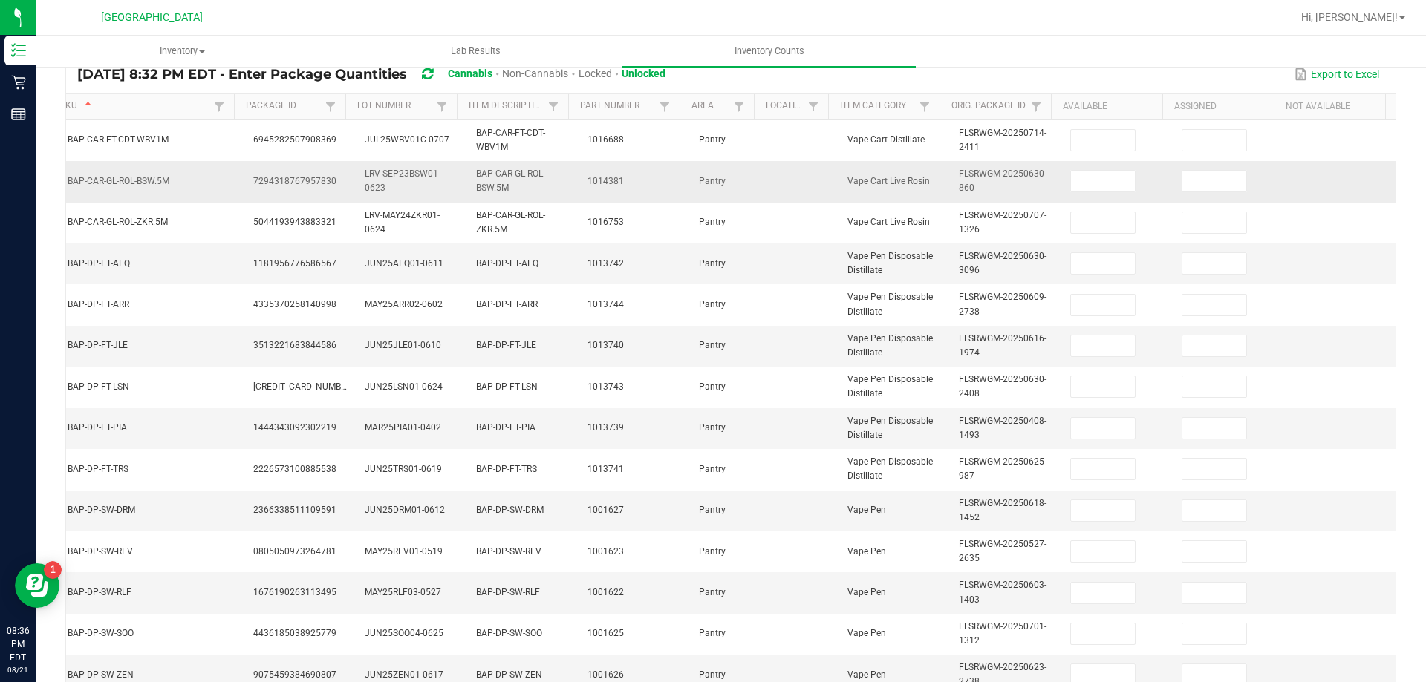
scroll to position [65, 0]
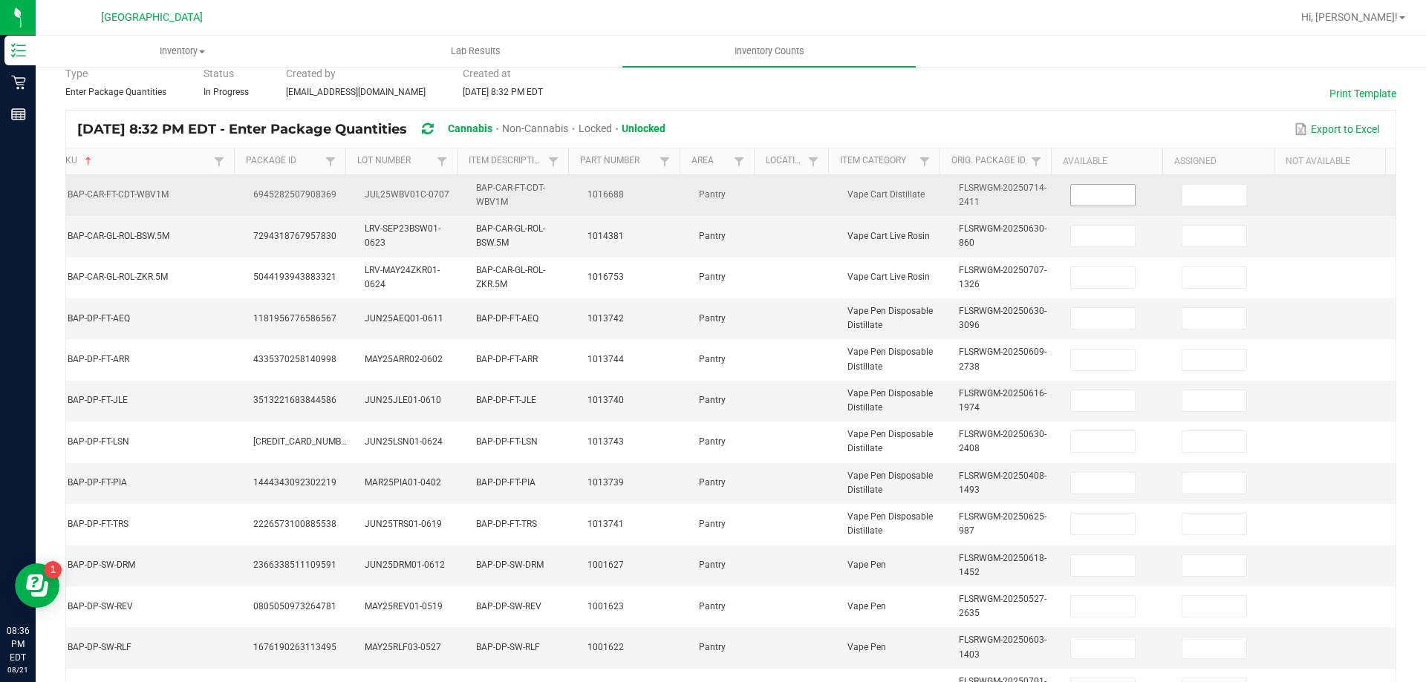
click at [1076, 199] on input at bounding box center [1103, 195] width 64 height 21
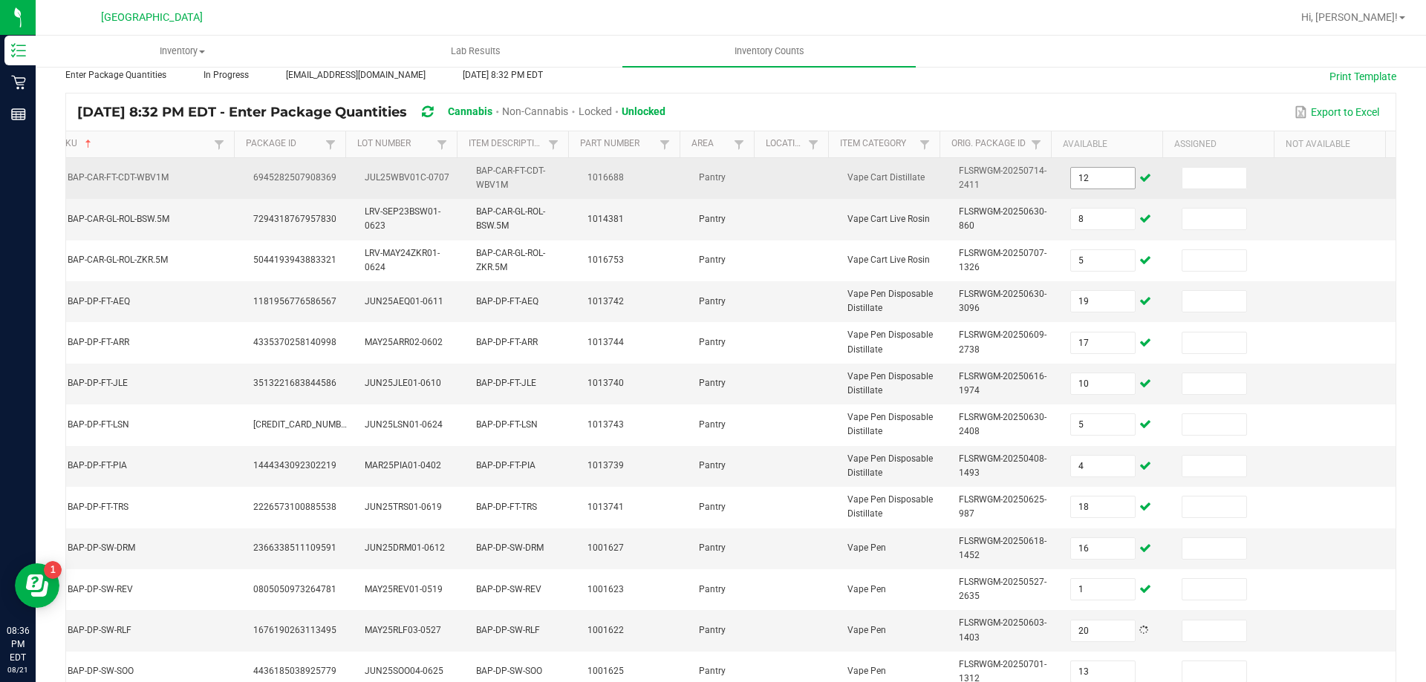
scroll to position [436, 0]
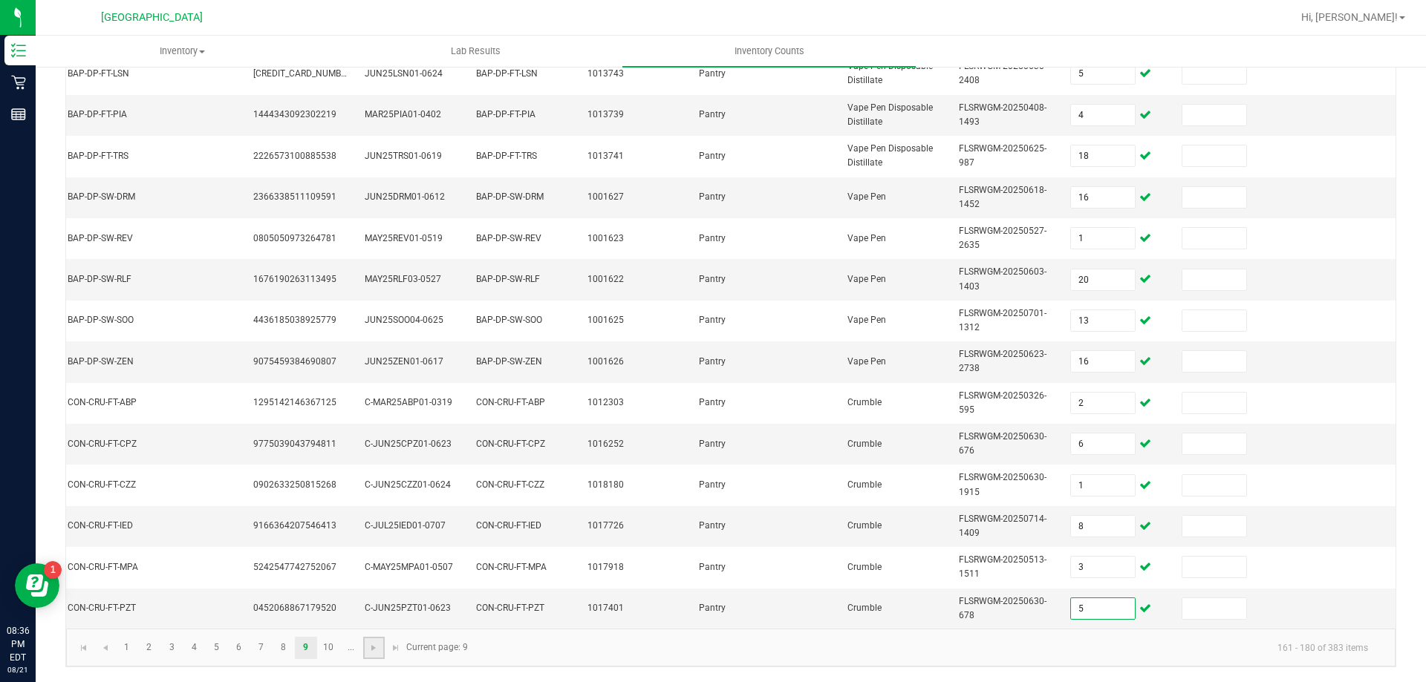
click at [380, 659] on link at bounding box center [374, 648] width 22 height 22
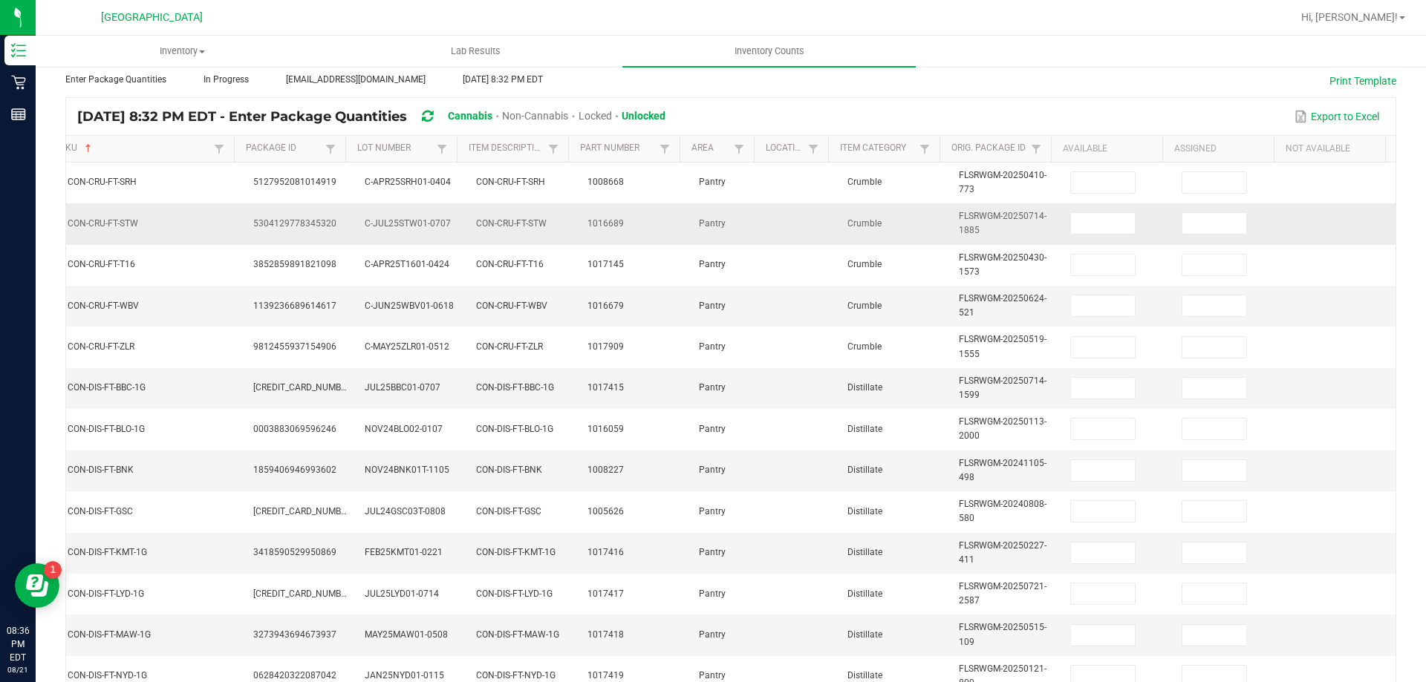
scroll to position [0, 0]
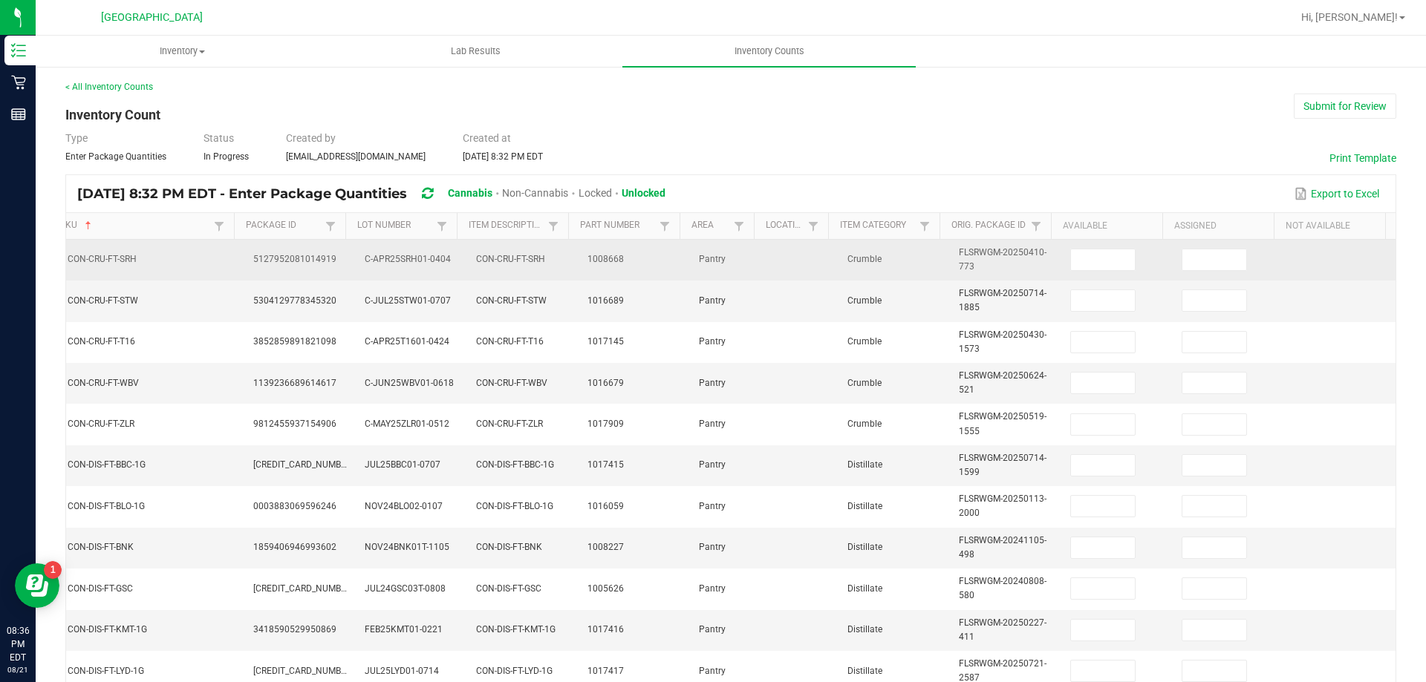
click at [1081, 247] on td at bounding box center [1116, 260] width 111 height 41
click at [1081, 258] on input at bounding box center [1103, 260] width 64 height 21
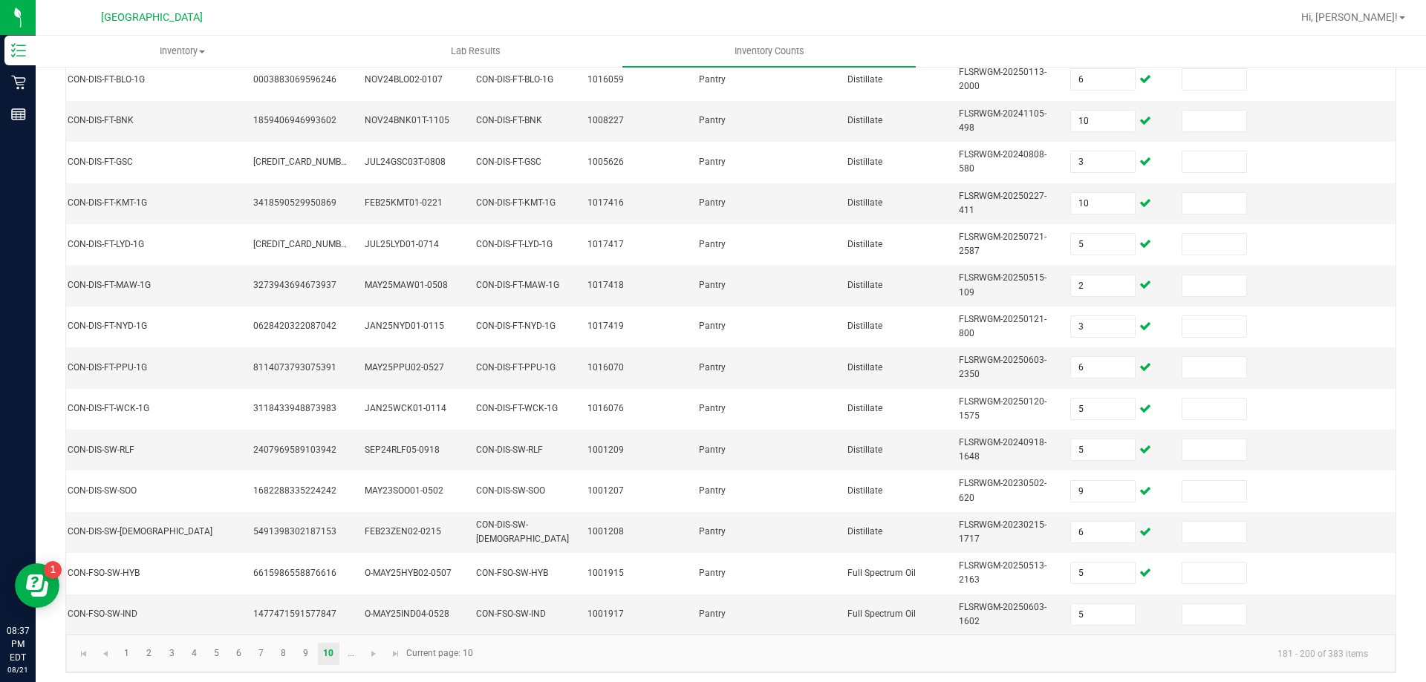
scroll to position [444, 0]
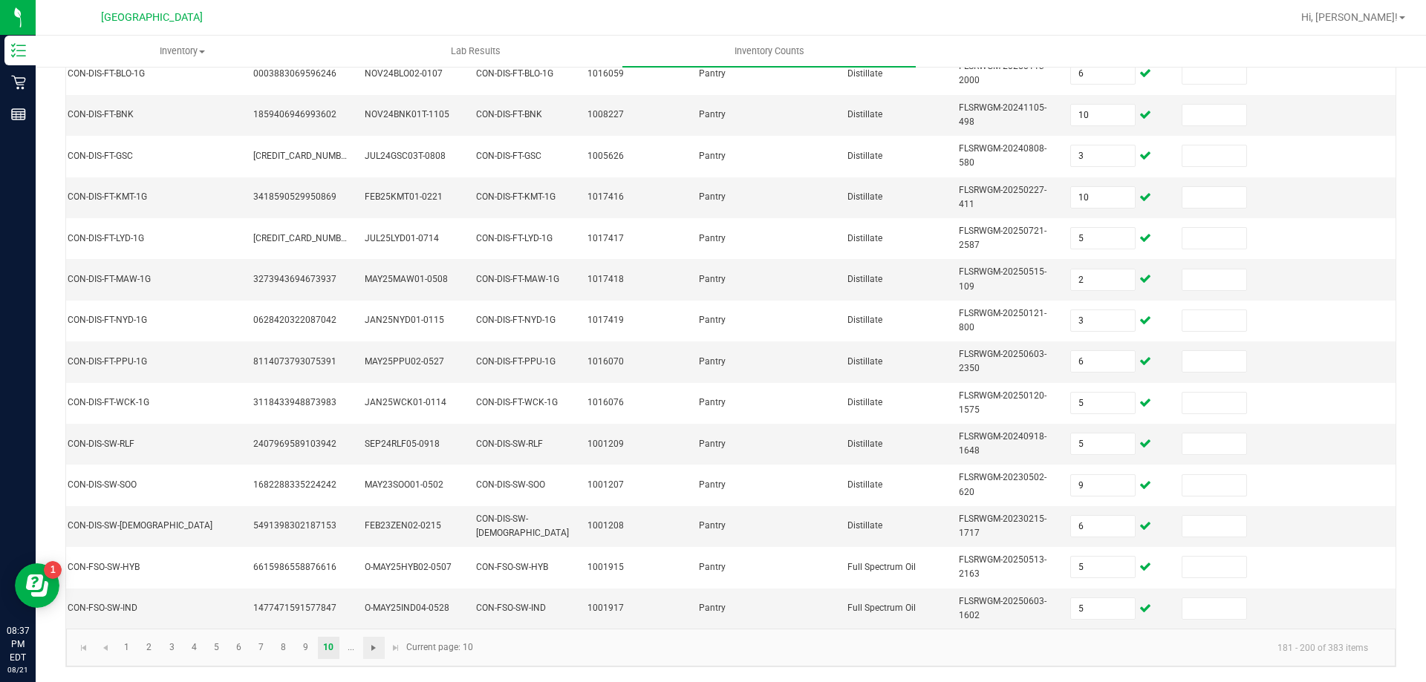
click at [368, 649] on span "Go to the next page" at bounding box center [374, 648] width 12 height 12
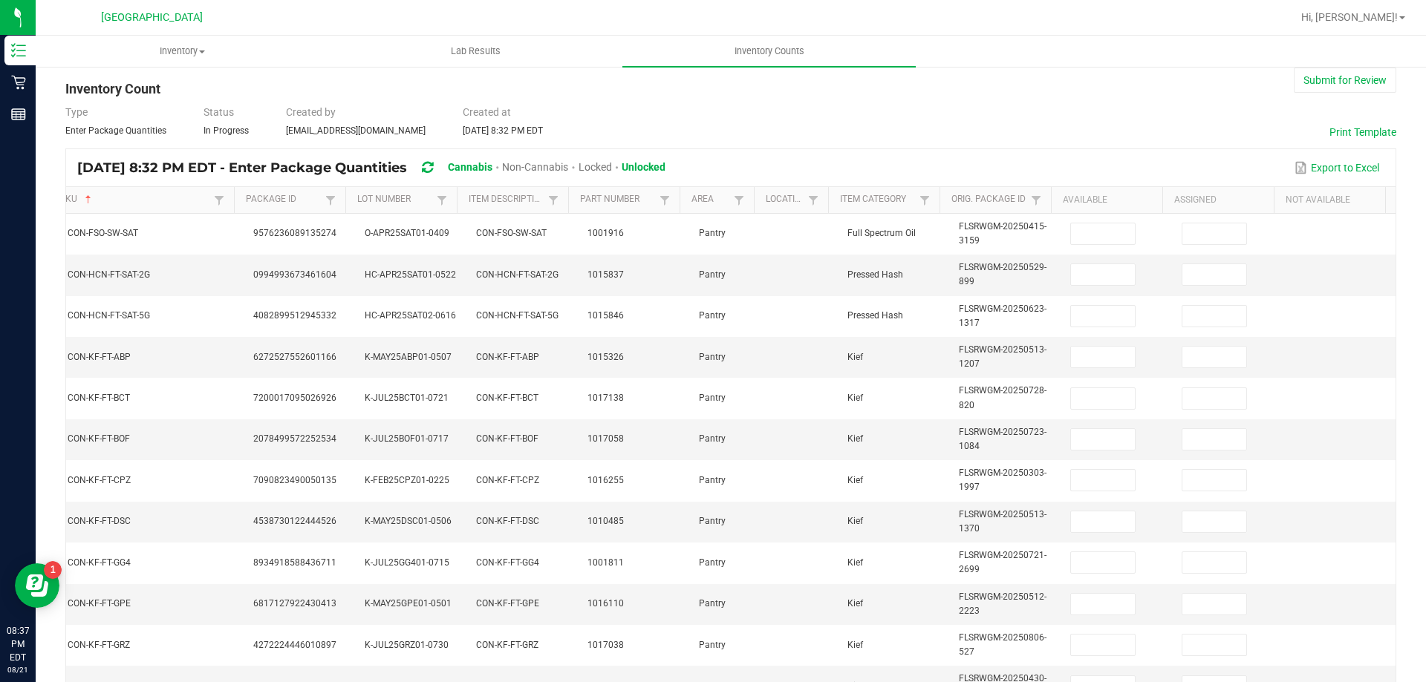
scroll to position [0, 0]
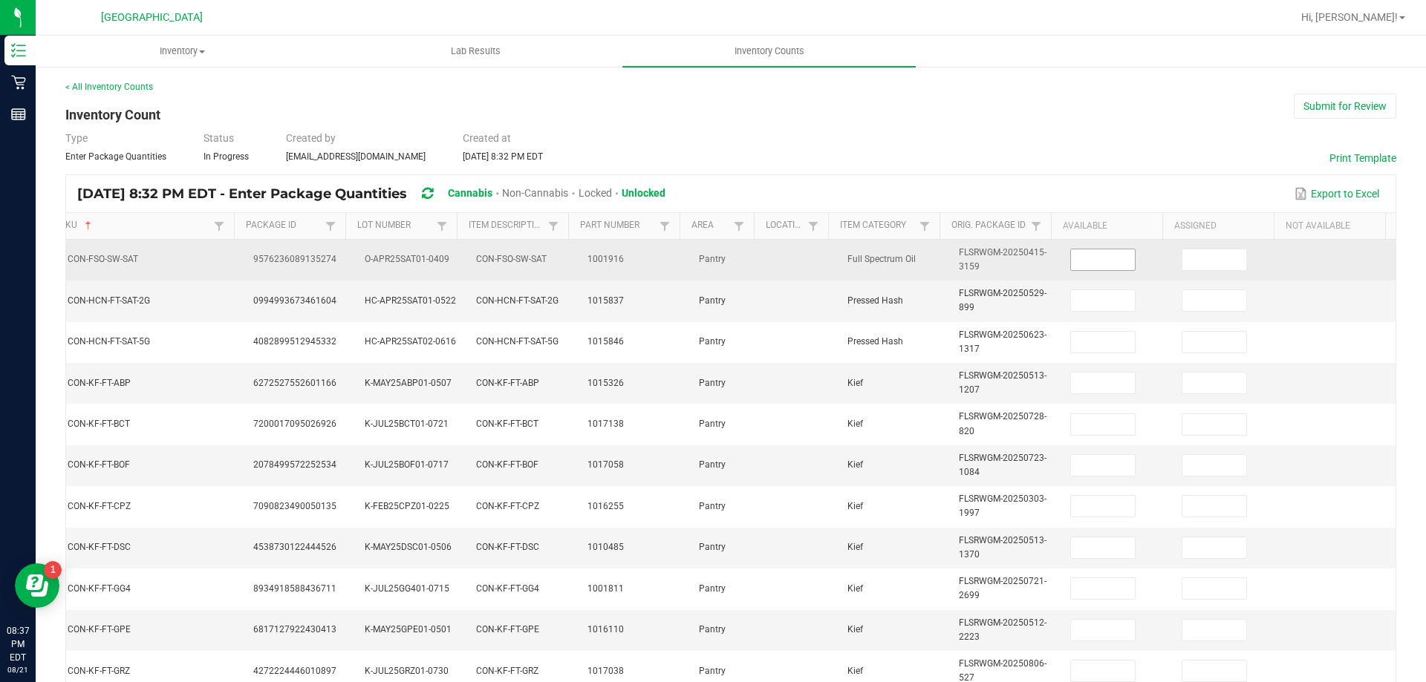
click at [1071, 263] on input at bounding box center [1103, 260] width 64 height 21
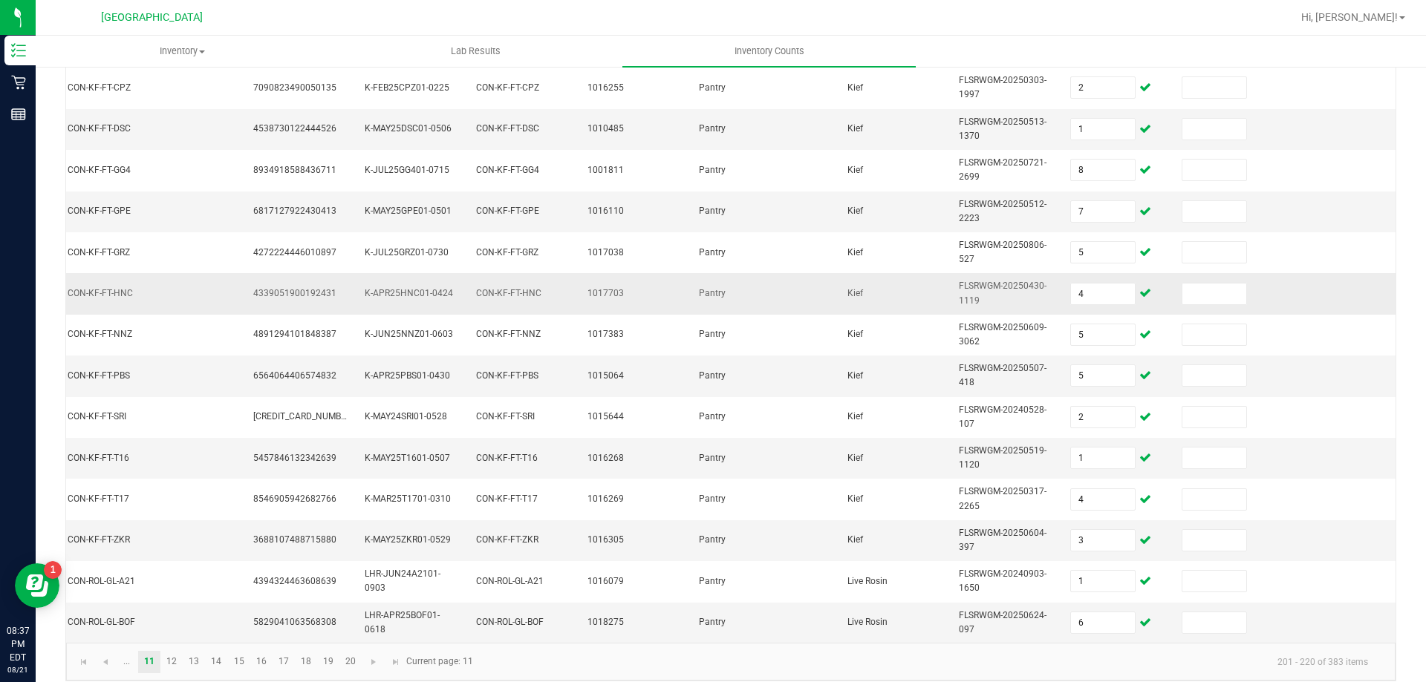
scroll to position [444, 0]
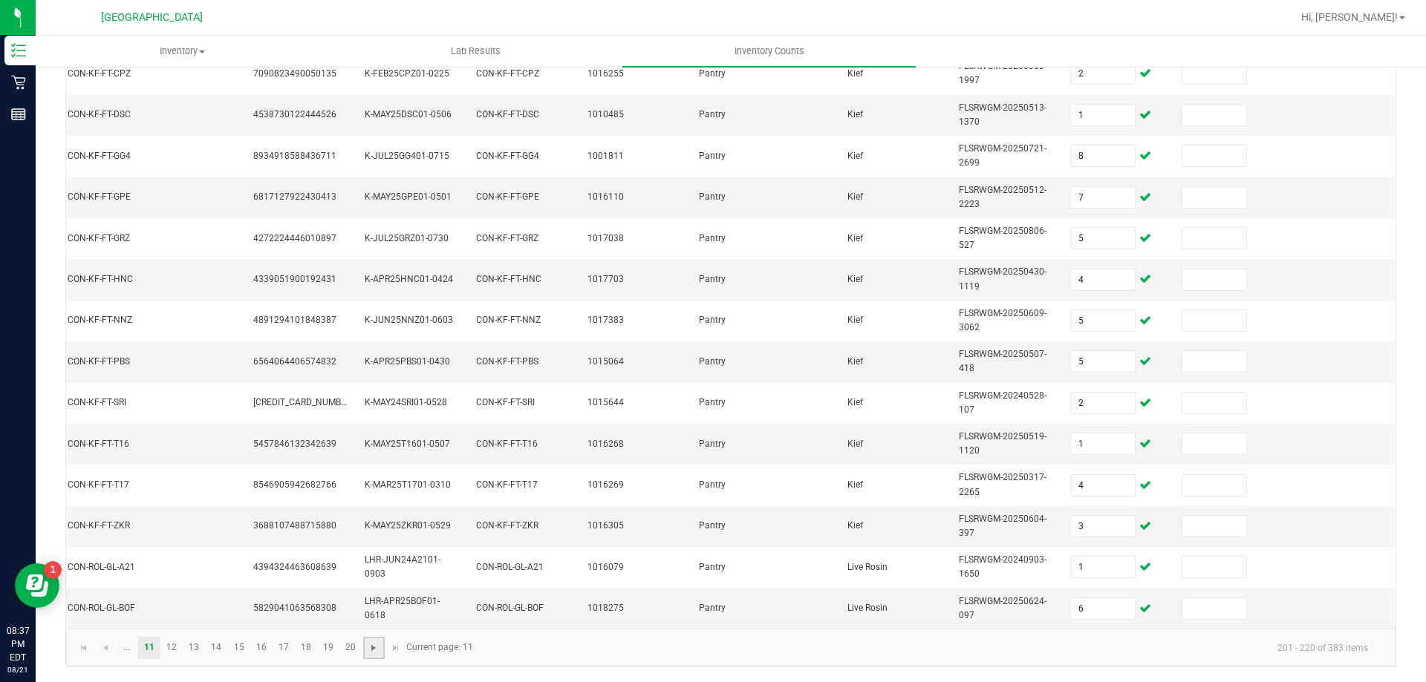
click at [379, 652] on span "Go to the next page" at bounding box center [374, 648] width 12 height 12
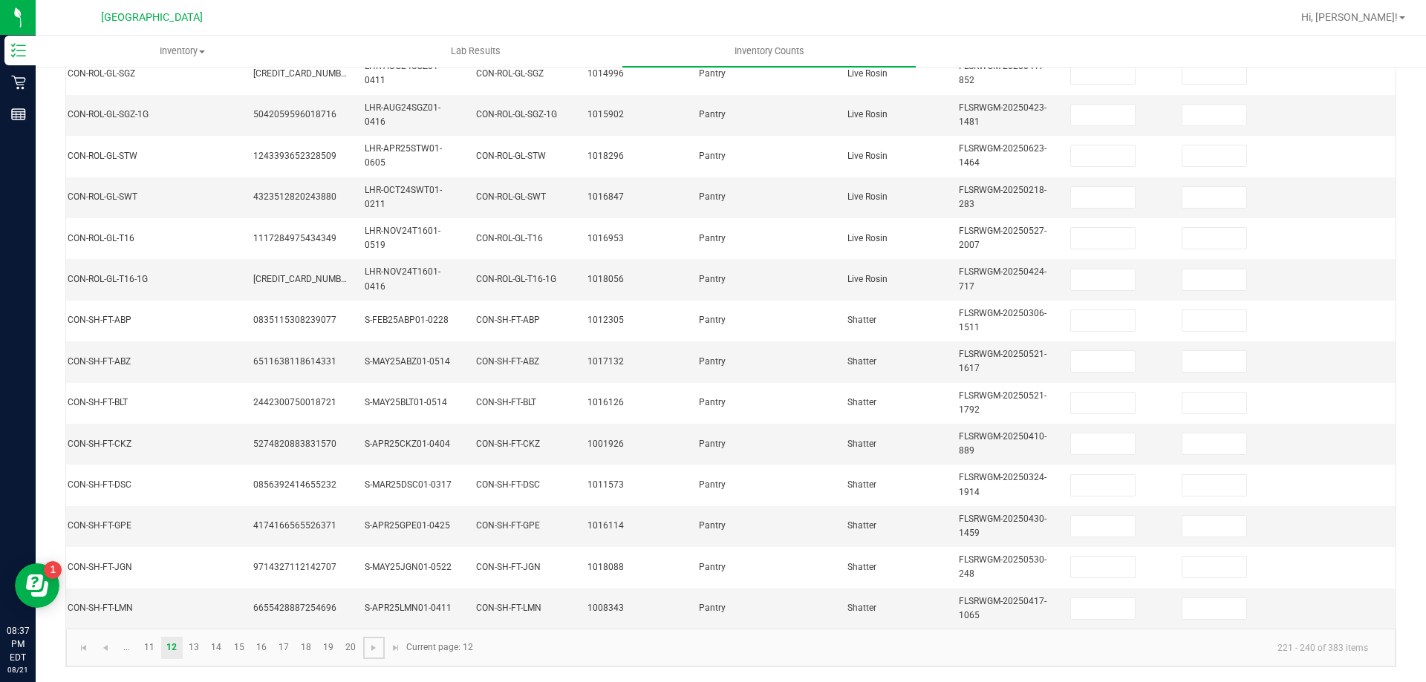
scroll to position [0, 0]
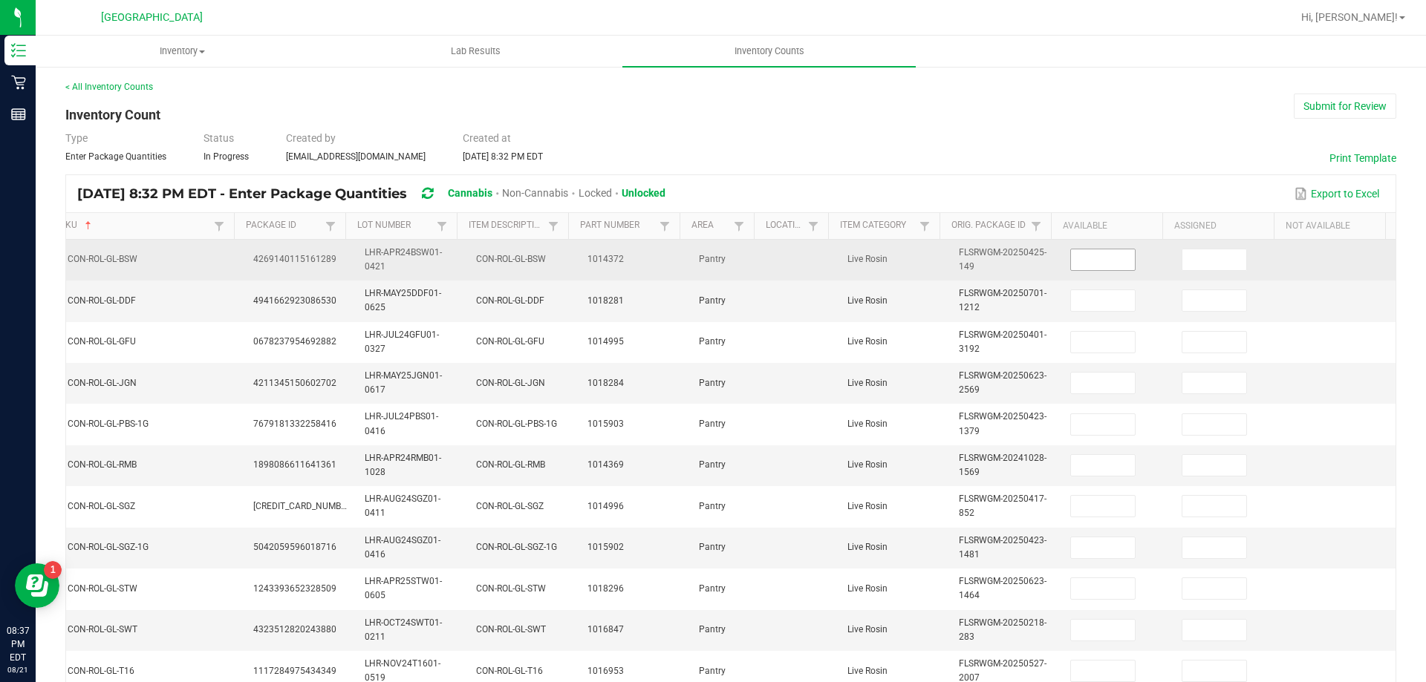
click at [1092, 267] on input at bounding box center [1103, 260] width 64 height 21
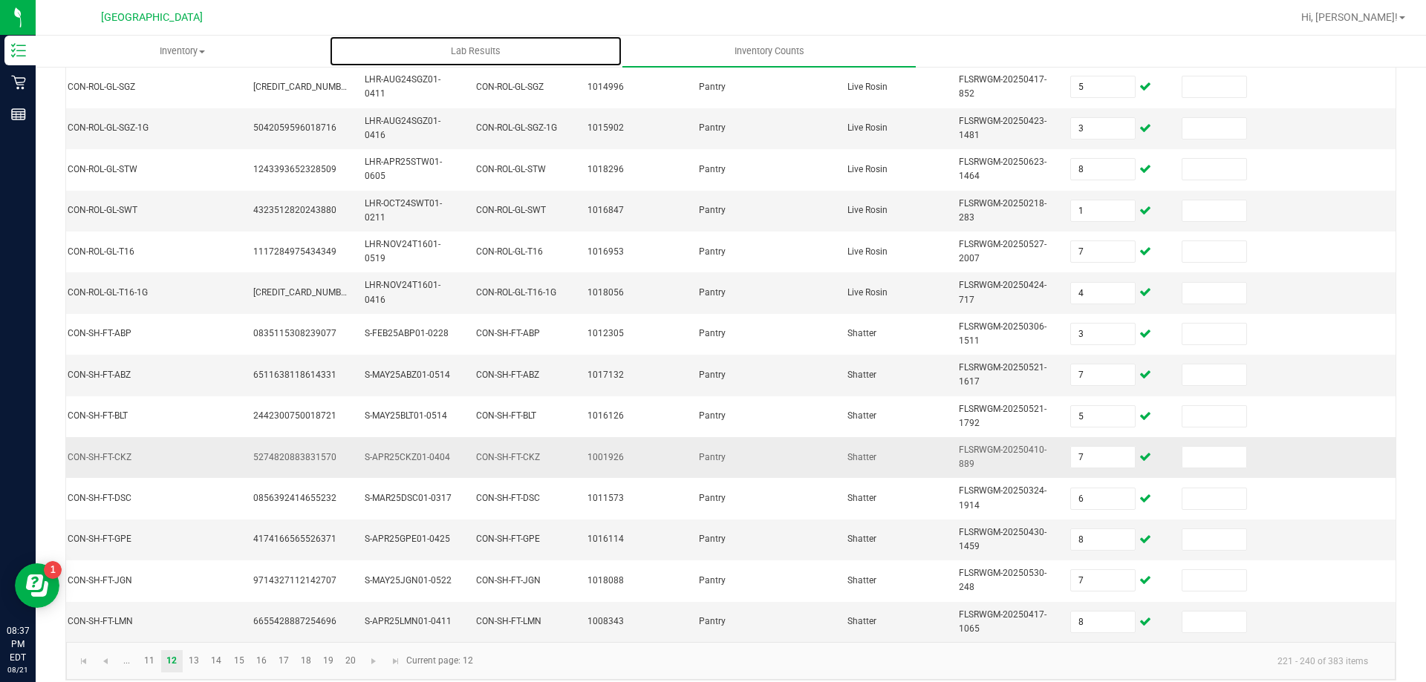
scroll to position [444, 0]
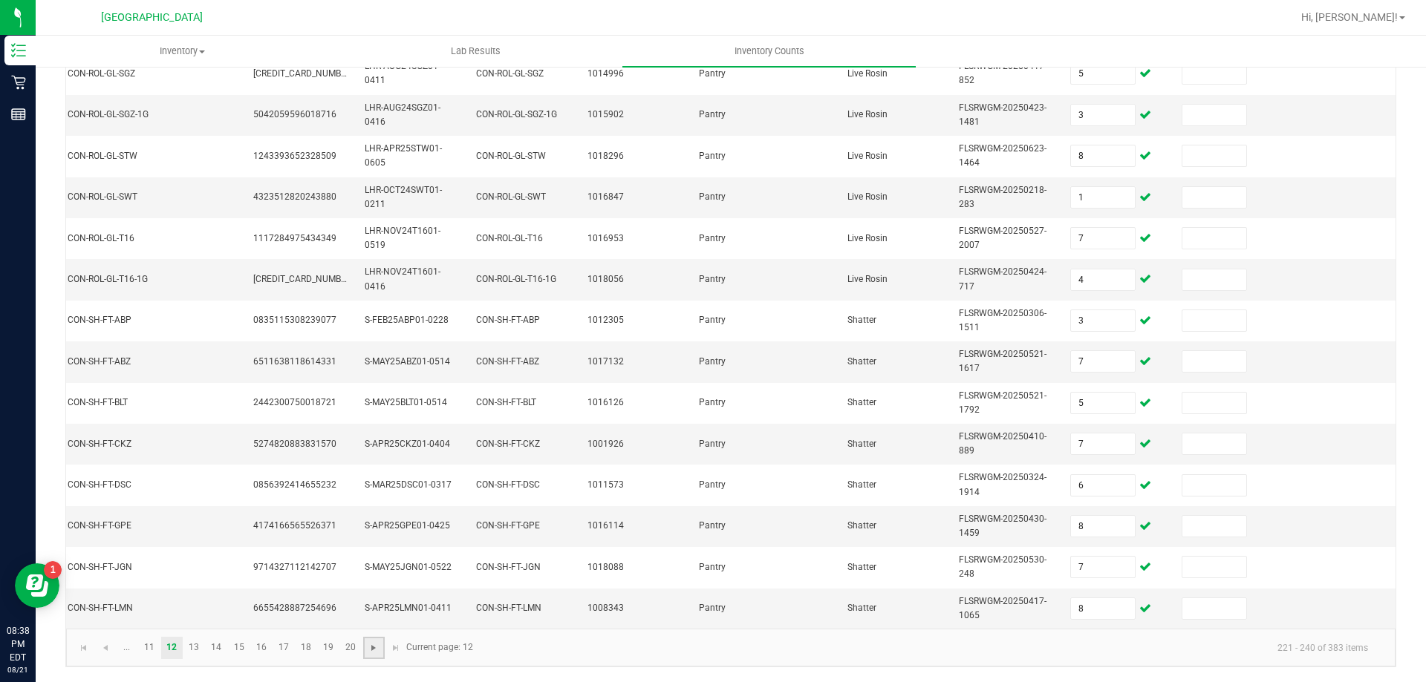
click at [369, 648] on span "Go to the next page" at bounding box center [374, 648] width 12 height 12
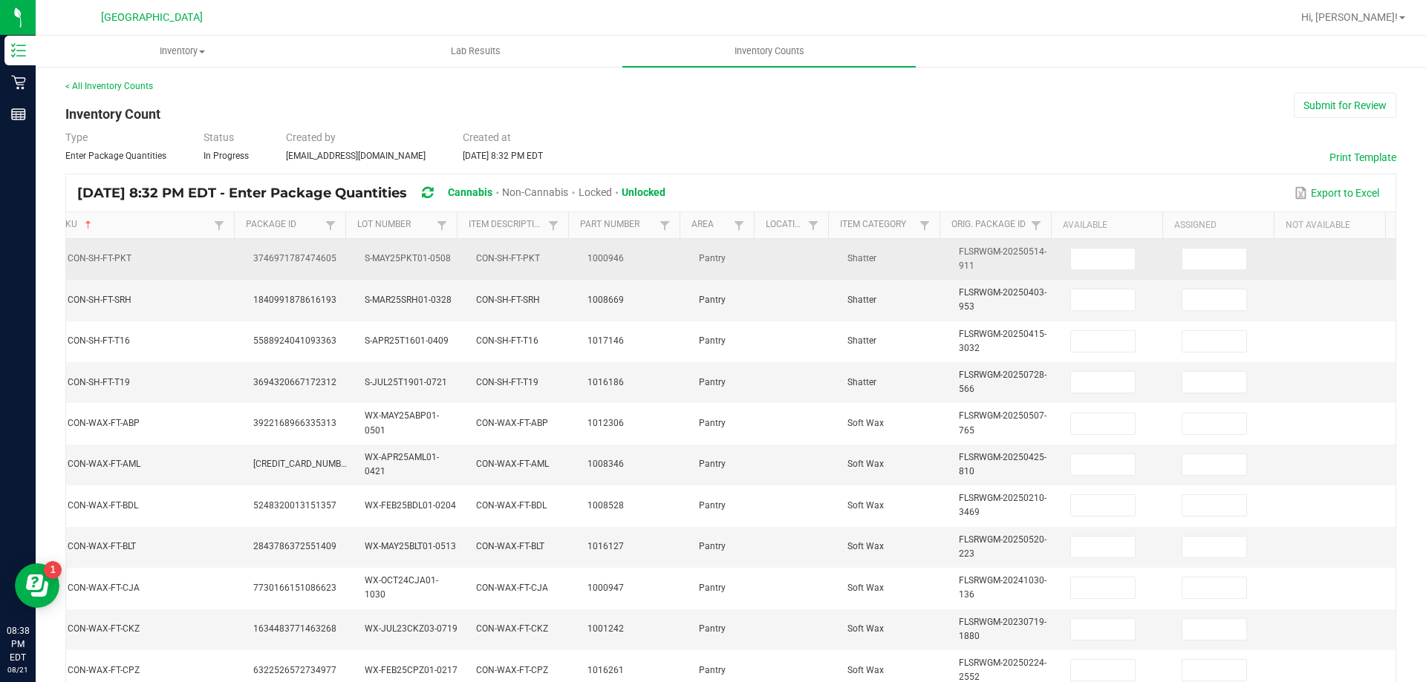
scroll to position [0, 0]
click at [1085, 255] on input at bounding box center [1103, 260] width 64 height 21
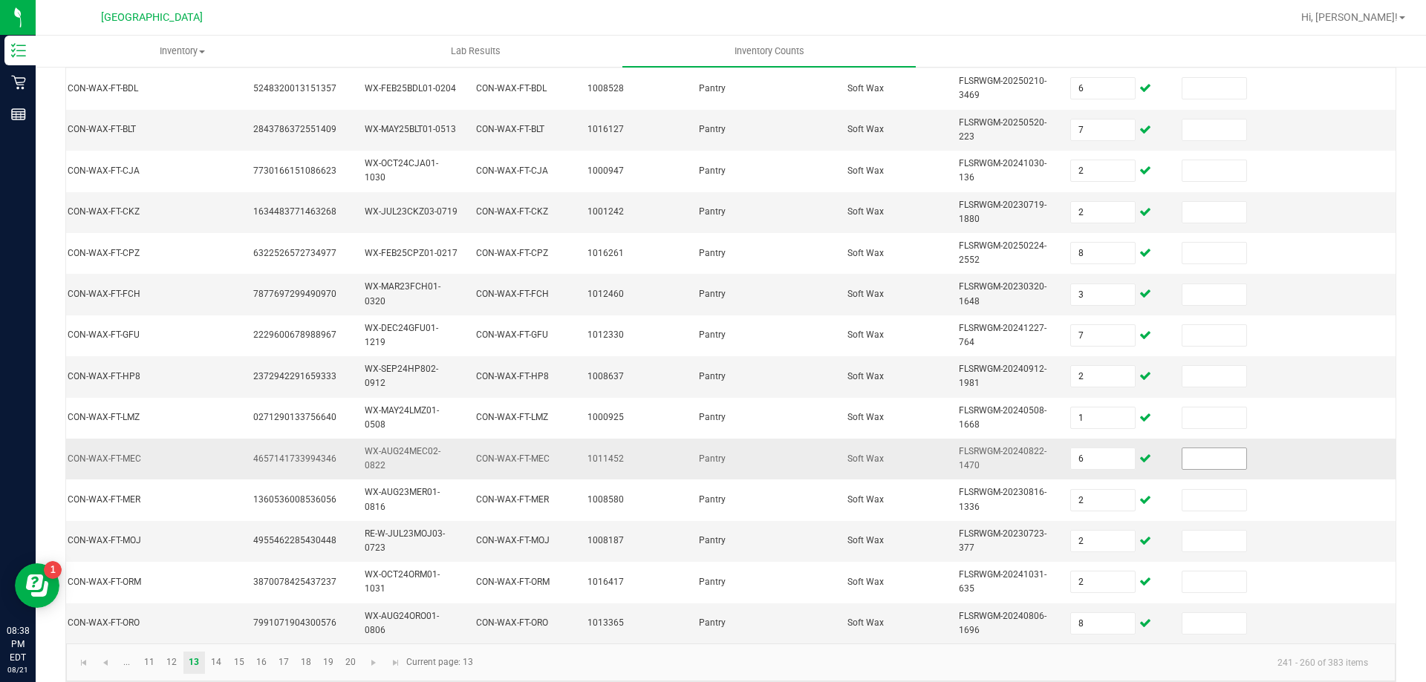
scroll to position [444, 0]
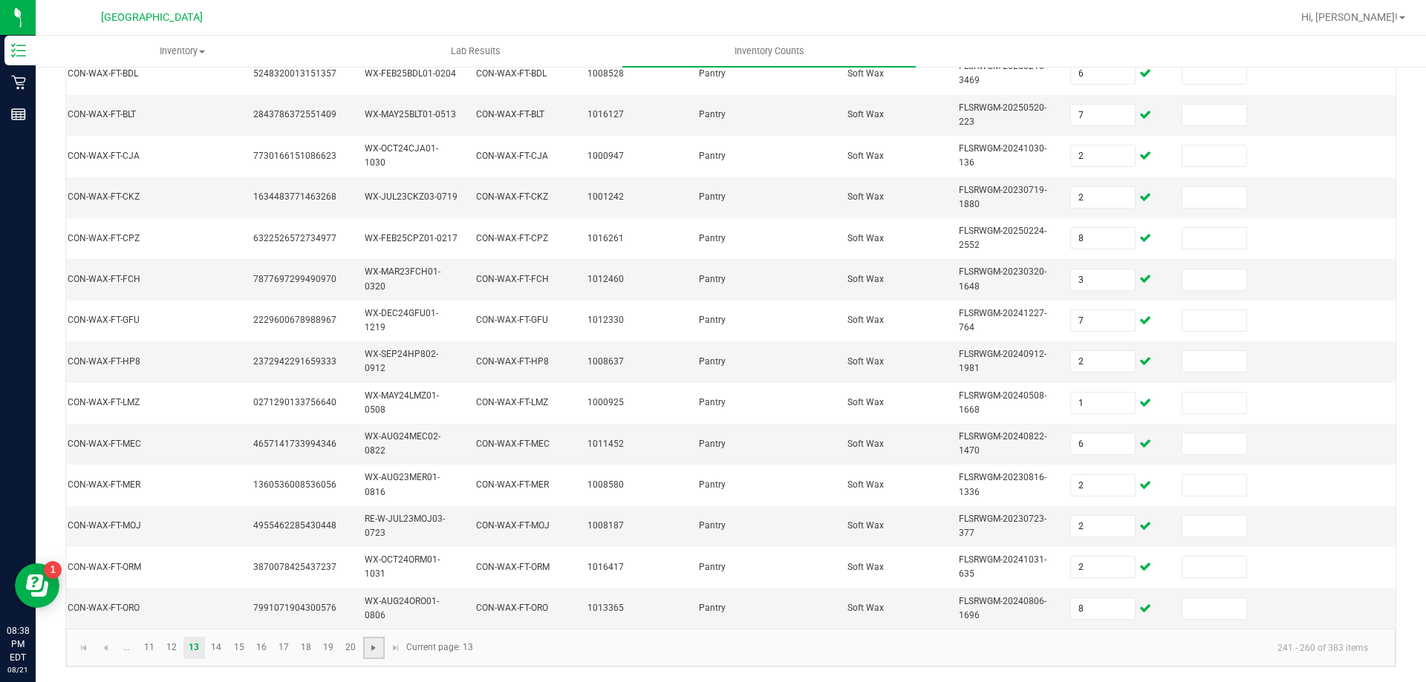
click at [368, 648] on span "Go to the next page" at bounding box center [374, 648] width 12 height 12
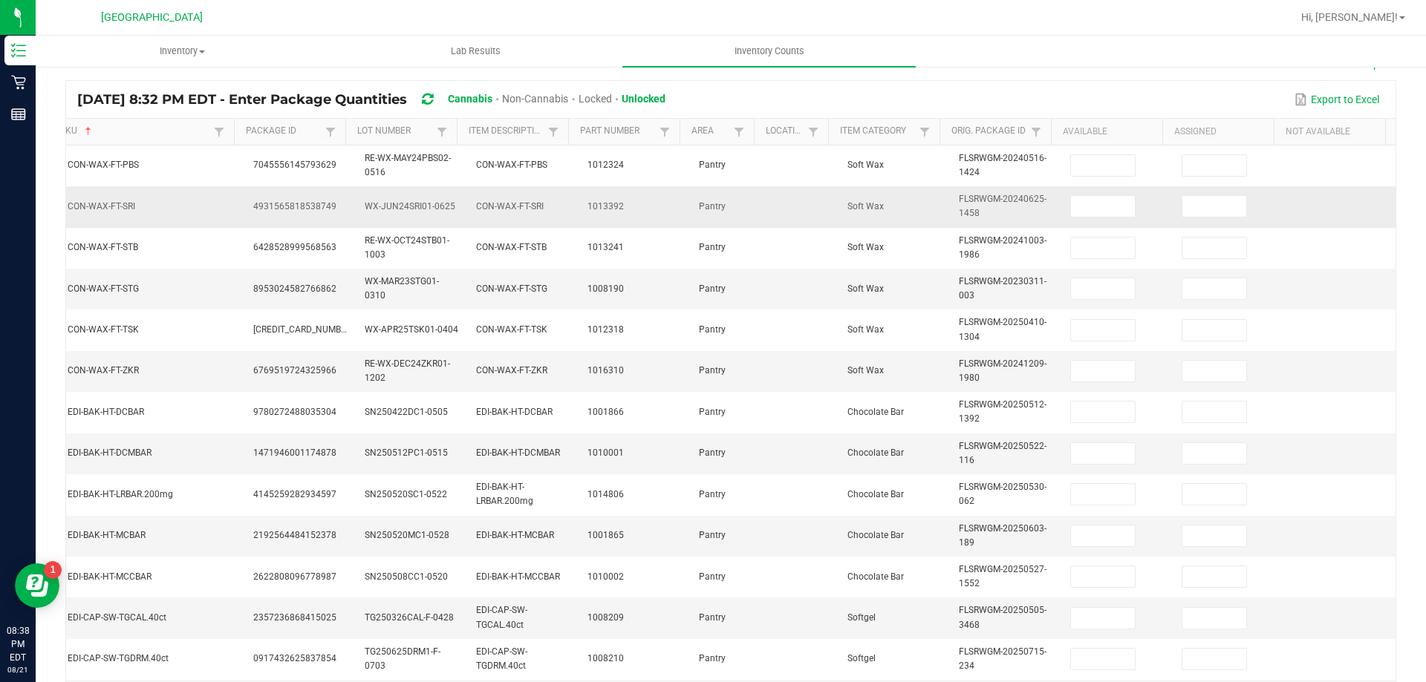
scroll to position [73, 0]
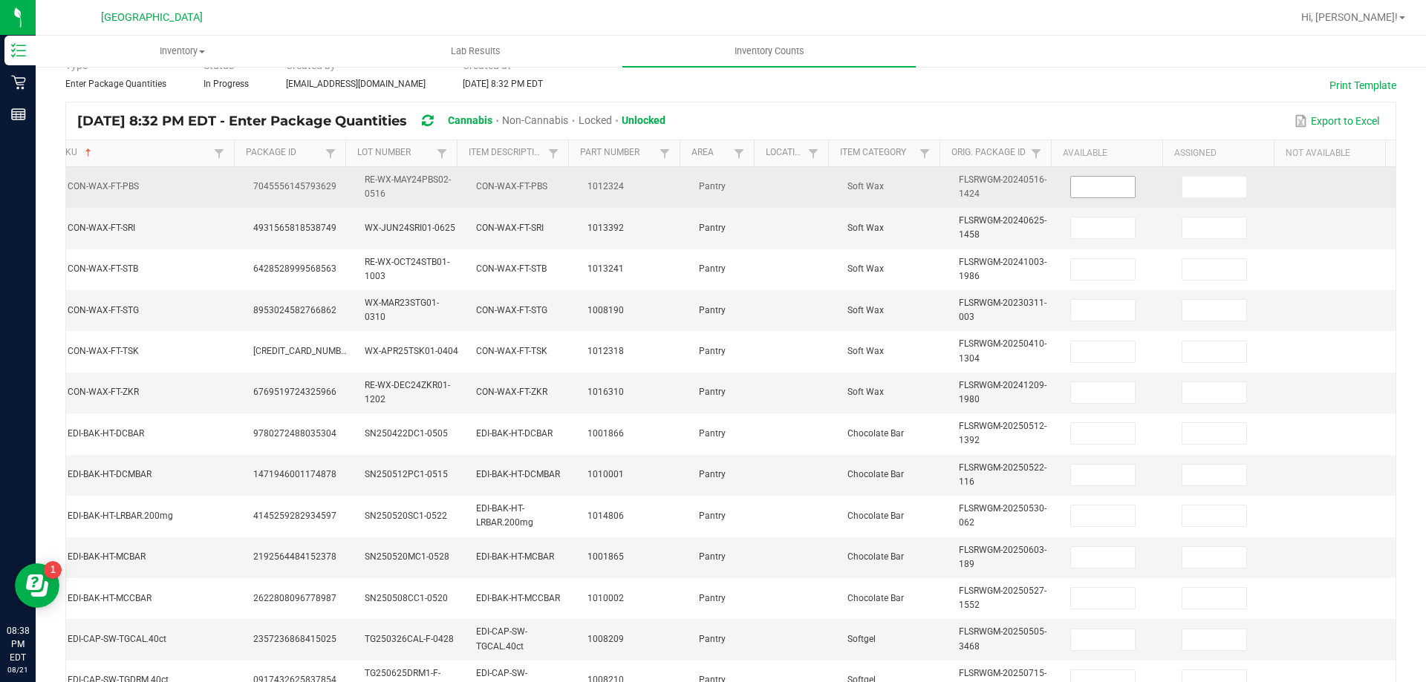
click at [1095, 194] on input at bounding box center [1103, 187] width 64 height 21
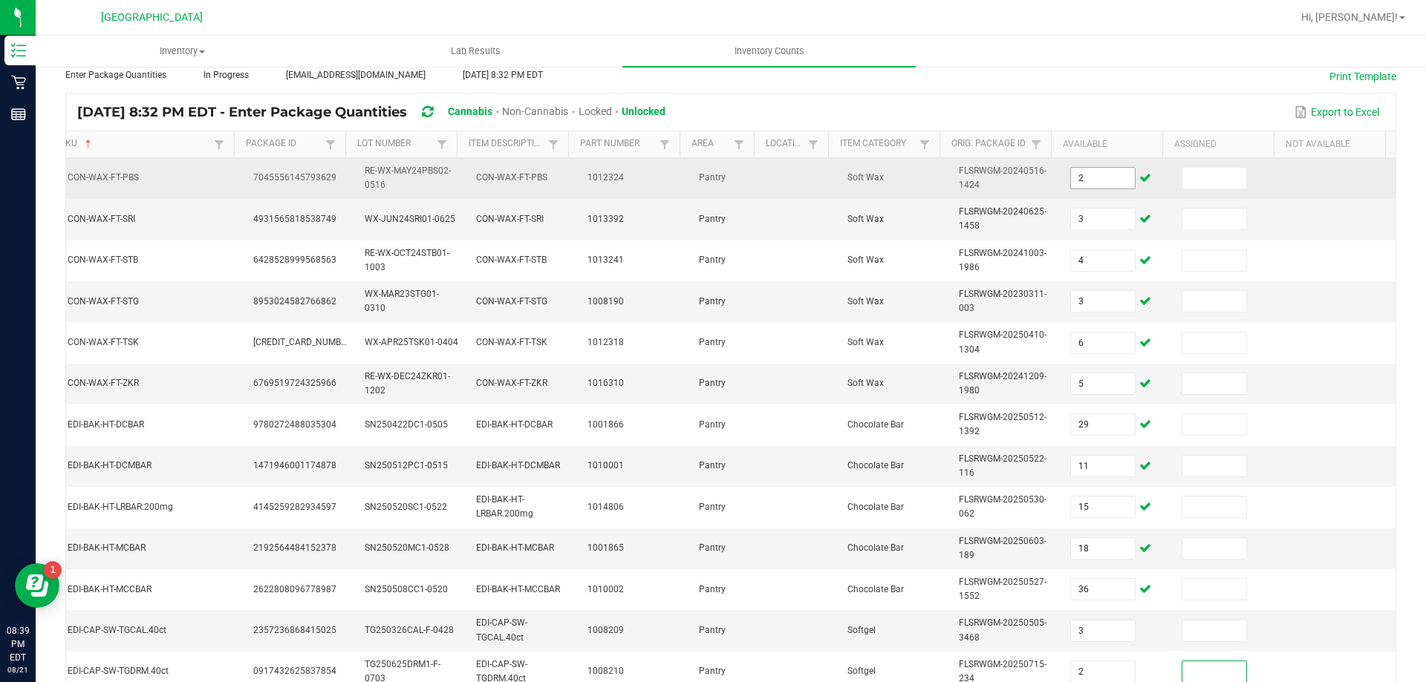
scroll to position [436, 0]
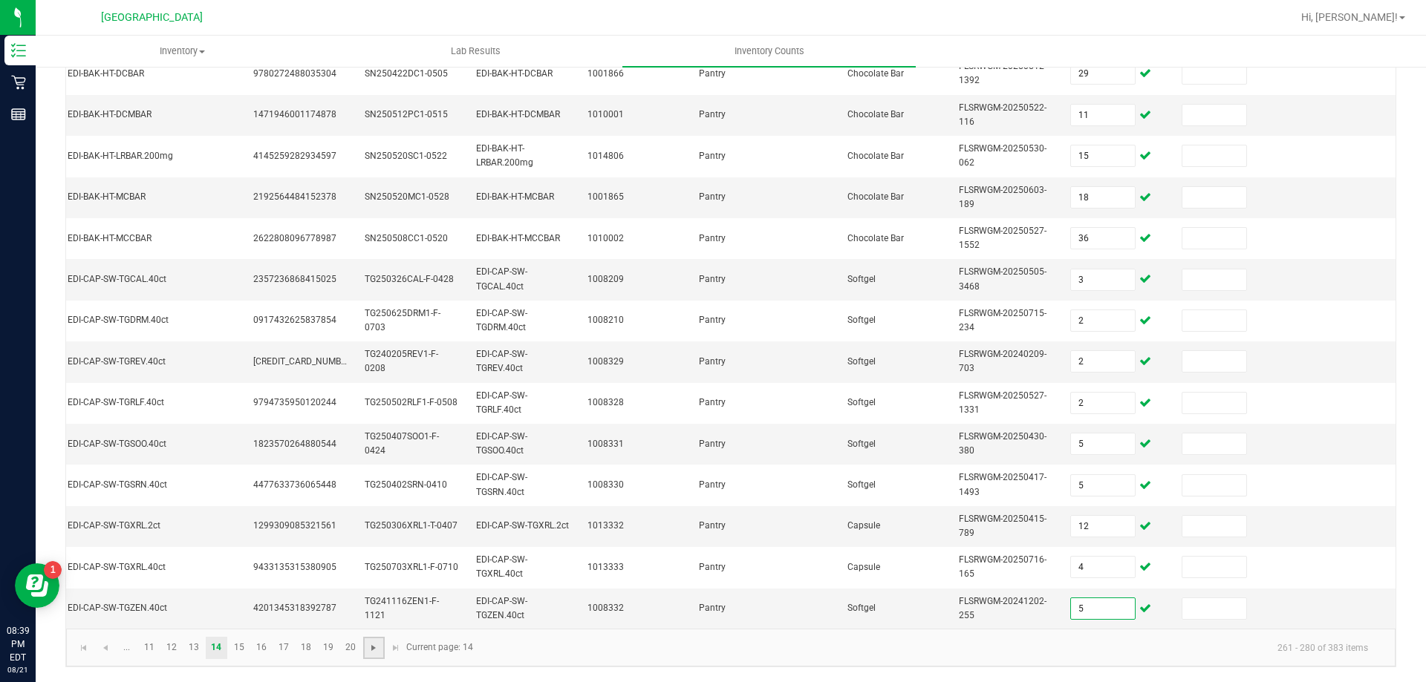
click at [372, 653] on span "Go to the next page" at bounding box center [374, 648] width 12 height 12
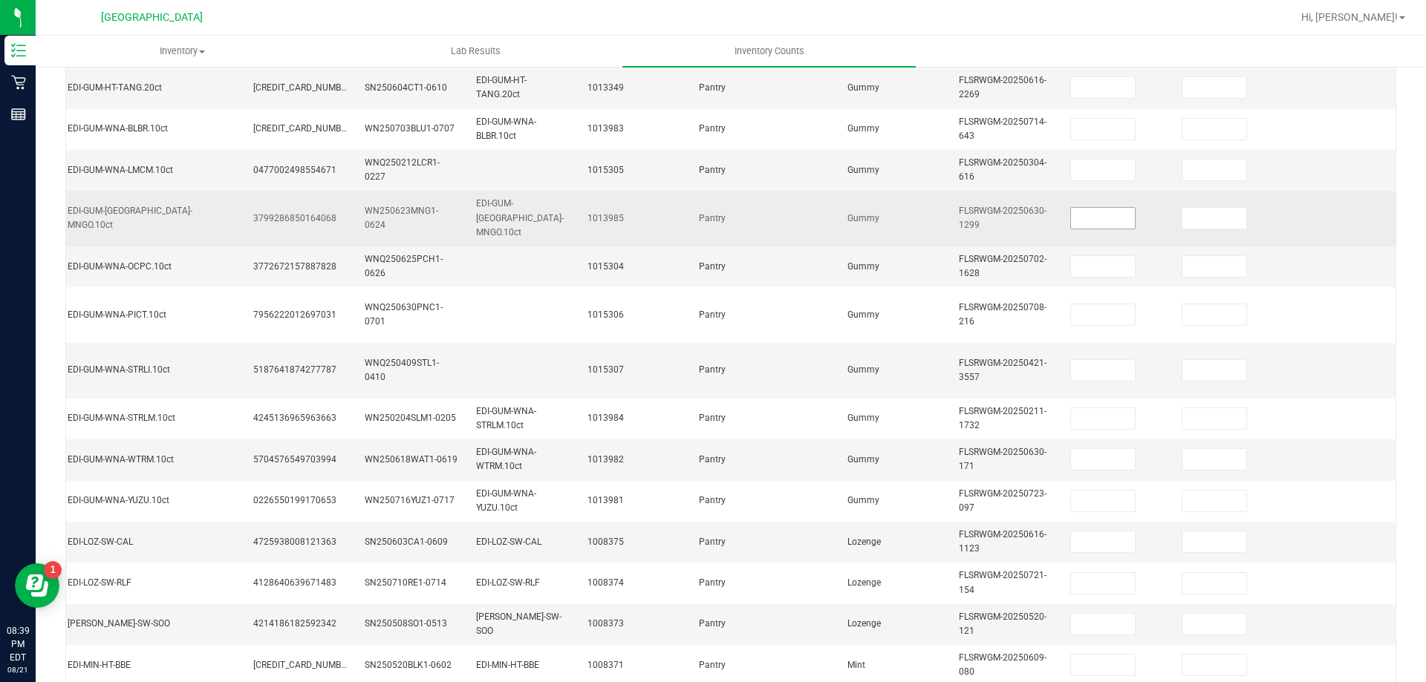
scroll to position [0, 0]
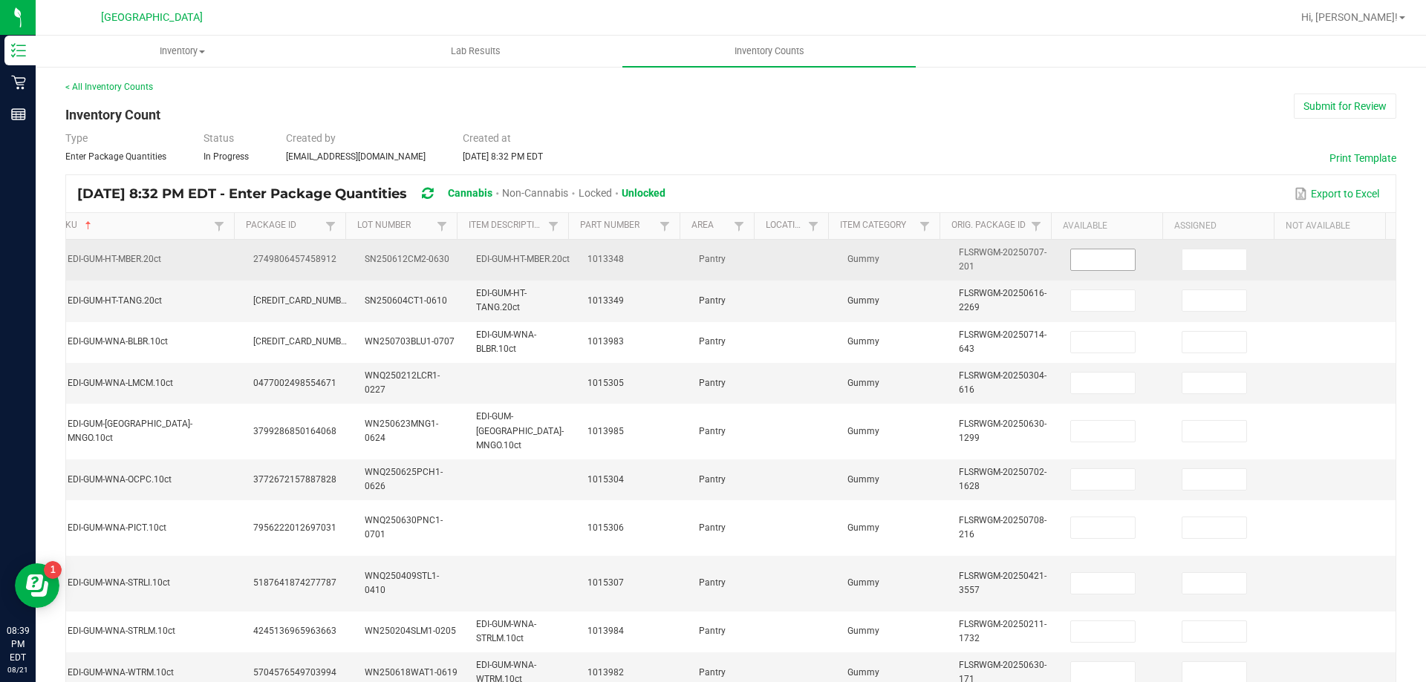
click at [1072, 258] on input at bounding box center [1103, 260] width 64 height 21
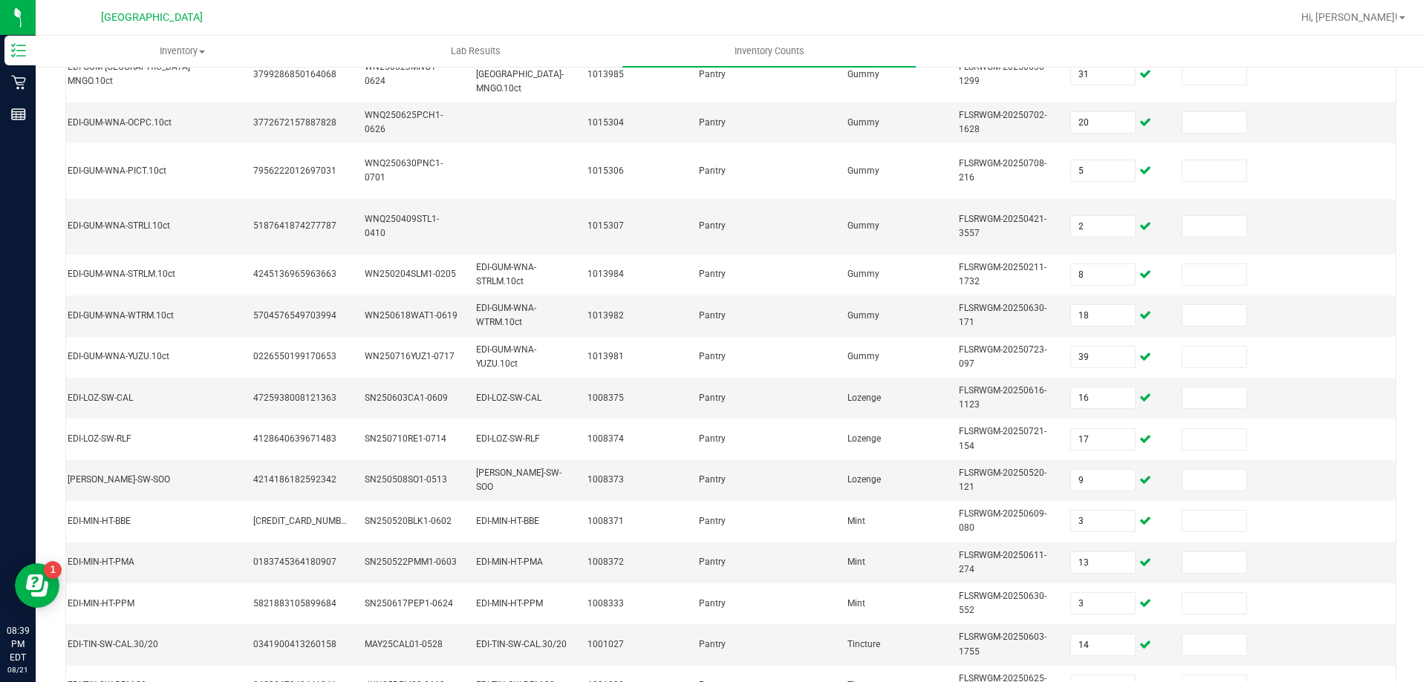
scroll to position [473, 0]
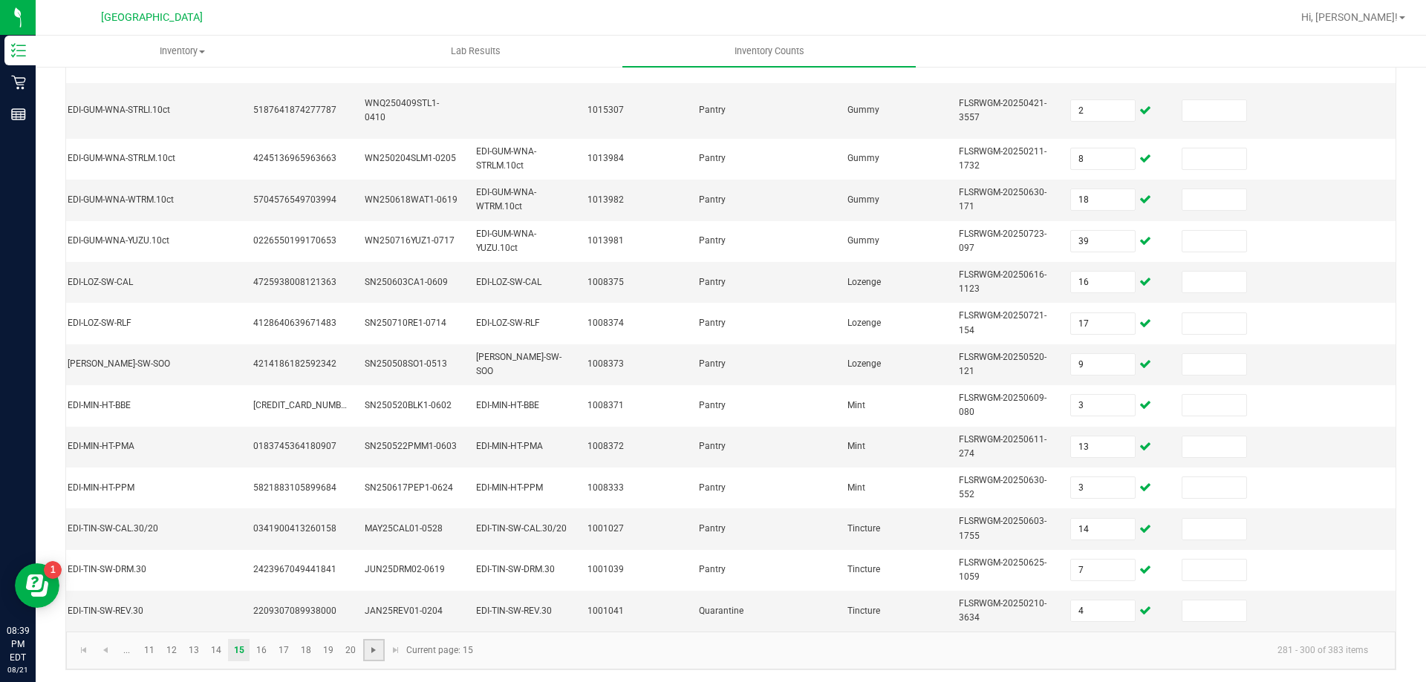
click at [374, 651] on span "Go to the next page" at bounding box center [374, 651] width 12 height 12
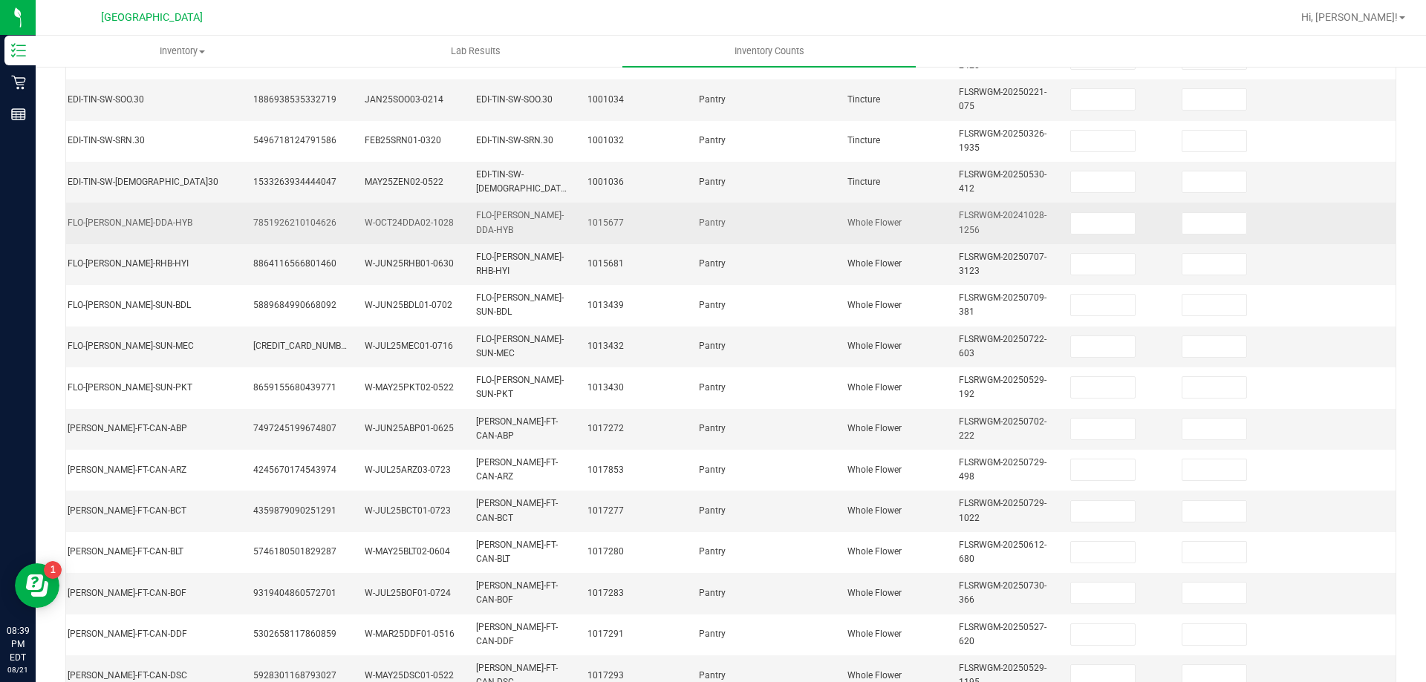
scroll to position [73, 0]
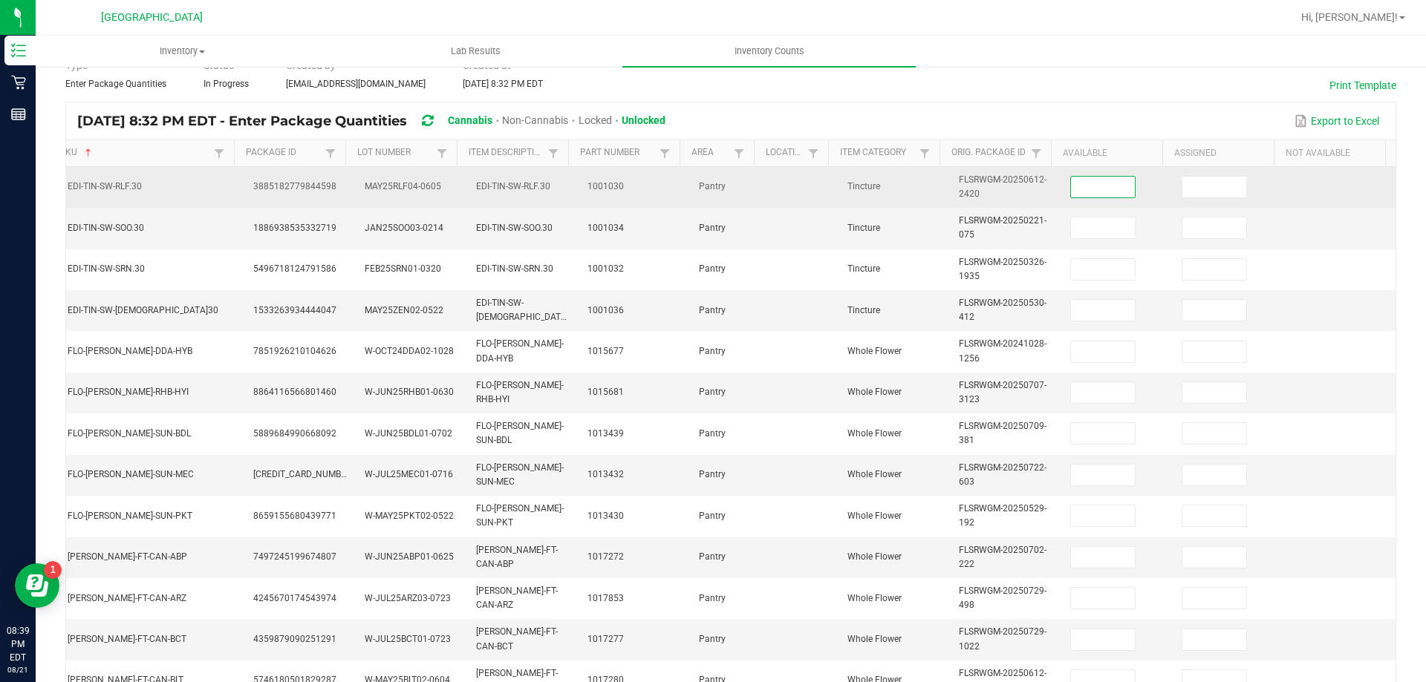
click at [1071, 186] on input at bounding box center [1103, 187] width 64 height 21
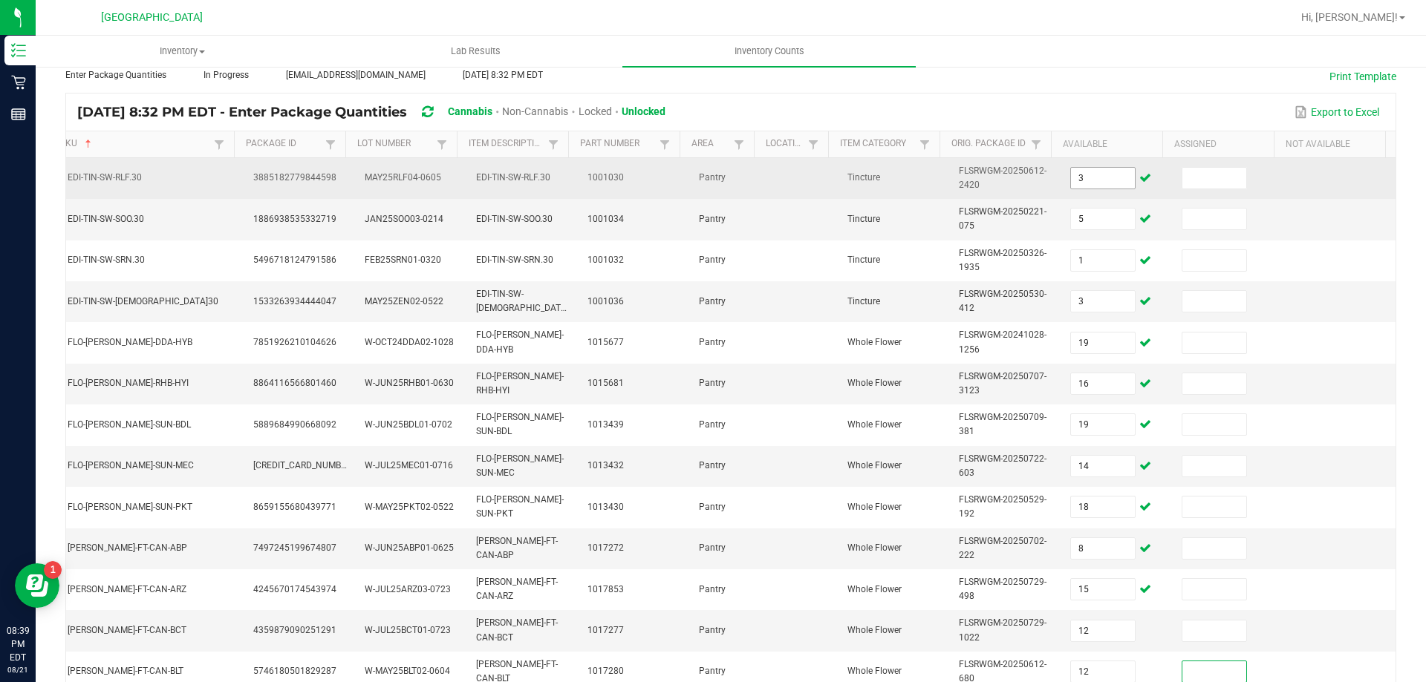
scroll to position [436, 0]
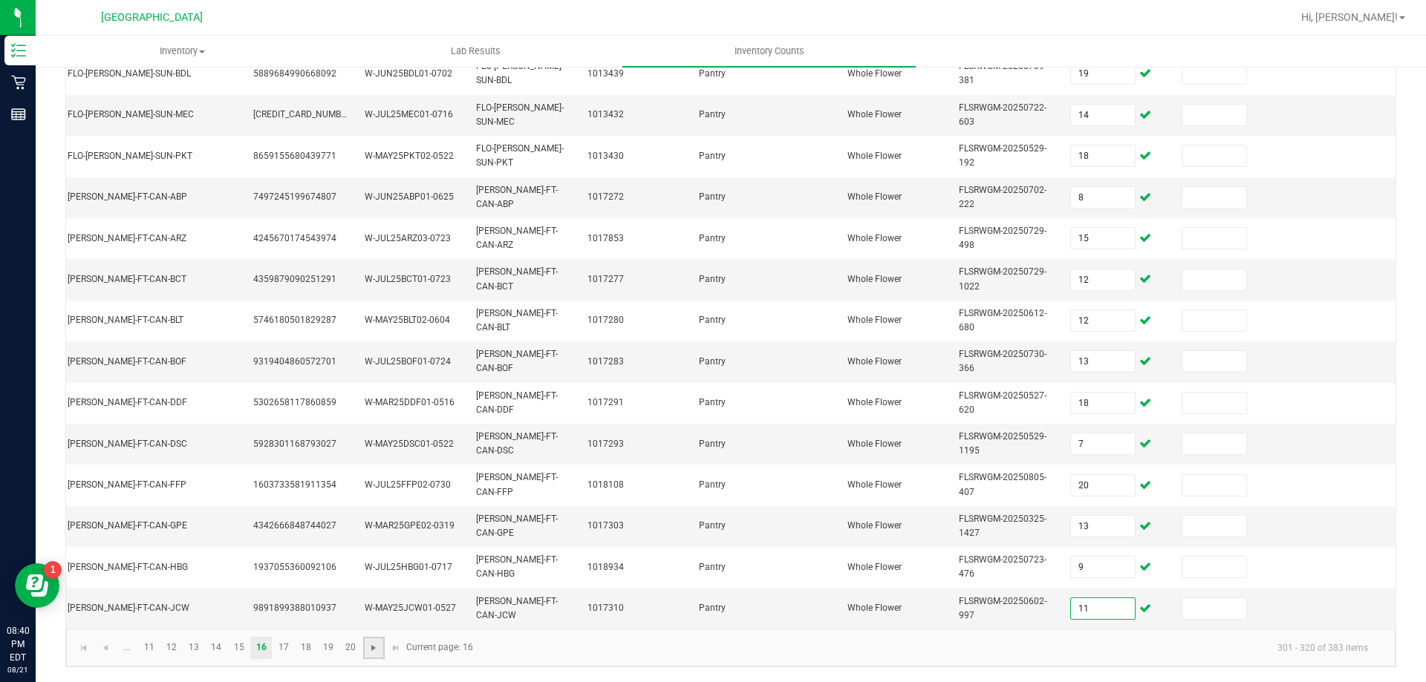
click at [377, 651] on span "Go to the next page" at bounding box center [374, 648] width 12 height 12
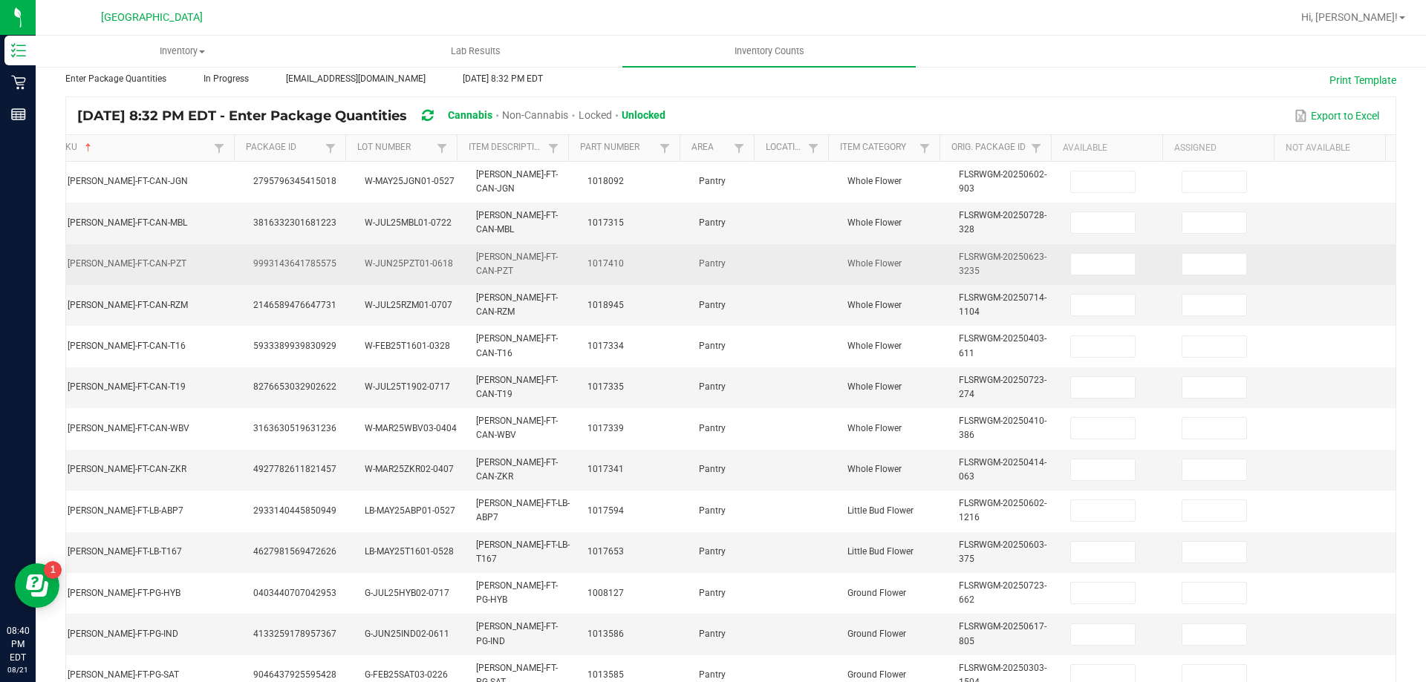
scroll to position [65, 0]
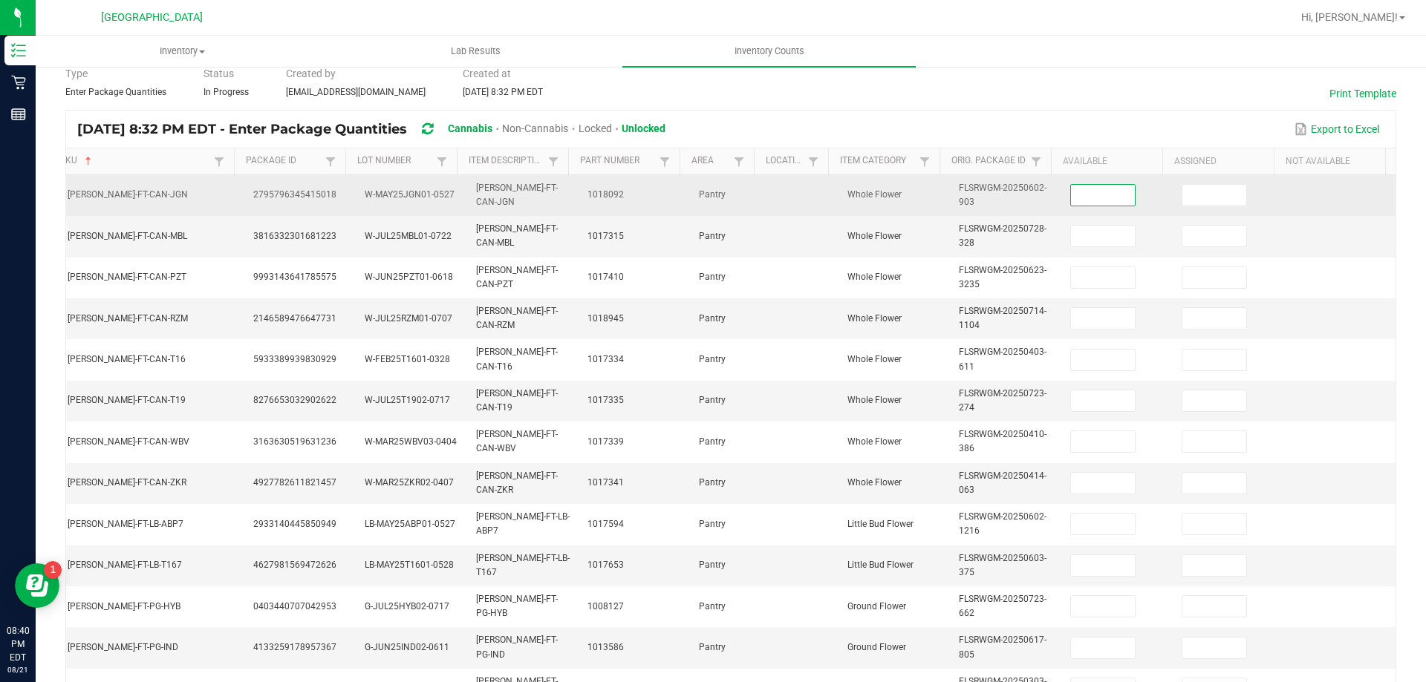
click at [1071, 205] on input at bounding box center [1103, 195] width 64 height 21
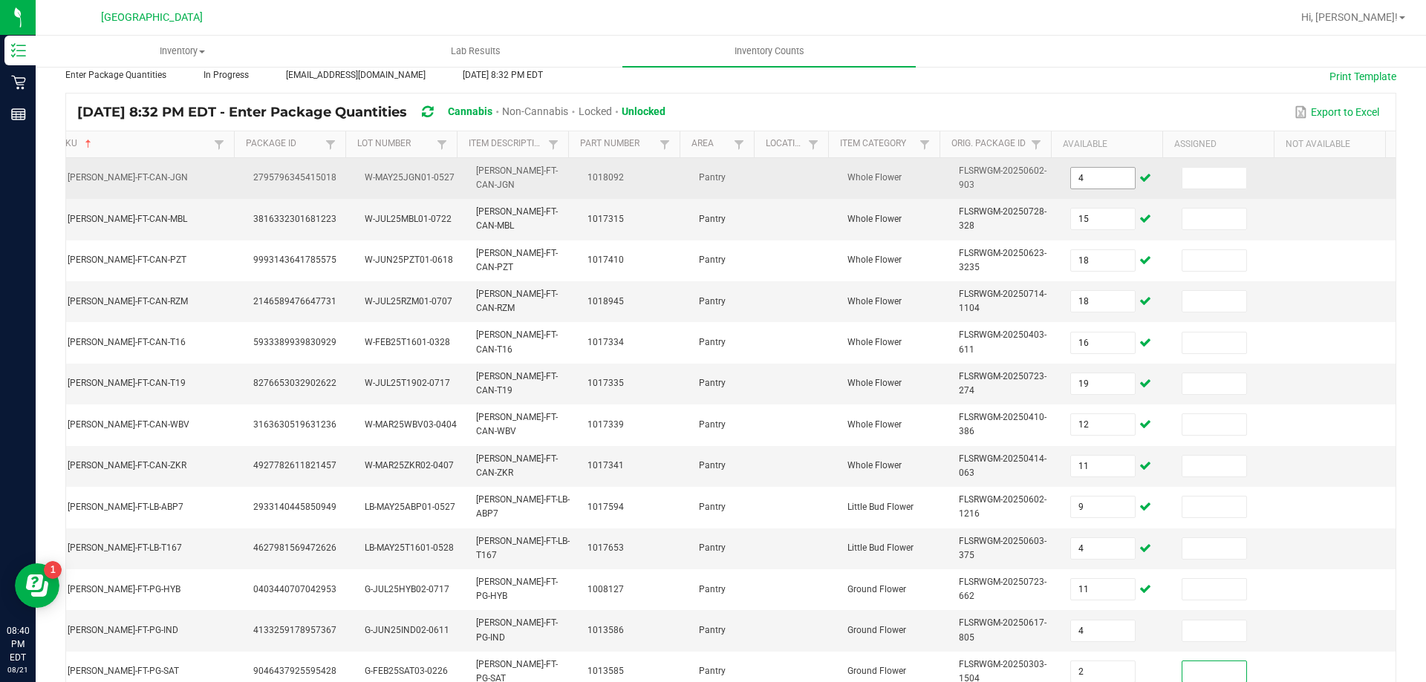
scroll to position [436, 0]
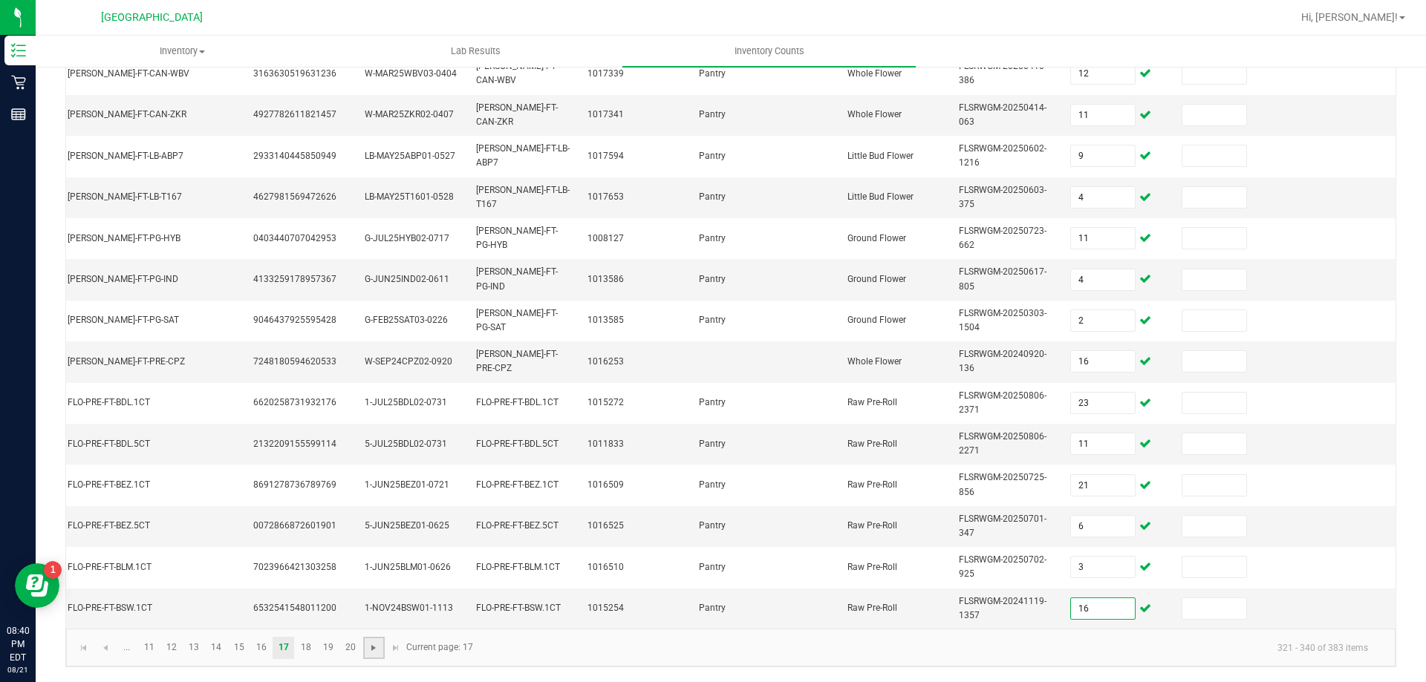
click at [368, 651] on span "Go to the next page" at bounding box center [374, 648] width 12 height 12
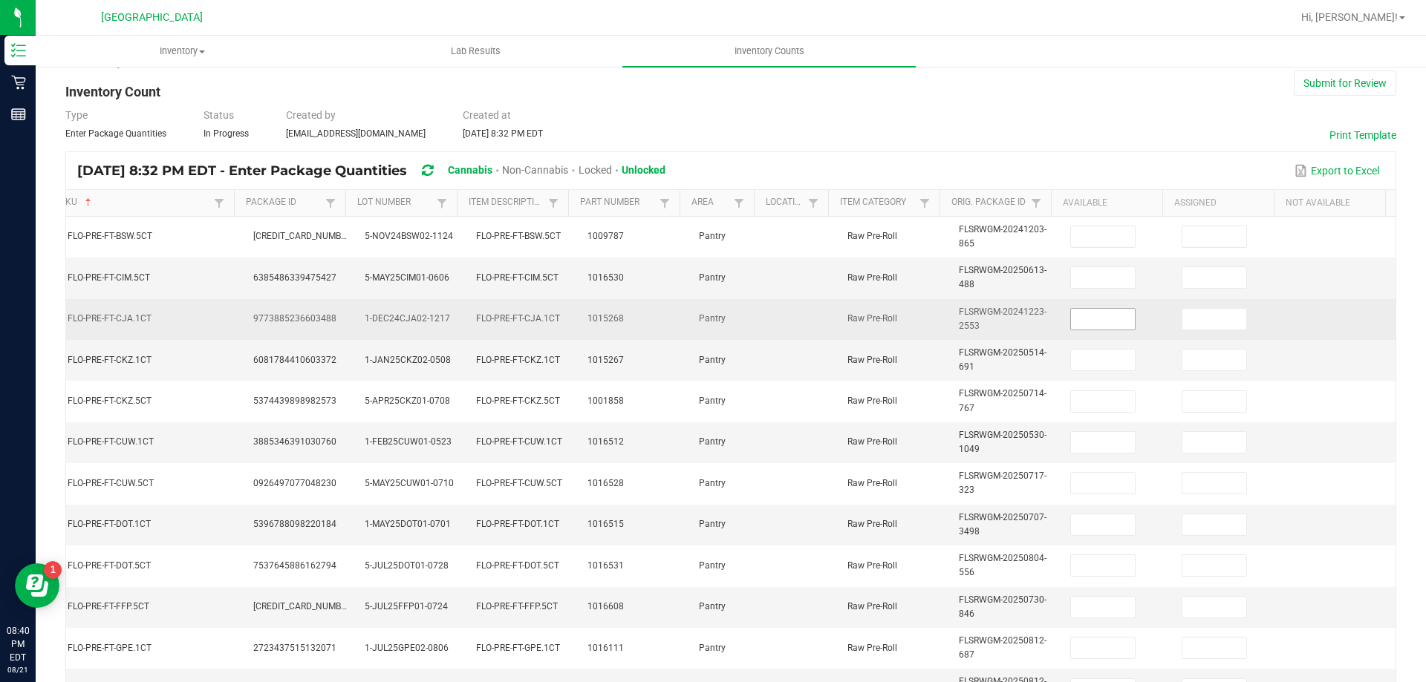
scroll to position [0, 0]
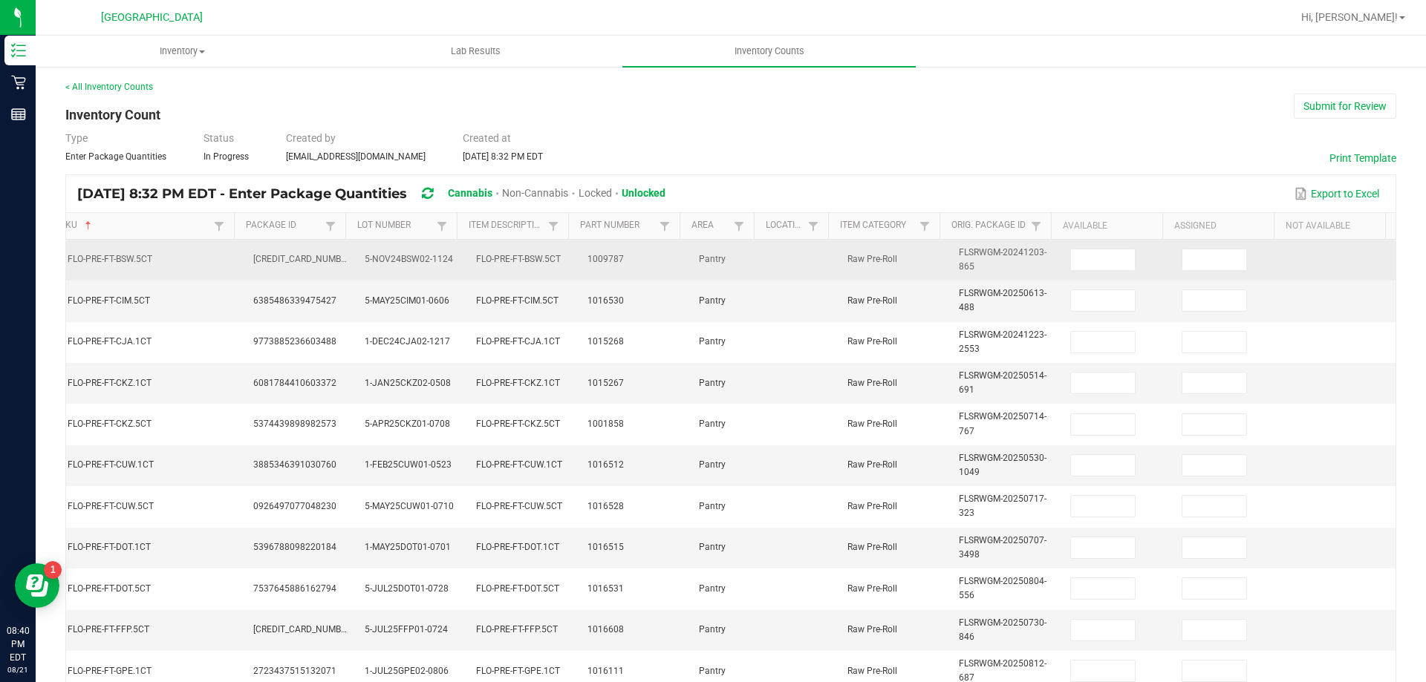
click at [1066, 246] on td at bounding box center [1116, 260] width 111 height 41
click at [1071, 253] on input at bounding box center [1103, 260] width 64 height 21
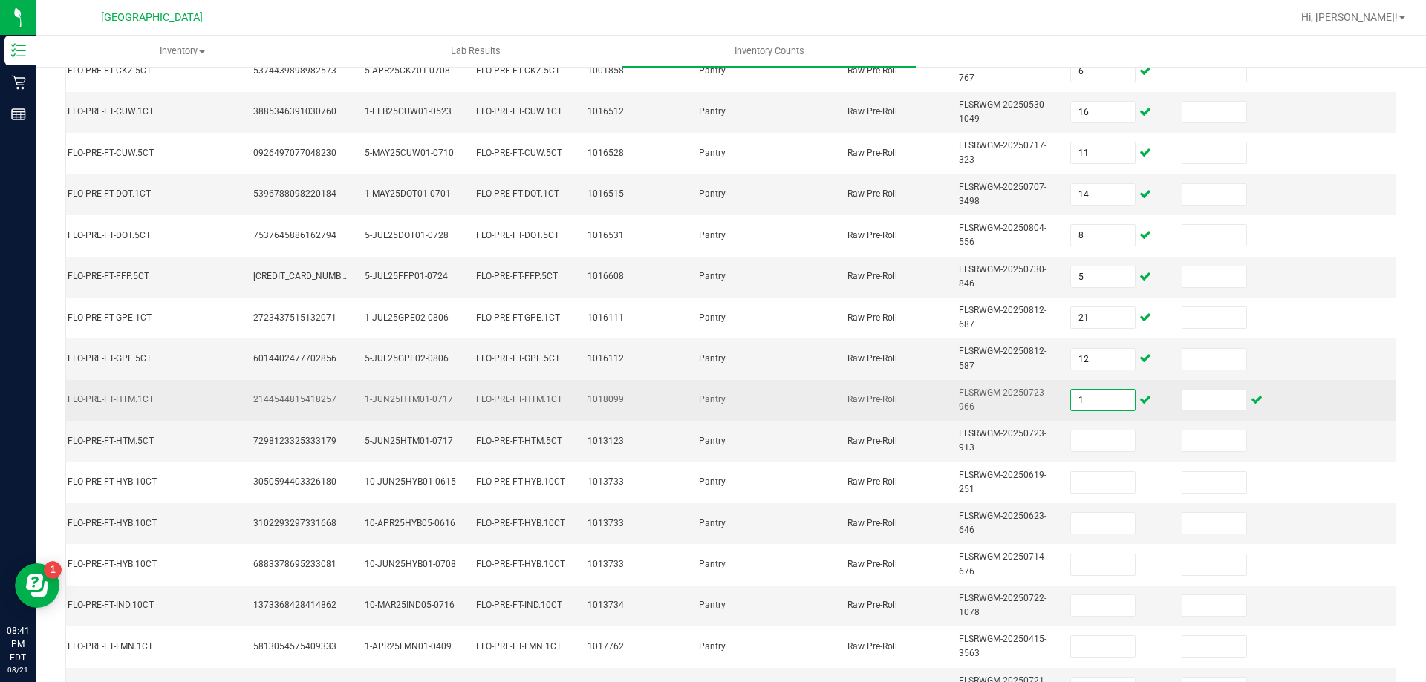
click at [1076, 405] on input "1" at bounding box center [1103, 400] width 64 height 21
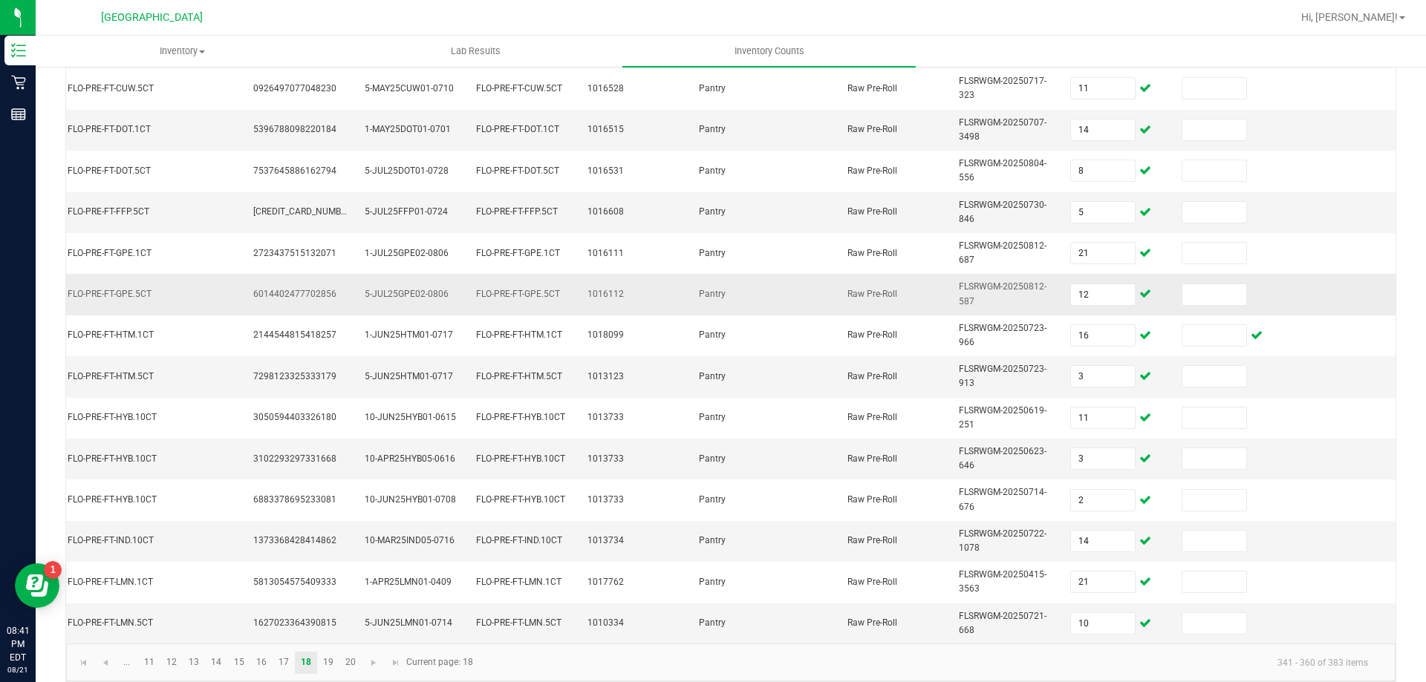
scroll to position [444, 0]
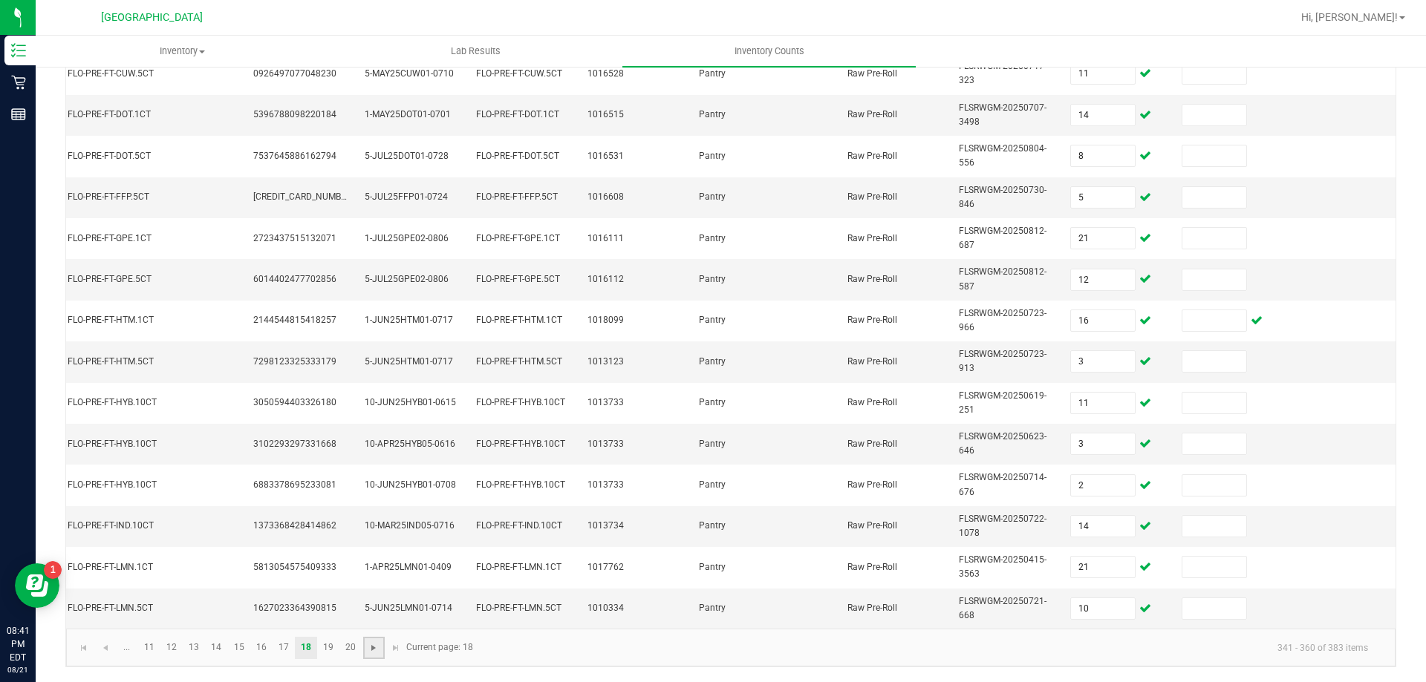
click at [378, 644] on span "Go to the next page" at bounding box center [374, 648] width 12 height 12
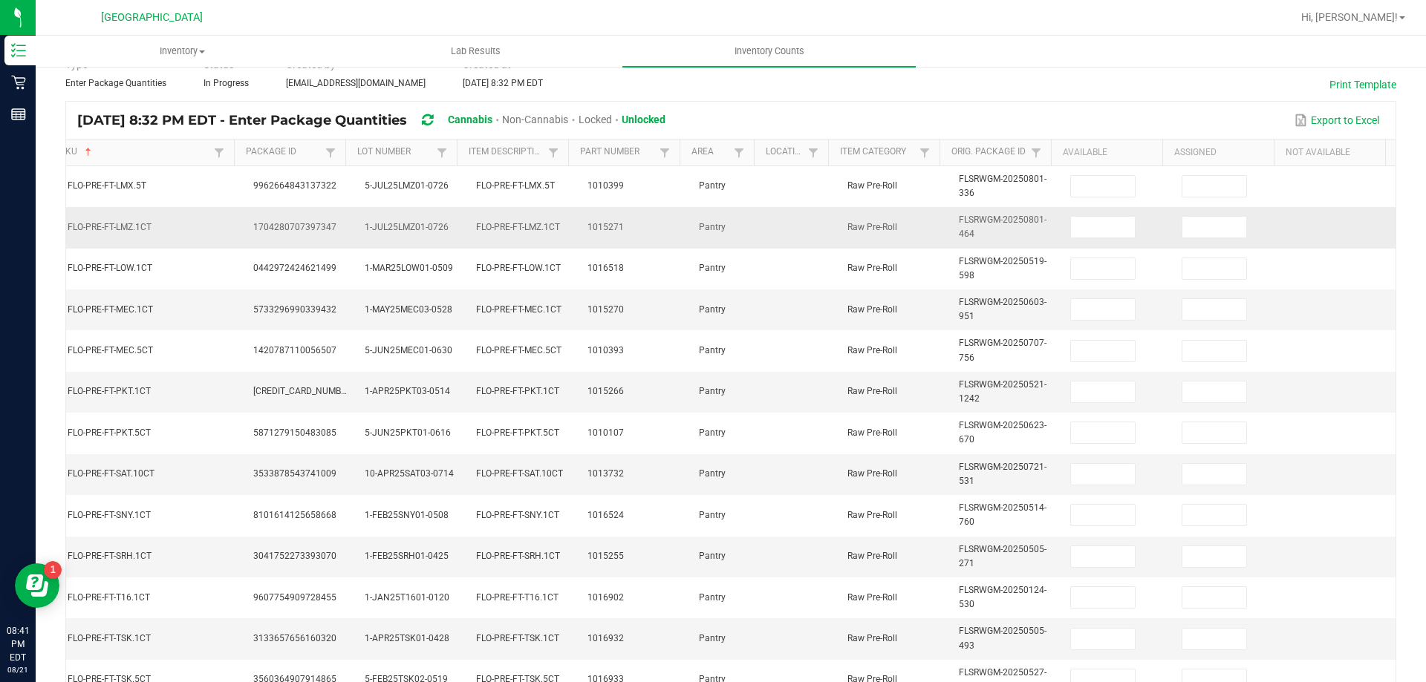
scroll to position [73, 0]
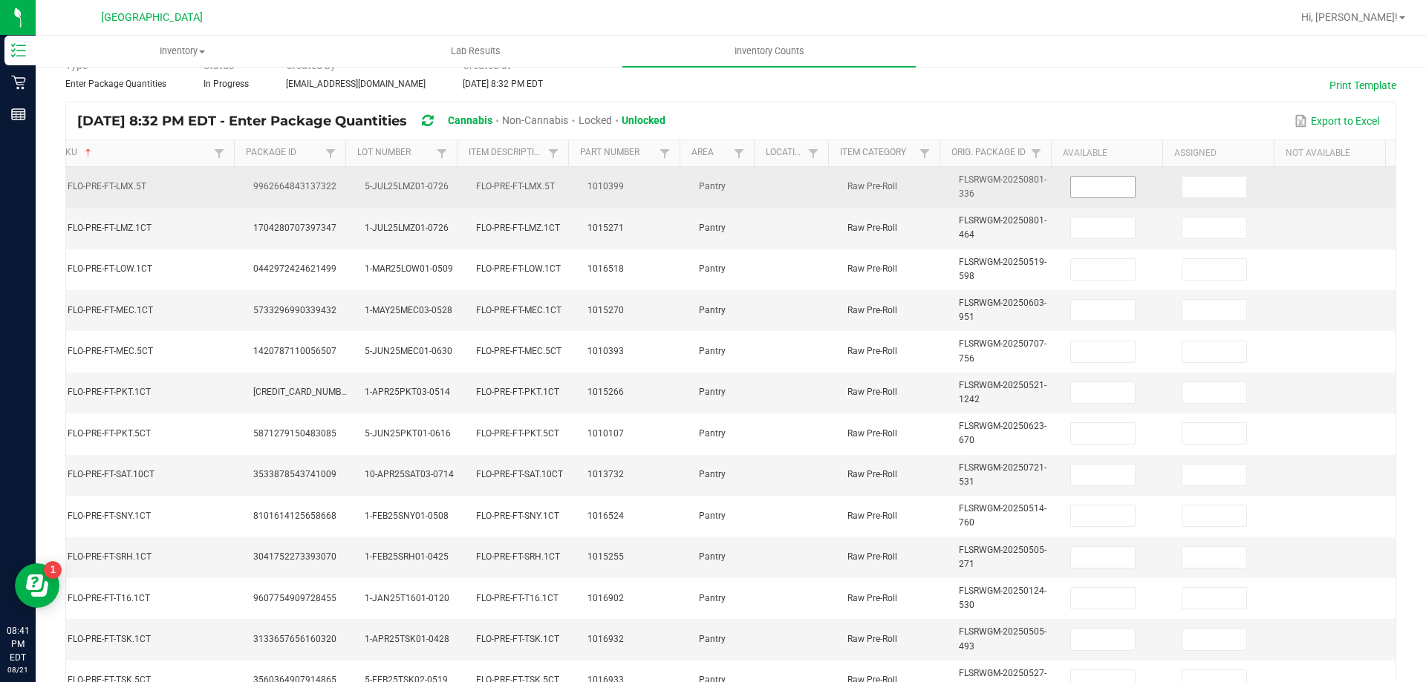
click at [1089, 192] on input at bounding box center [1103, 187] width 64 height 21
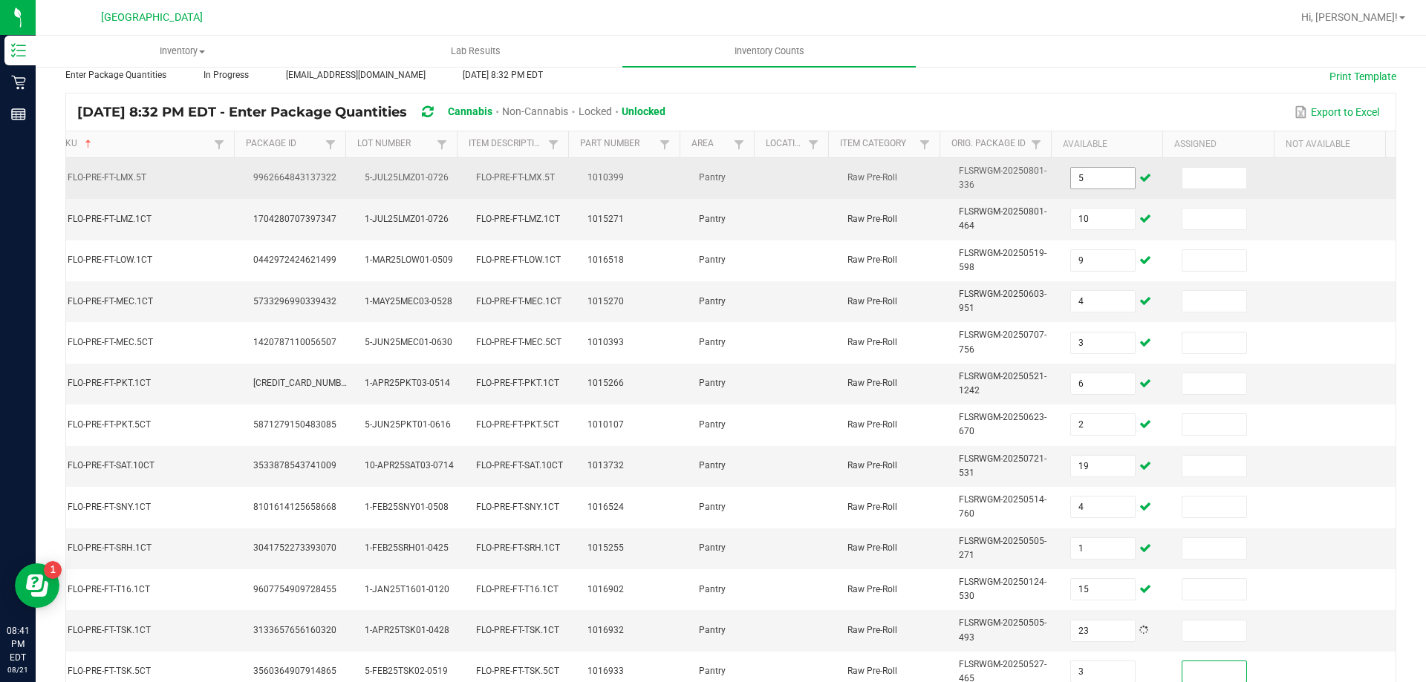
scroll to position [436, 0]
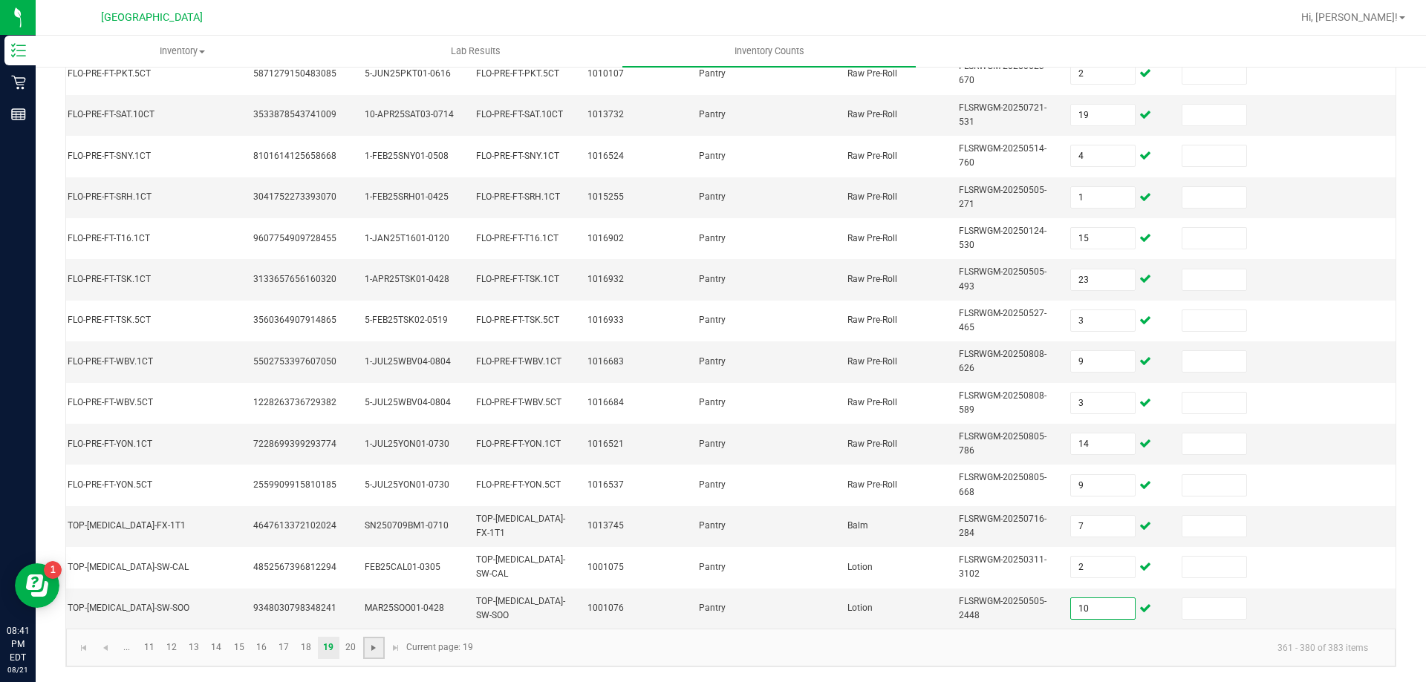
click at [377, 654] on span "Go to the next page" at bounding box center [374, 648] width 12 height 12
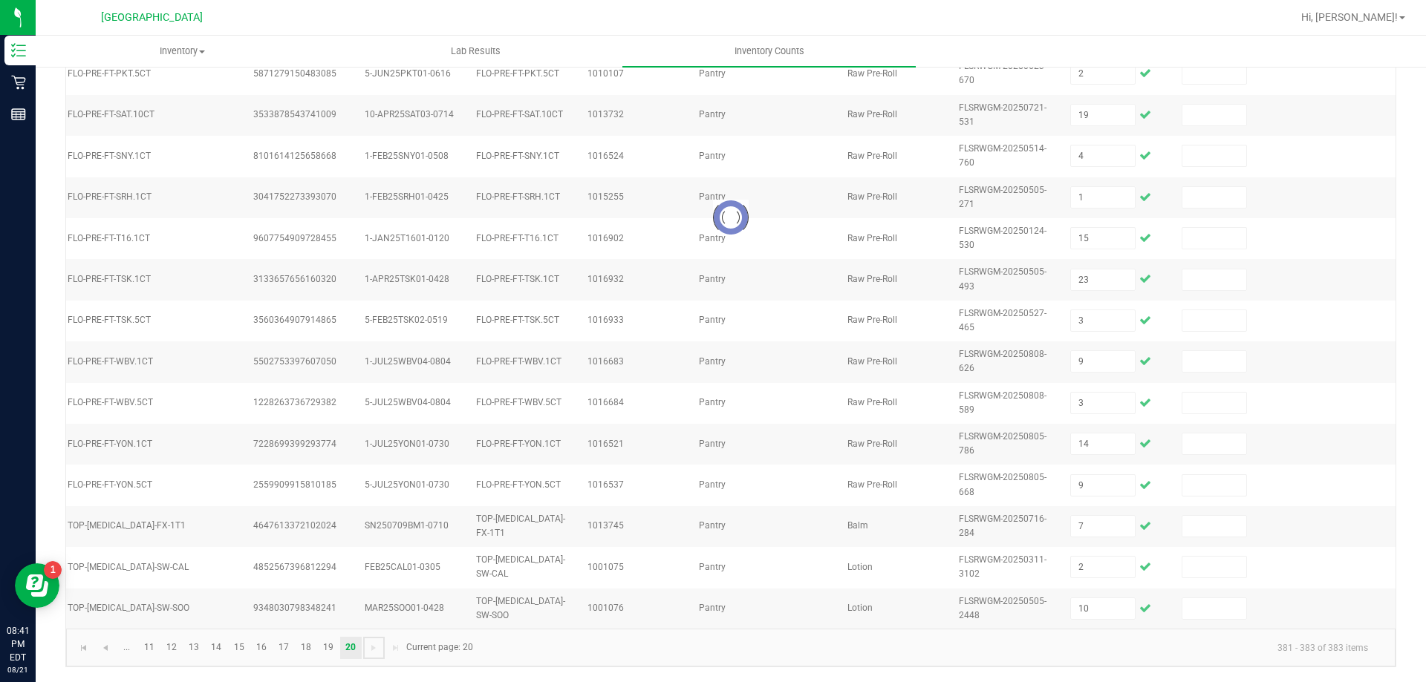
scroll to position [0, 204]
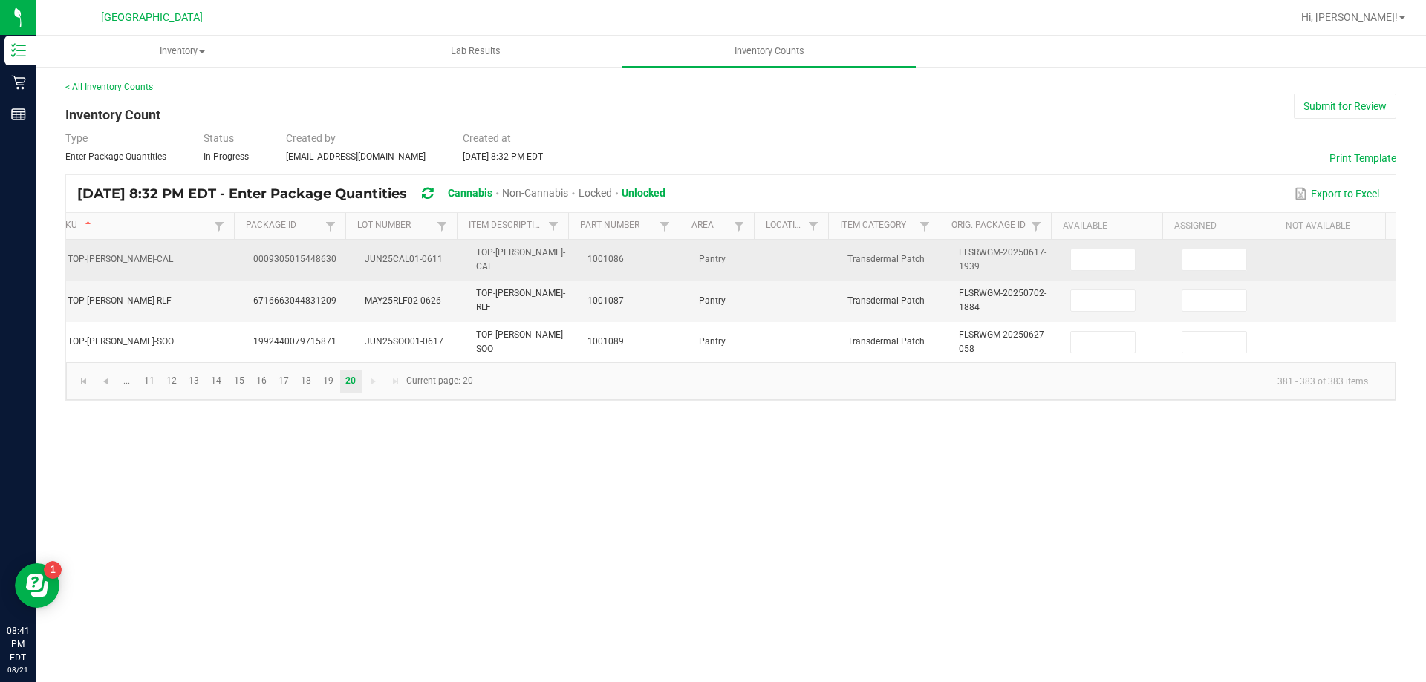
click at [1084, 273] on td at bounding box center [1116, 260] width 111 height 41
click at [1086, 264] on input at bounding box center [1103, 260] width 64 height 21
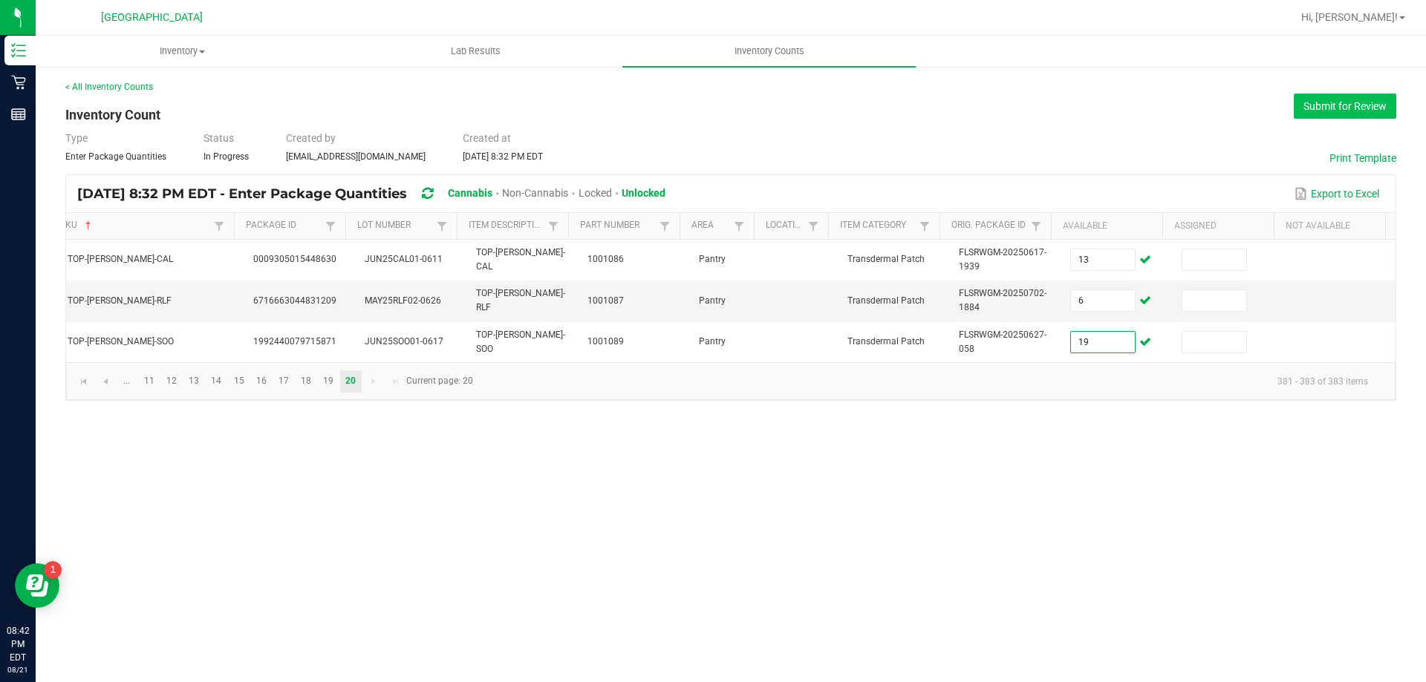
click at [1349, 96] on button "Submit for Review" at bounding box center [1345, 106] width 102 height 25
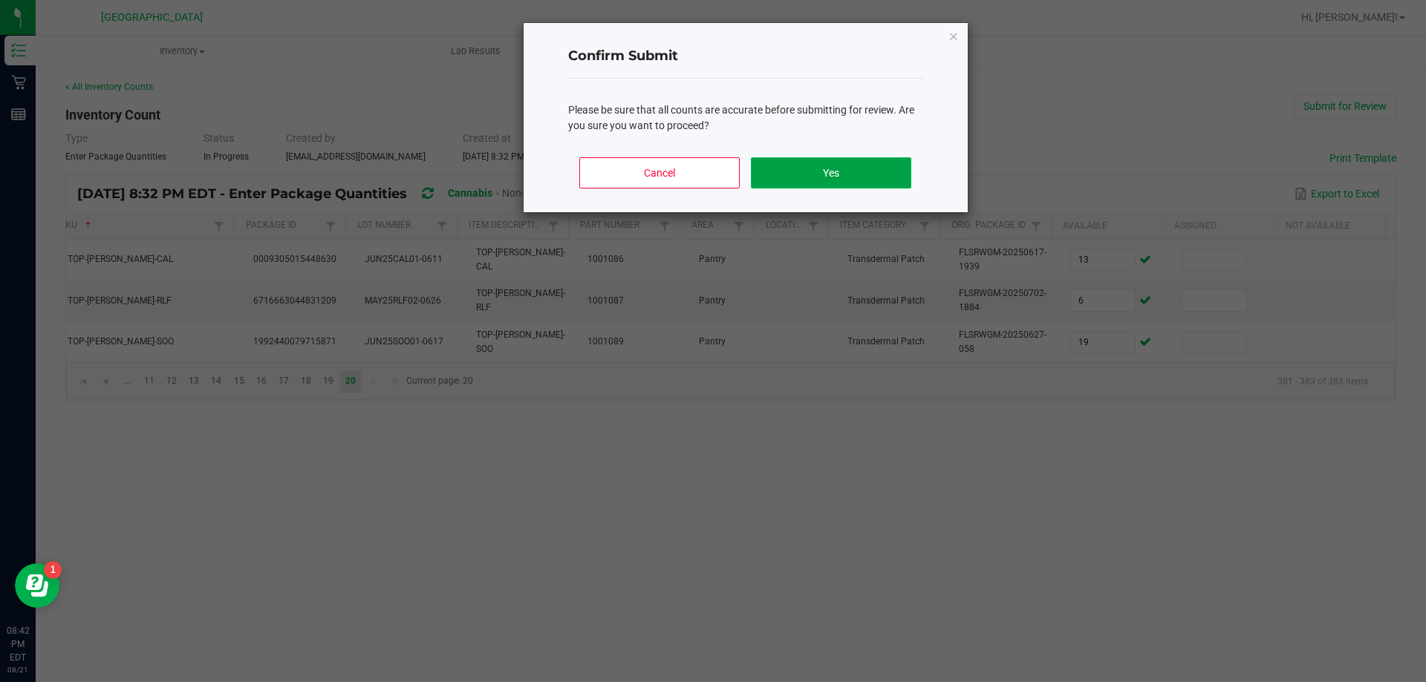
click at [853, 169] on button "Yes" at bounding box center [831, 172] width 160 height 31
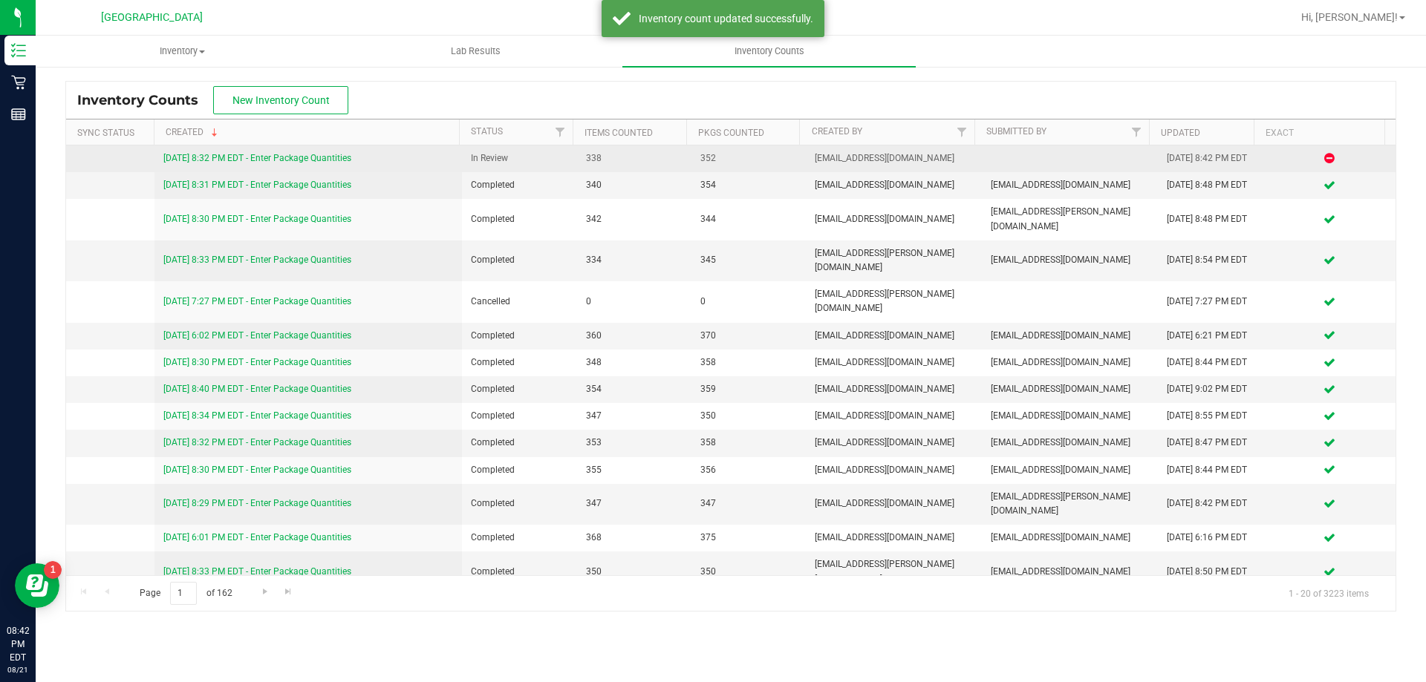
click at [220, 154] on link "[DATE] 8:32 PM EDT - Enter Package Quantities" at bounding box center [257, 158] width 188 height 10
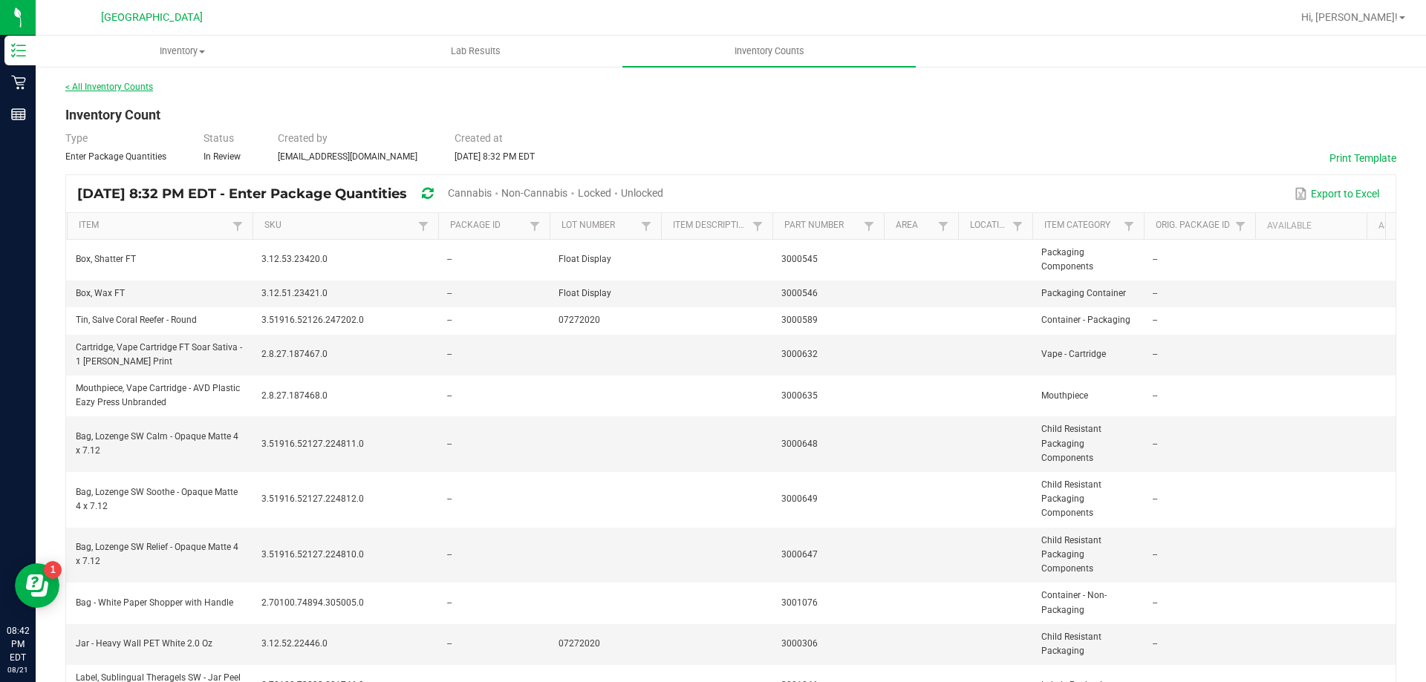
click at [133, 86] on link "< All Inventory Counts" at bounding box center [109, 87] width 88 height 10
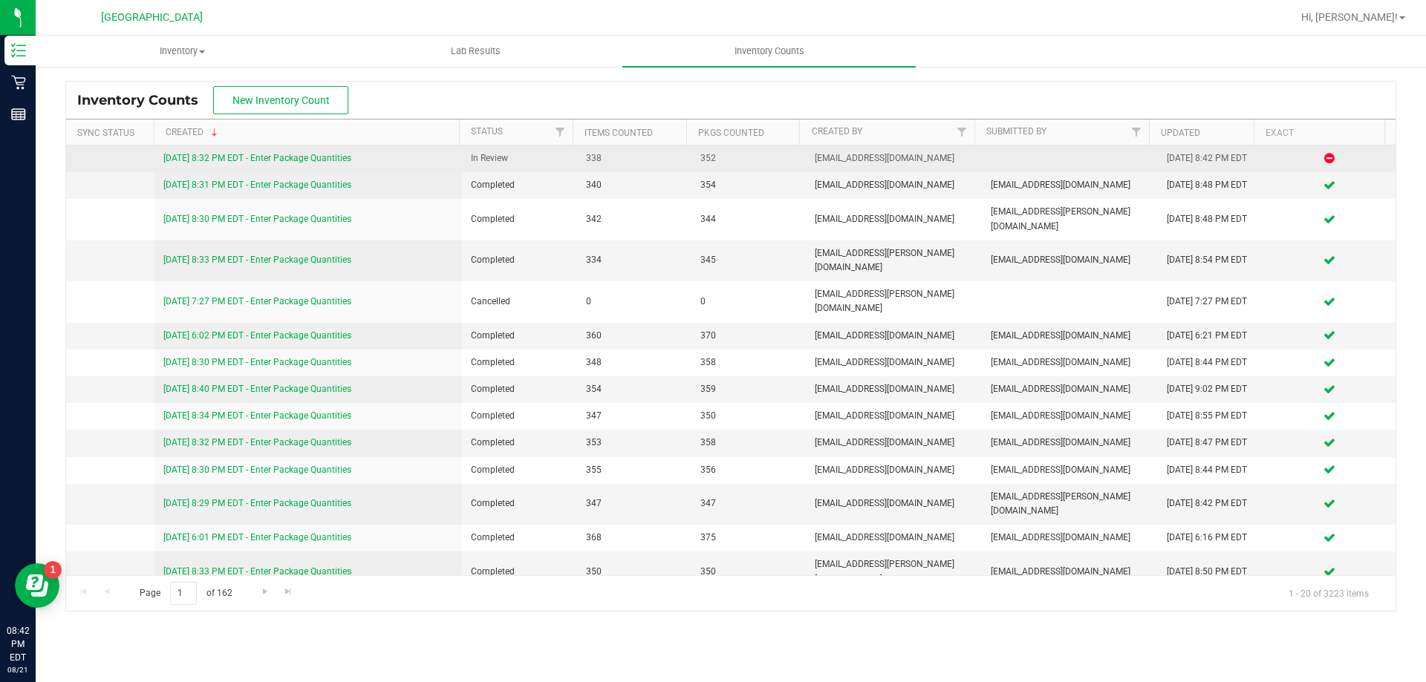
click at [287, 157] on link "[DATE] 8:32 PM EDT - Enter Package Quantities" at bounding box center [257, 158] width 188 height 10
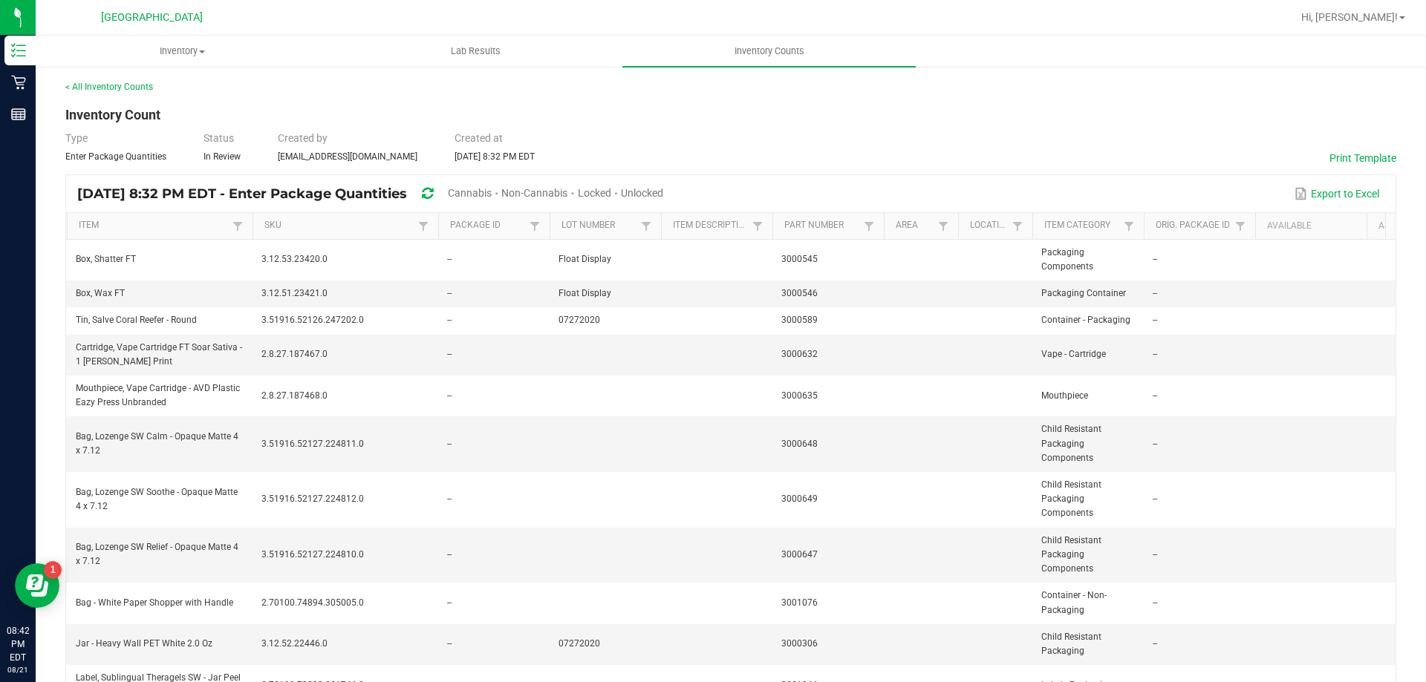
click at [663, 197] on span "Unlocked" at bounding box center [642, 193] width 42 height 12
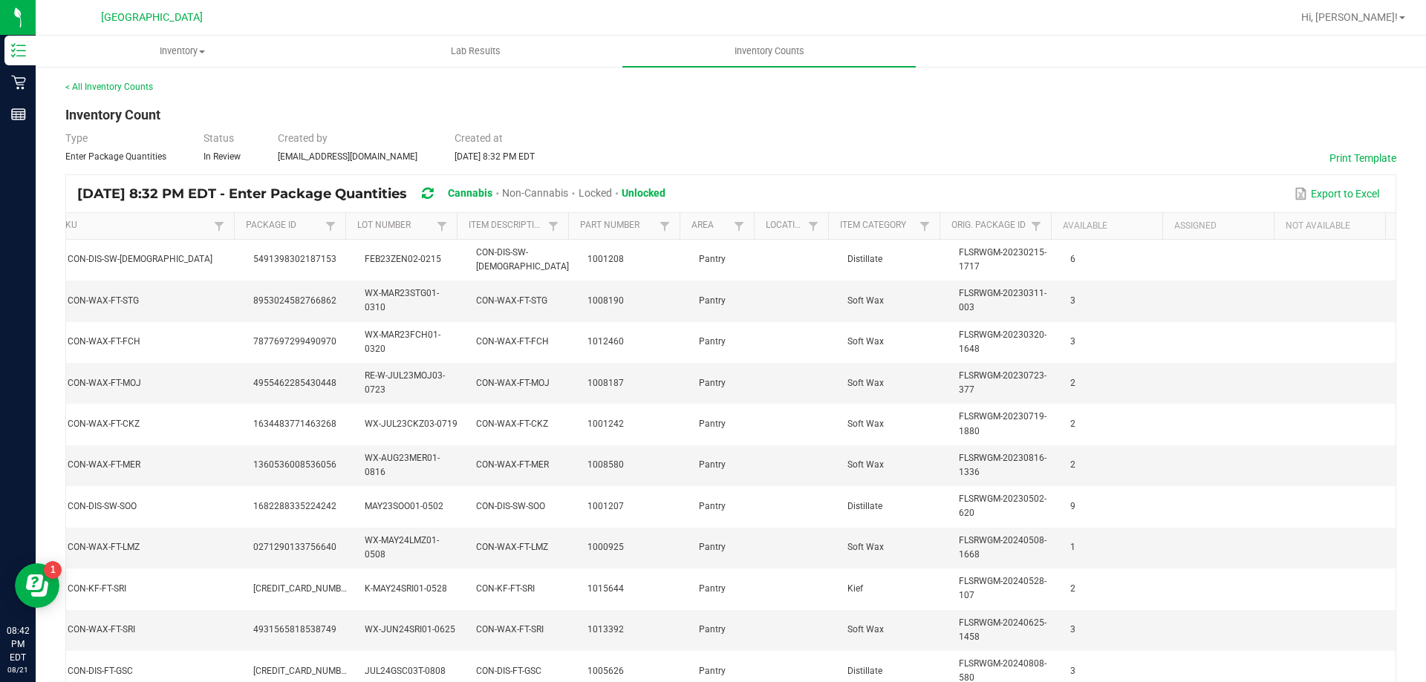
click at [77, 81] on div "< All Inventory Counts" at bounding box center [730, 86] width 1331 height 13
click at [78, 90] on link "< All Inventory Counts" at bounding box center [109, 87] width 88 height 10
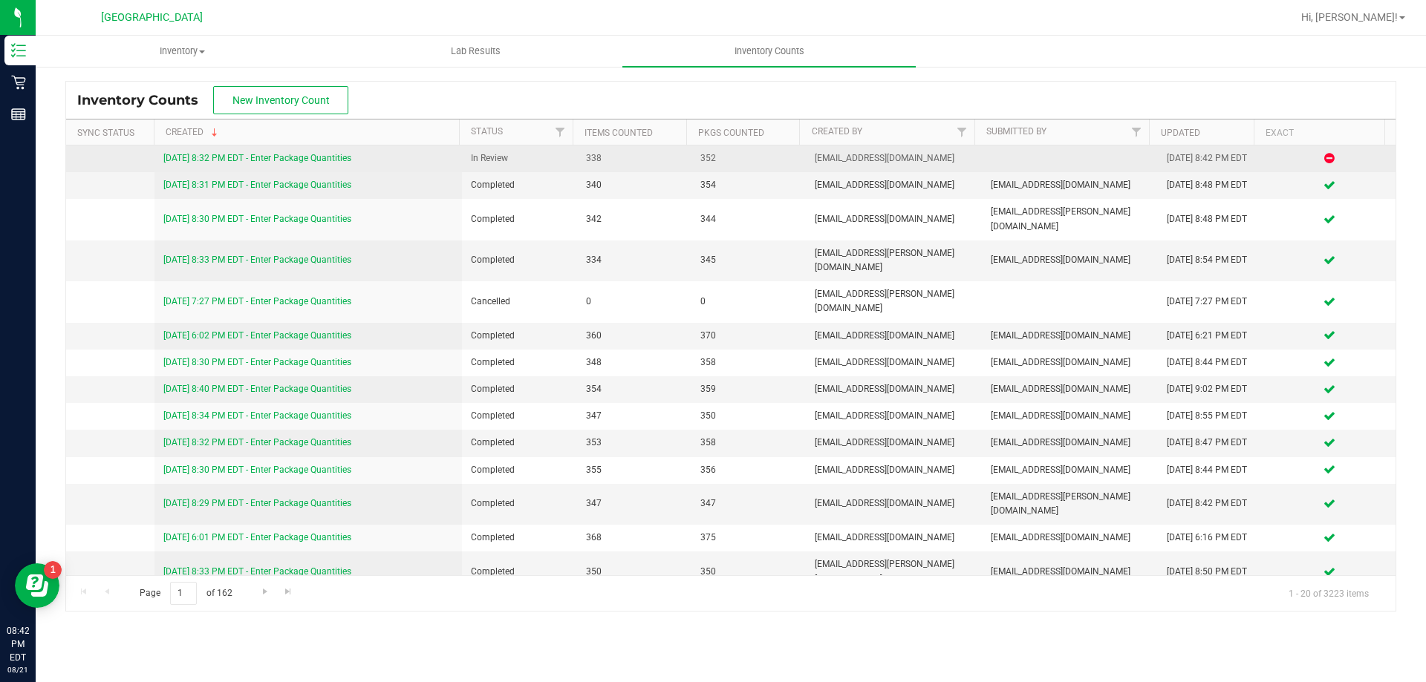
click at [296, 158] on link "[DATE] 8:32 PM EDT - Enter Package Quantities" at bounding box center [257, 158] width 188 height 10
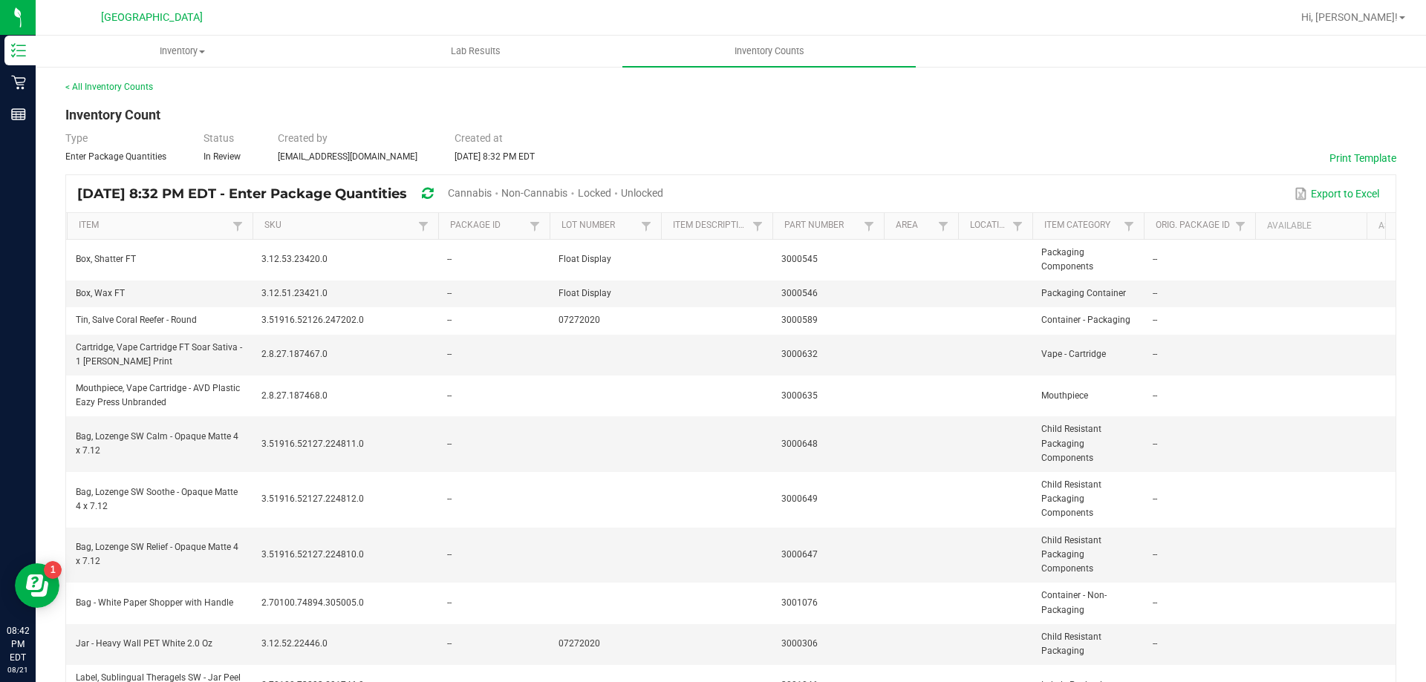
click at [663, 190] on span "Unlocked" at bounding box center [642, 193] width 42 height 12
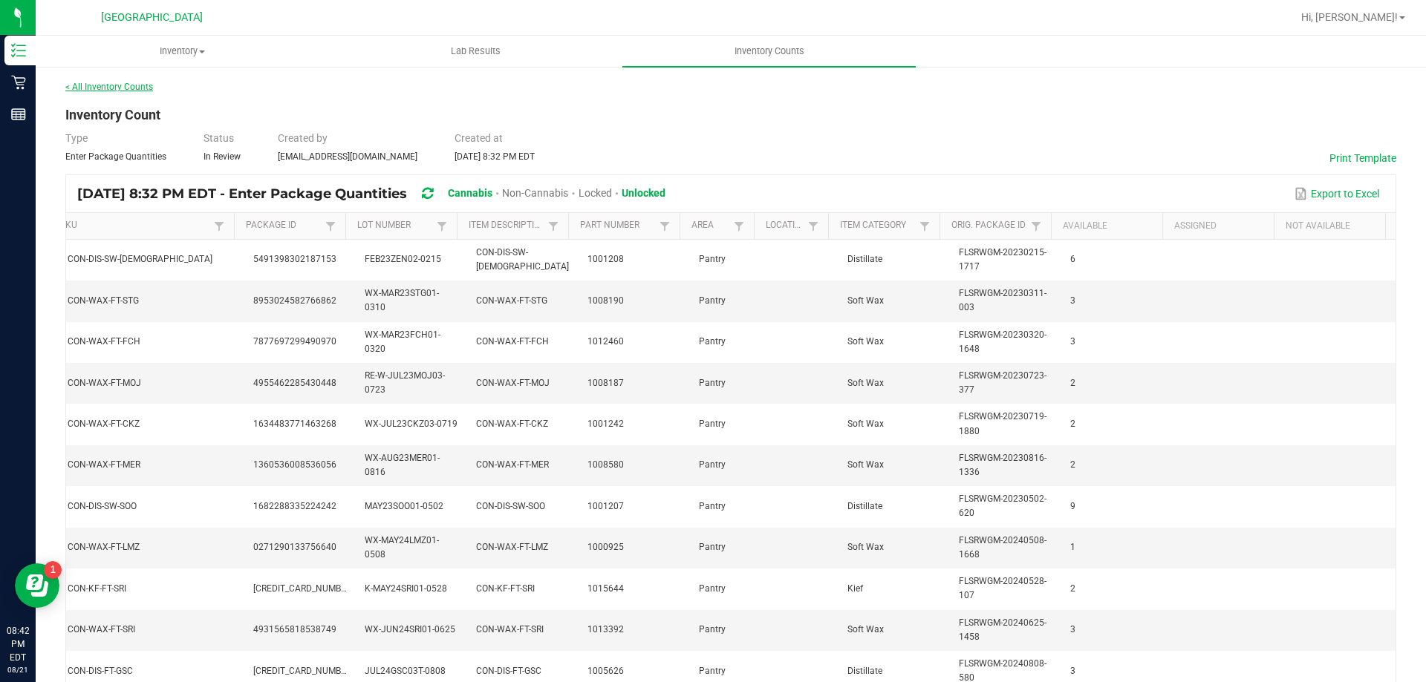
click at [93, 88] on link "< All Inventory Counts" at bounding box center [109, 87] width 88 height 10
